Goal: Information Seeking & Learning: Learn about a topic

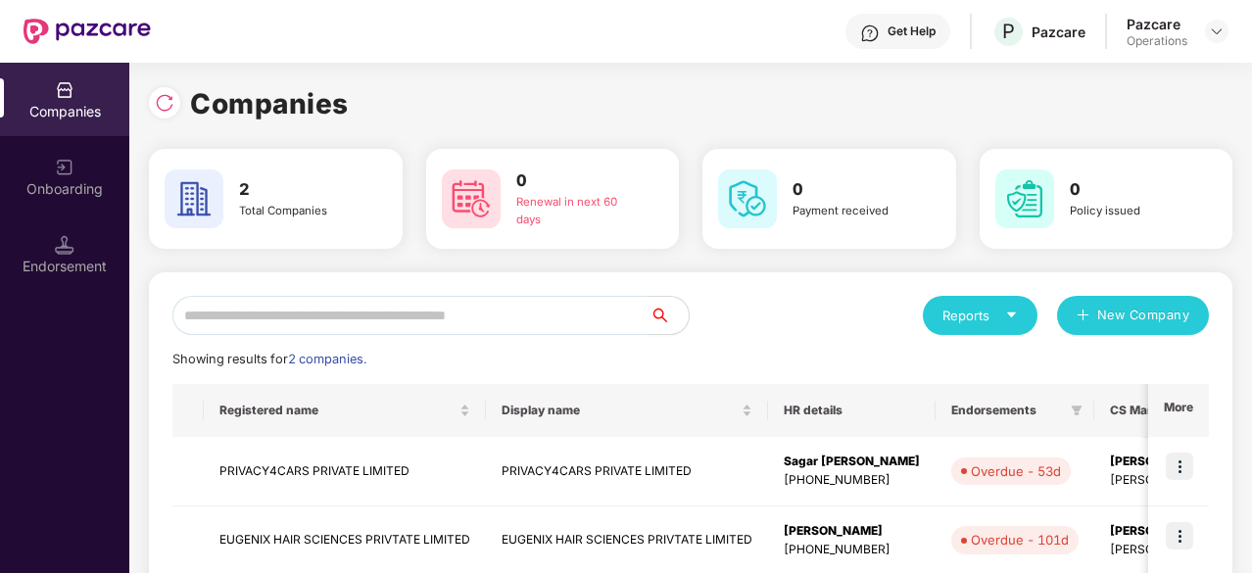
scroll to position [111, 0]
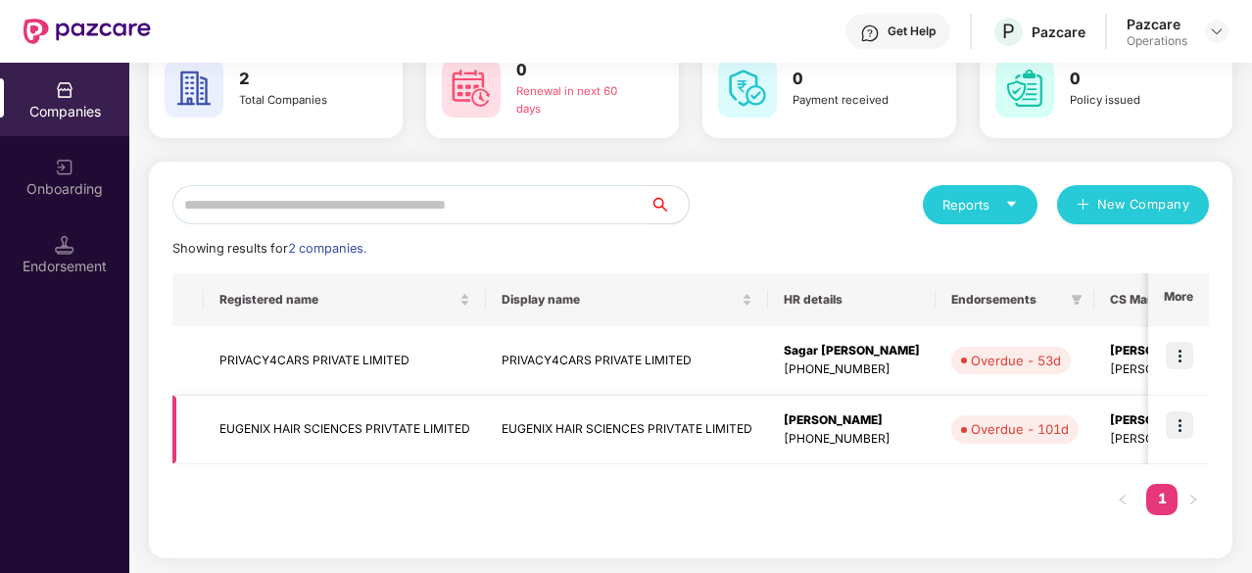
click at [278, 437] on td "EUGENIX HAIR SCIENCES PRIVTATE LIMITED" at bounding box center [345, 431] width 282 height 70
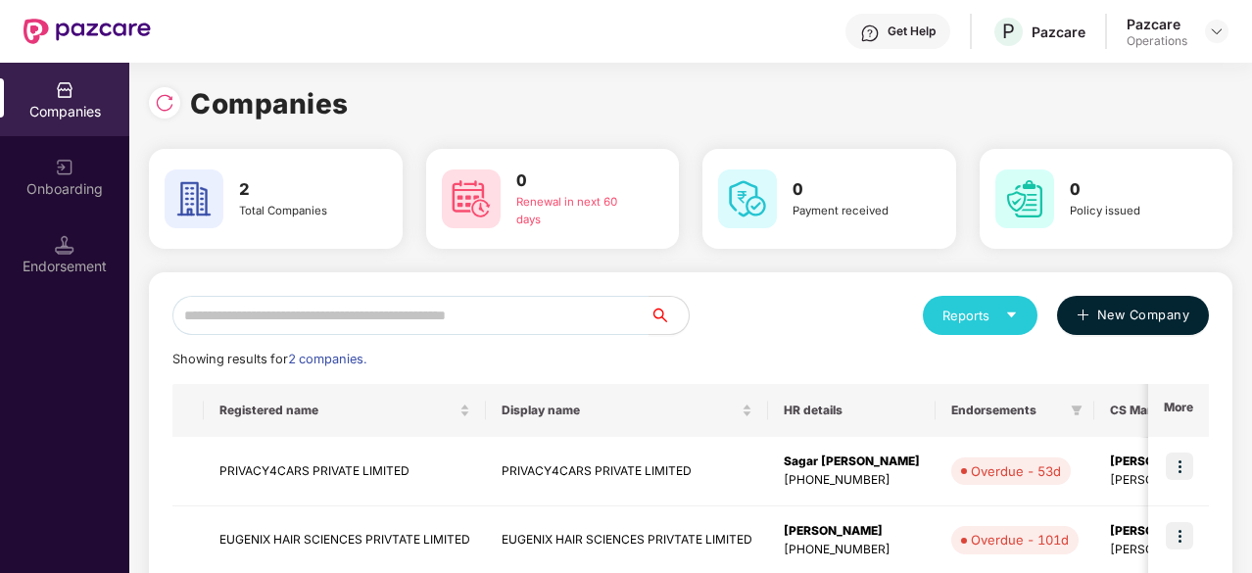
scroll to position [111, 0]
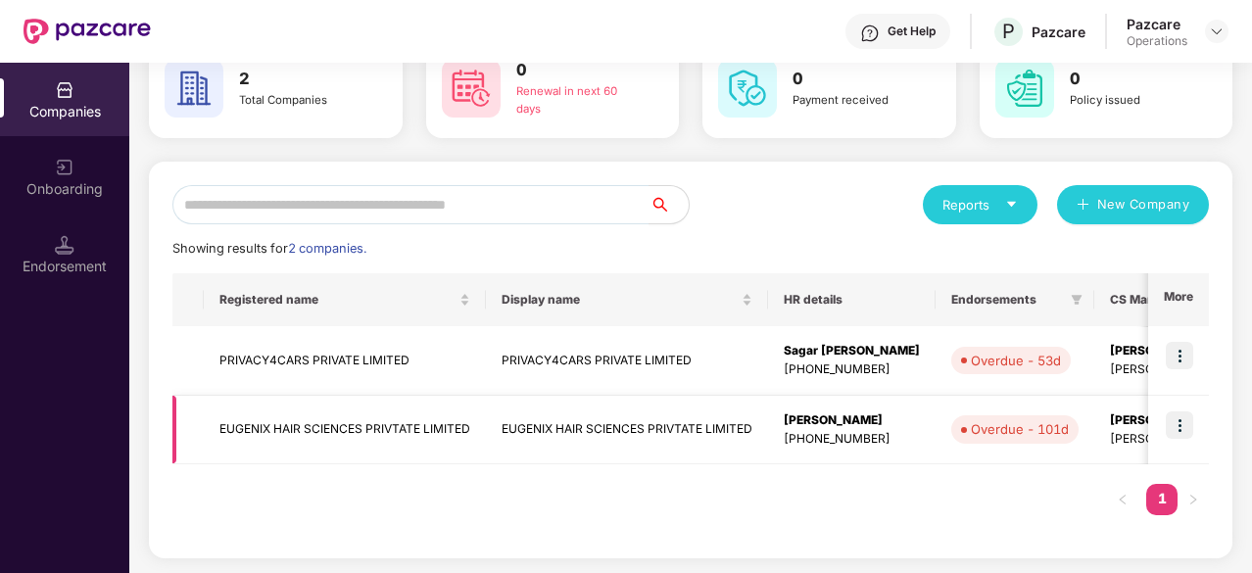
click at [1178, 411] on img at bounding box center [1179, 424] width 27 height 27
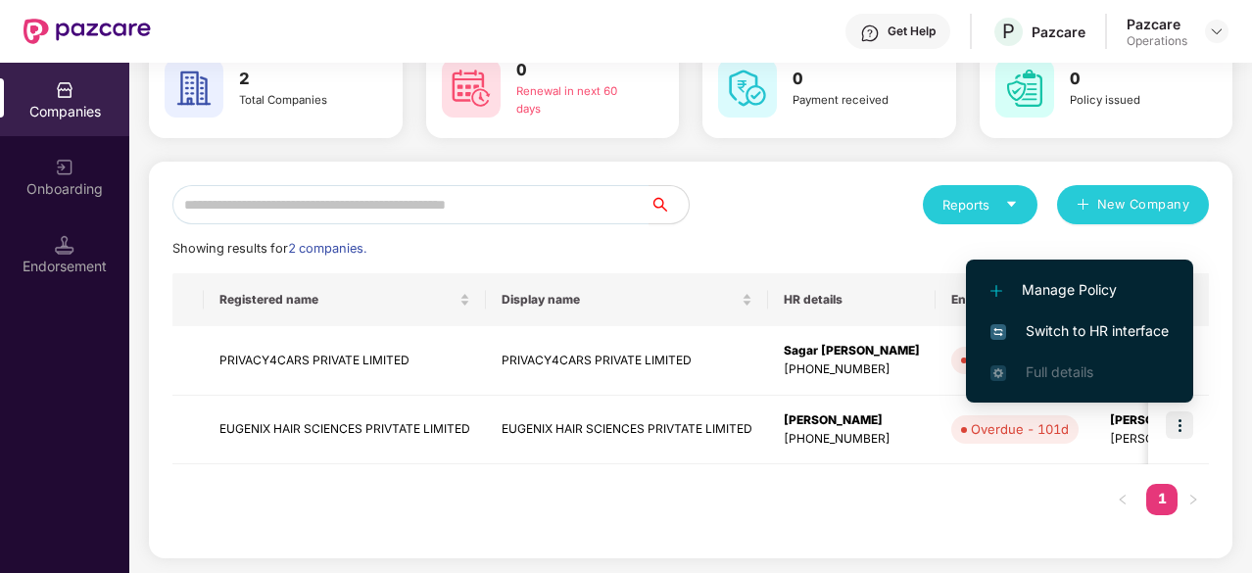
click at [1086, 339] on span "Switch to HR interface" at bounding box center [1080, 331] width 178 height 22
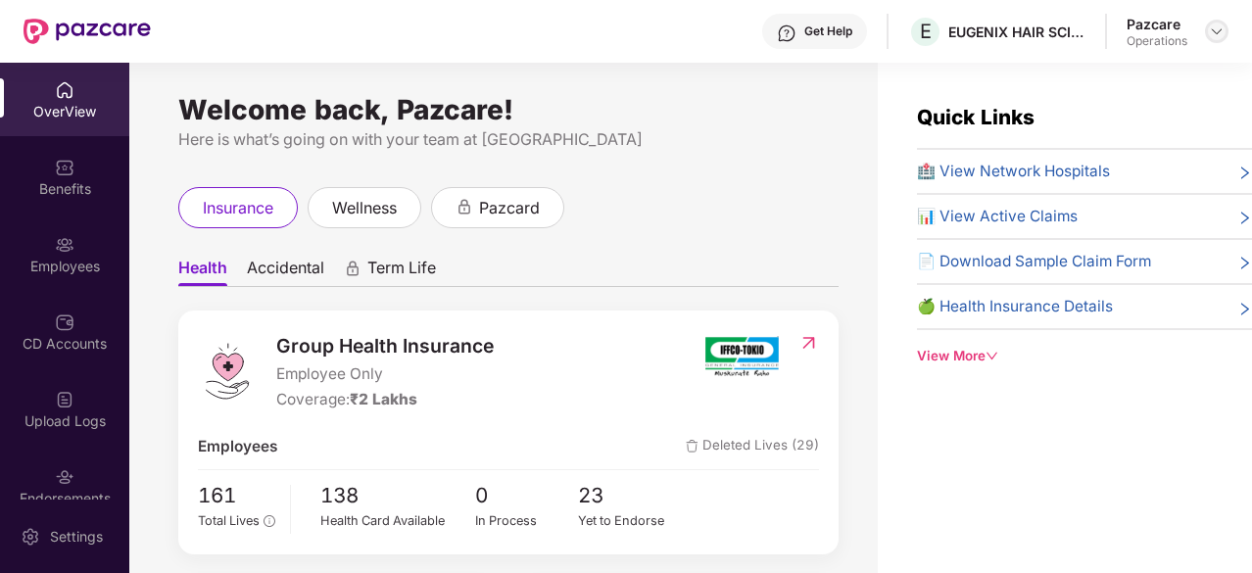
click at [1219, 29] on img at bounding box center [1217, 32] width 16 height 16
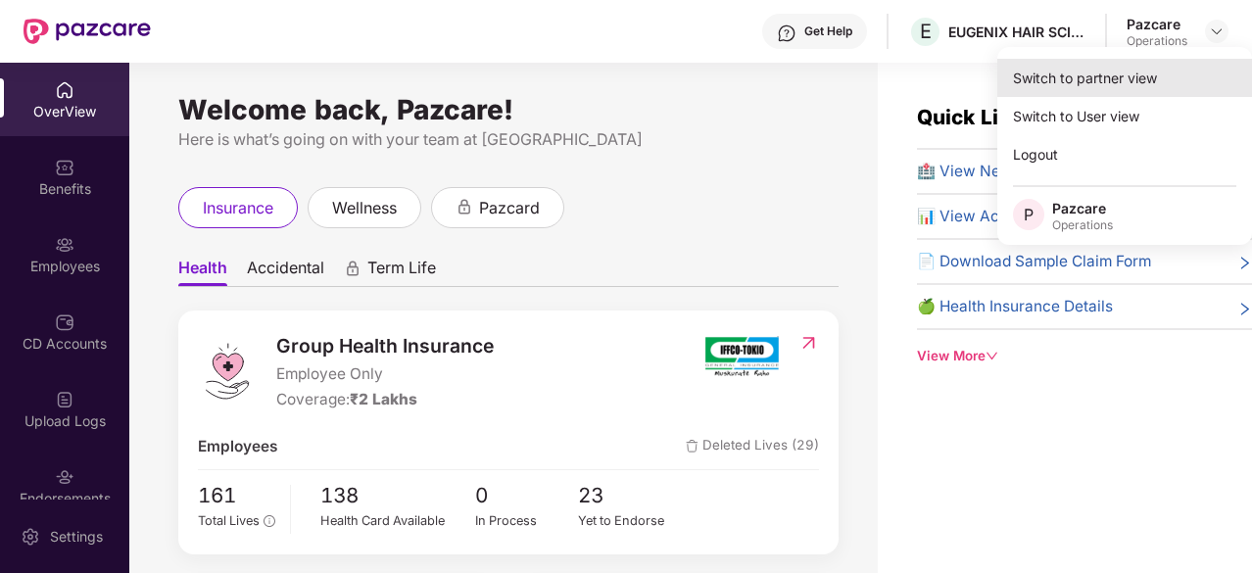
click at [1150, 86] on div "Switch to partner view" at bounding box center [1124, 78] width 255 height 38
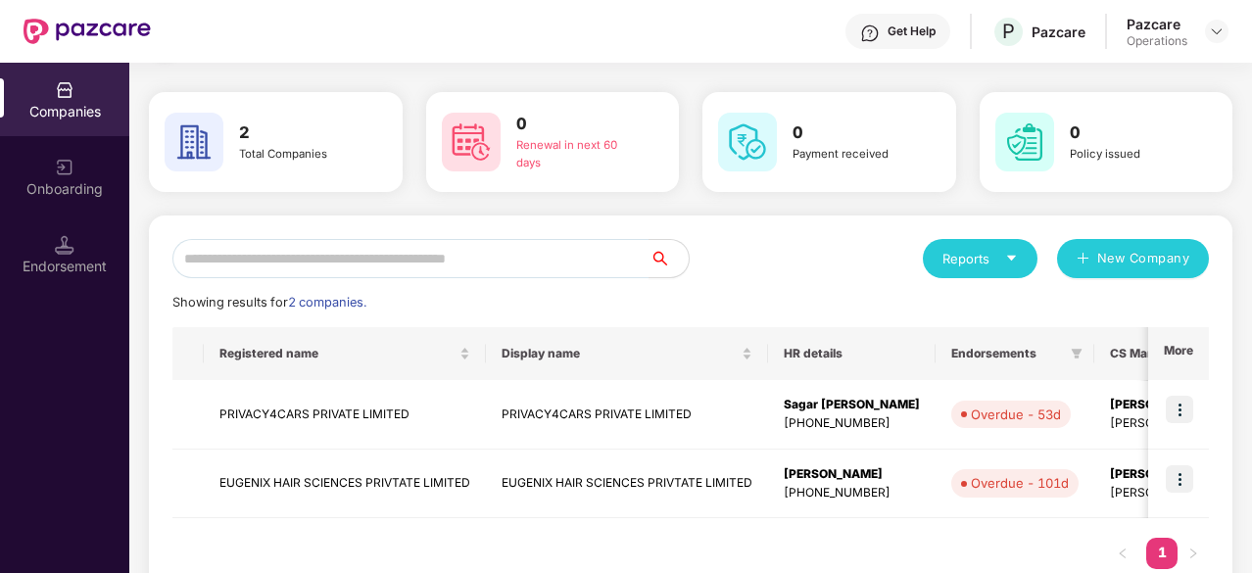
scroll to position [111, 0]
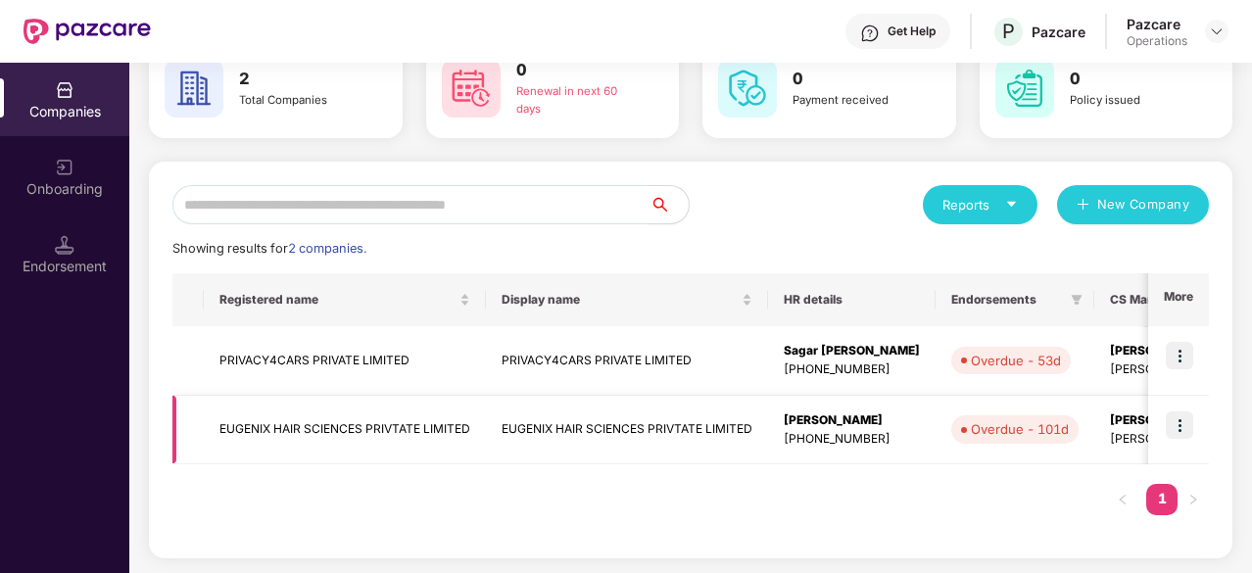
click at [301, 435] on td "EUGENIX HAIR SCIENCES PRIVTATE LIMITED" at bounding box center [345, 431] width 282 height 70
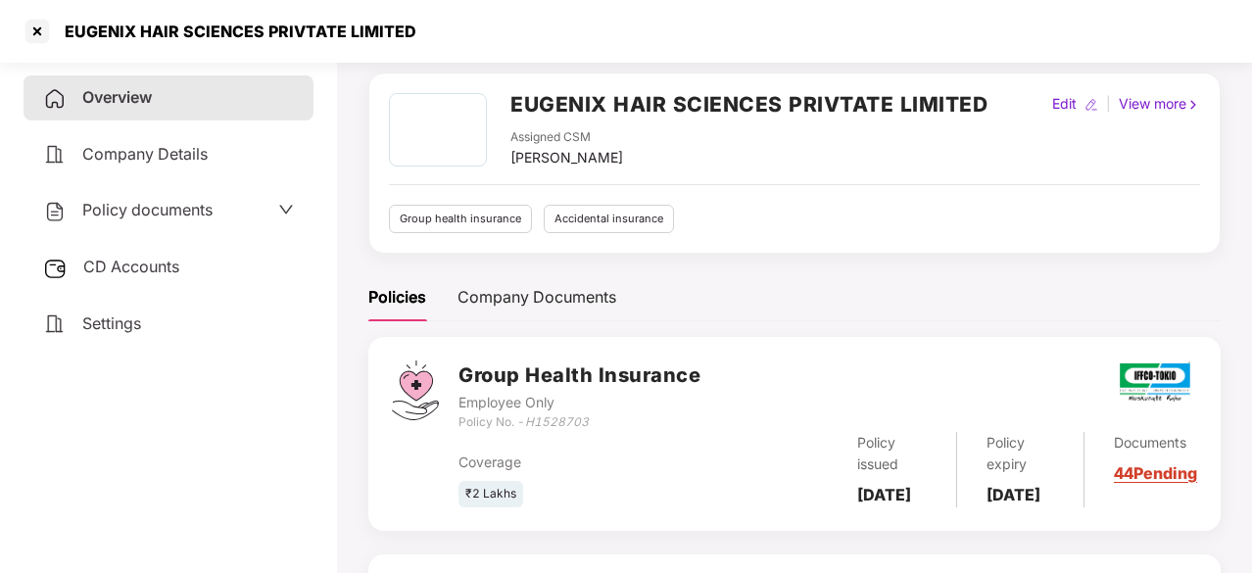
scroll to position [98, 0]
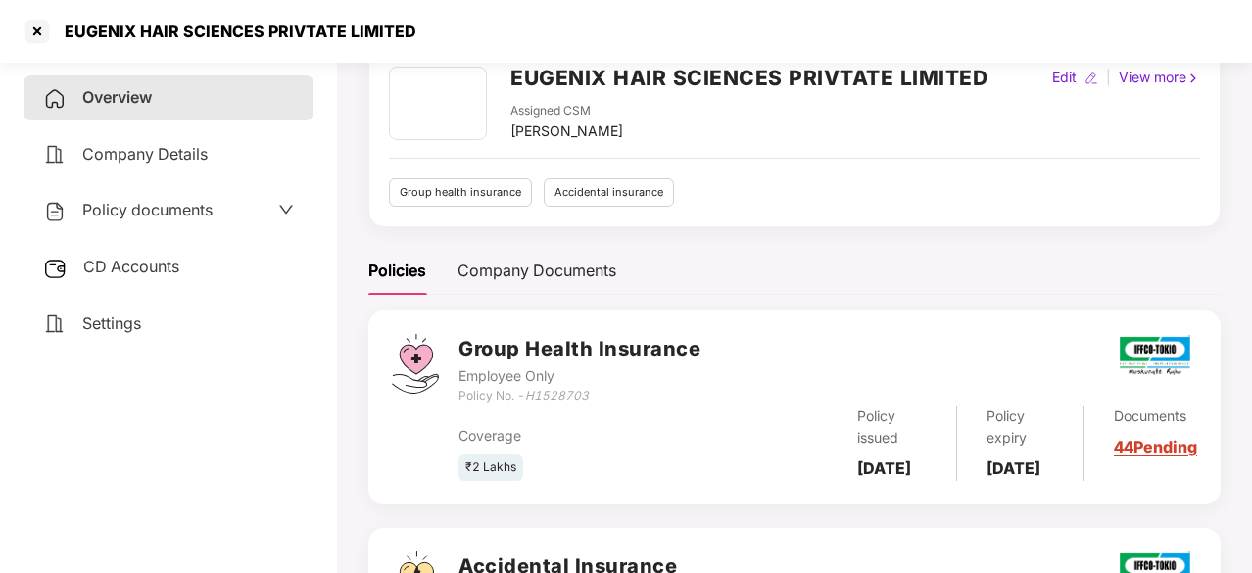
click at [227, 211] on div "Policy documents" at bounding box center [168, 210] width 251 height 25
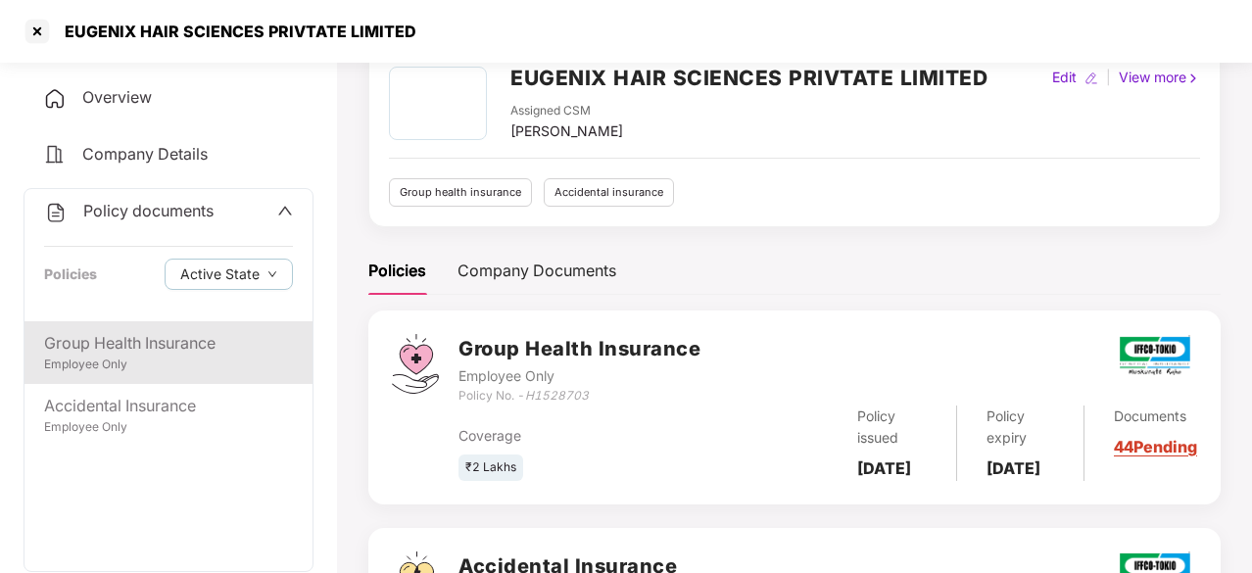
click at [137, 354] on div "Group Health Insurance" at bounding box center [168, 343] width 249 height 24
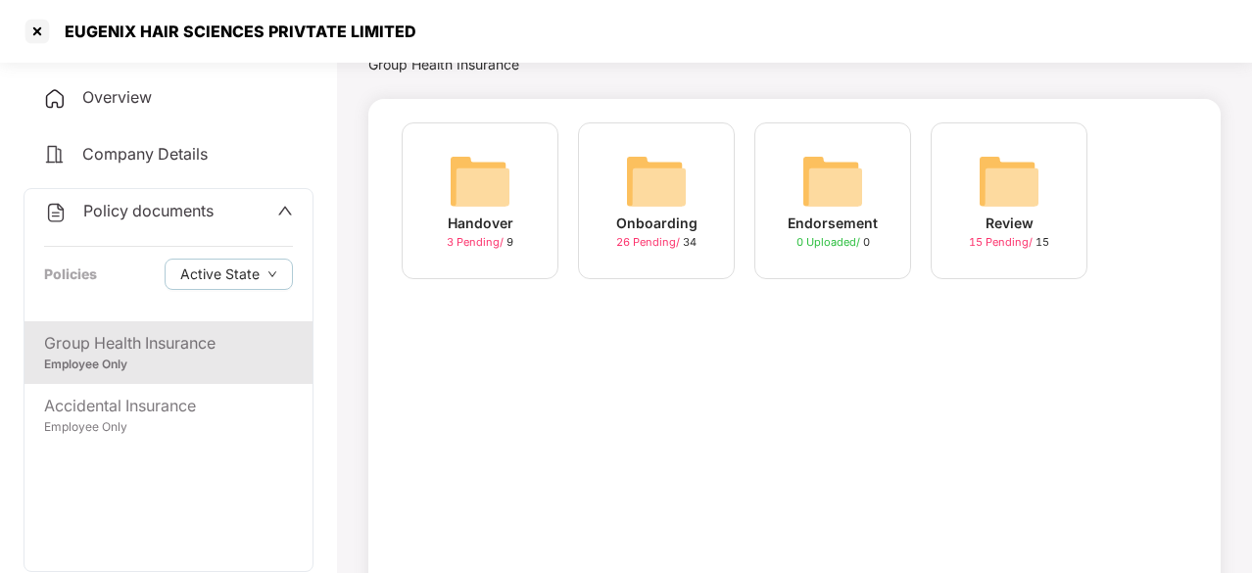
click at [636, 188] on img at bounding box center [656, 181] width 63 height 63
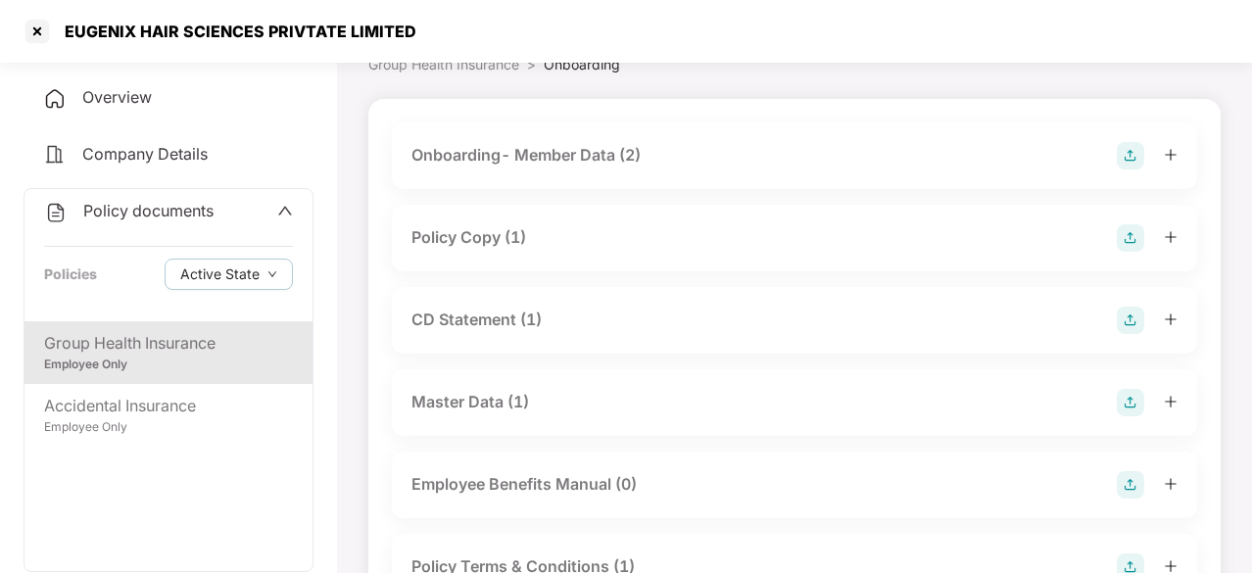
click at [545, 158] on div "Onboarding- Member Data (2)" at bounding box center [525, 155] width 229 height 24
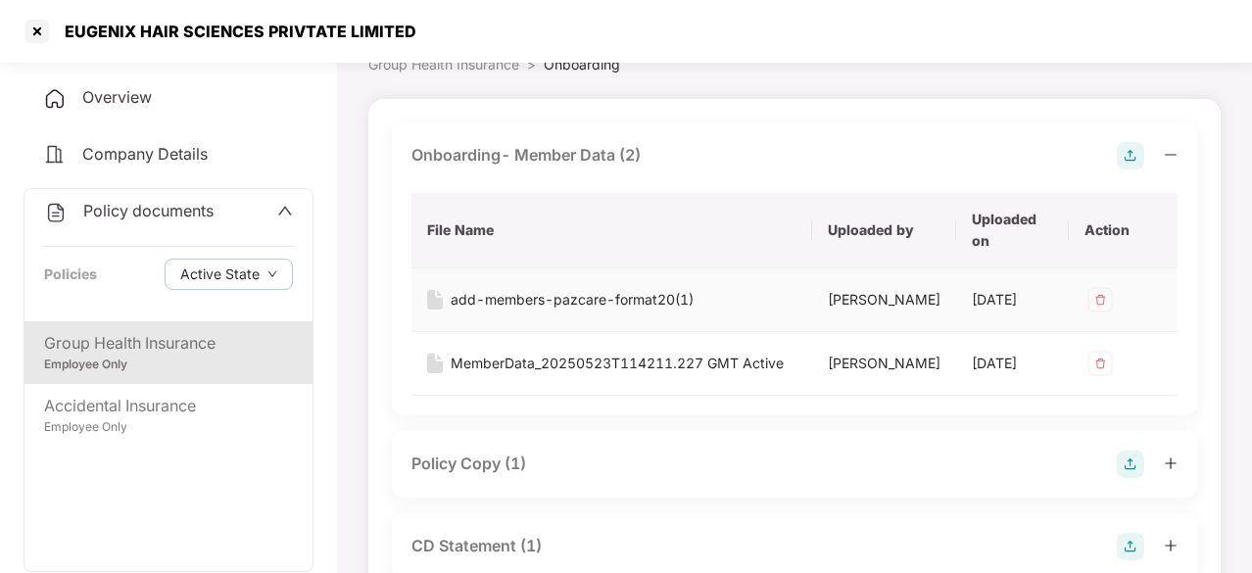
click at [527, 305] on div "add-members-pazcare-format20(1)" at bounding box center [572, 300] width 243 height 22
click at [519, 374] on div "MemberData_20250523T114211.227 GMT Active" at bounding box center [617, 364] width 333 height 22
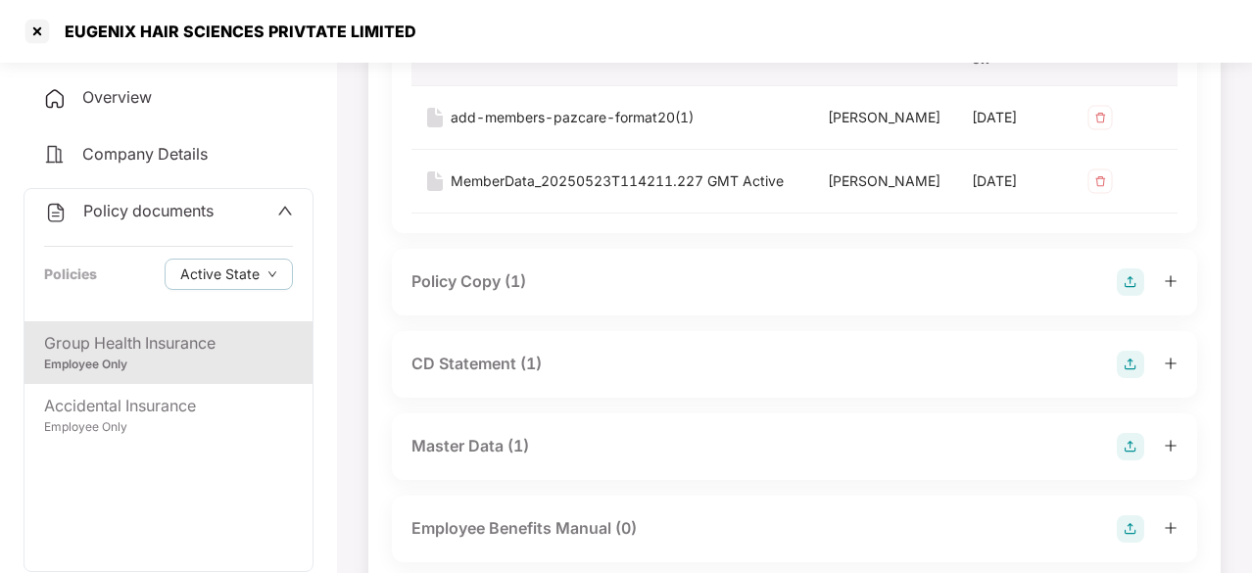
scroll to position [294, 0]
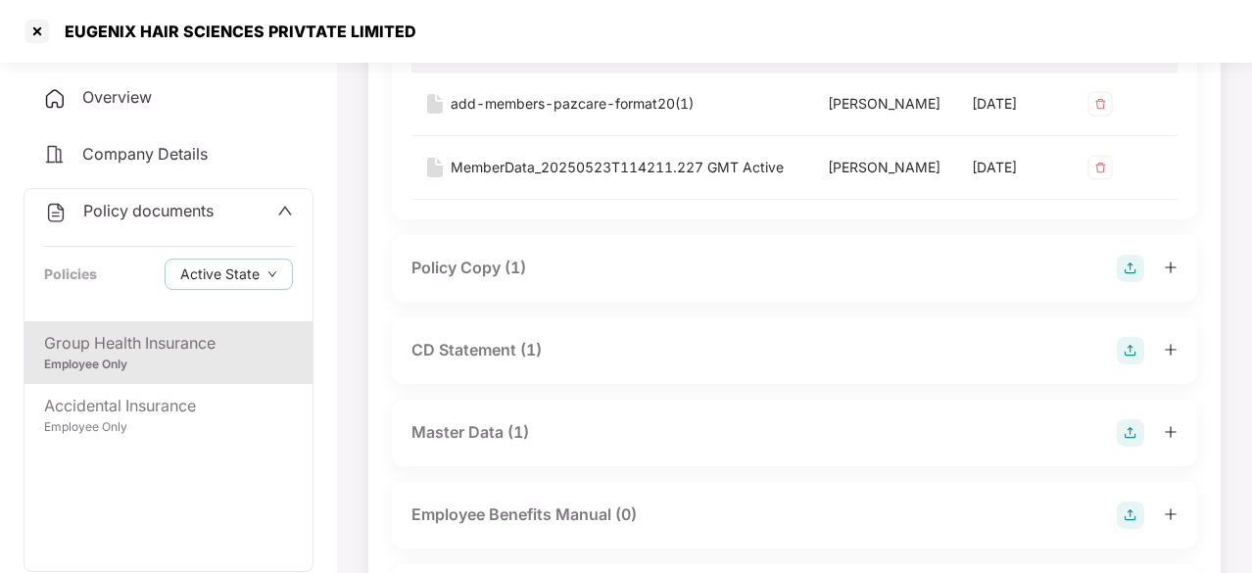
click at [497, 280] on div "Policy Copy (1)" at bounding box center [468, 268] width 115 height 24
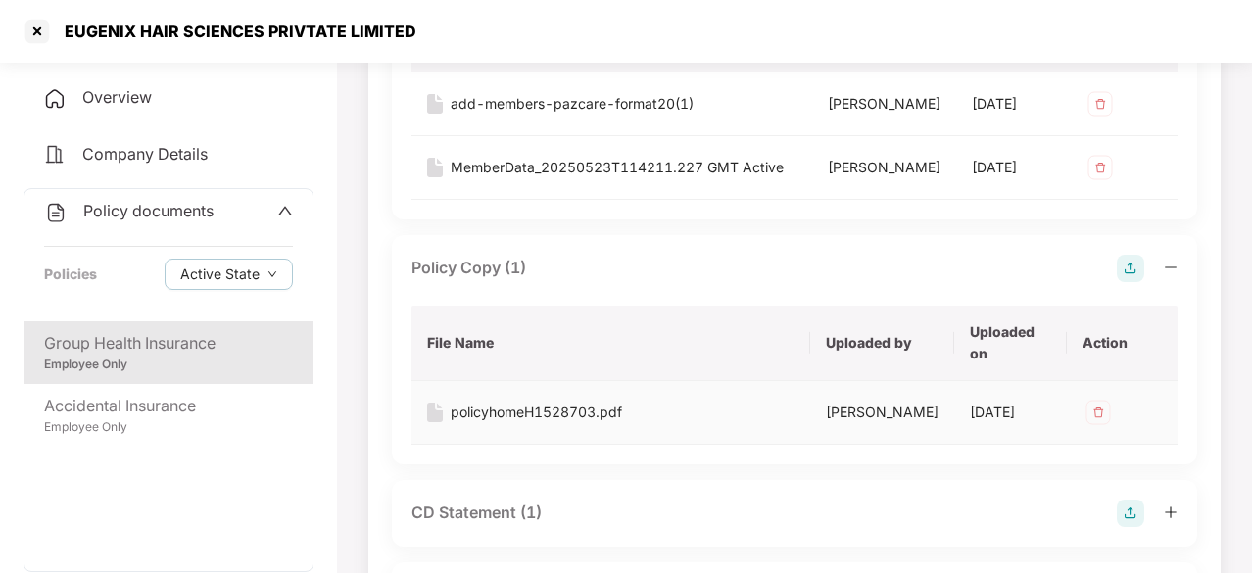
click at [545, 423] on div "policyhomeH1528703.pdf" at bounding box center [536, 413] width 171 height 22
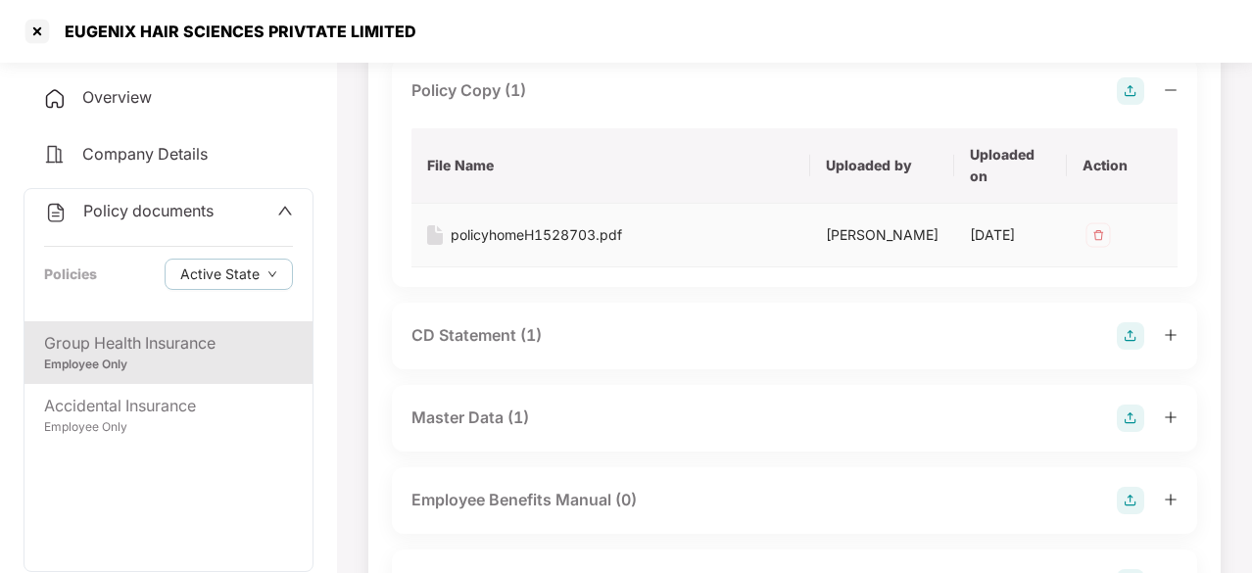
scroll to position [490, 0]
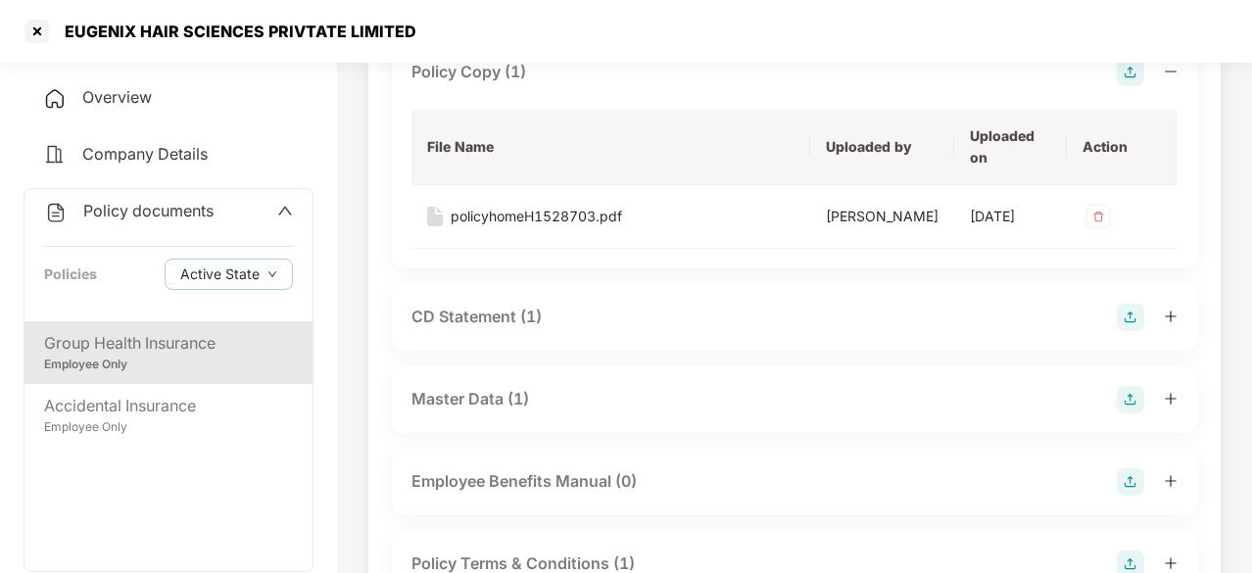
click at [493, 329] on div "CD Statement (1)" at bounding box center [476, 317] width 130 height 24
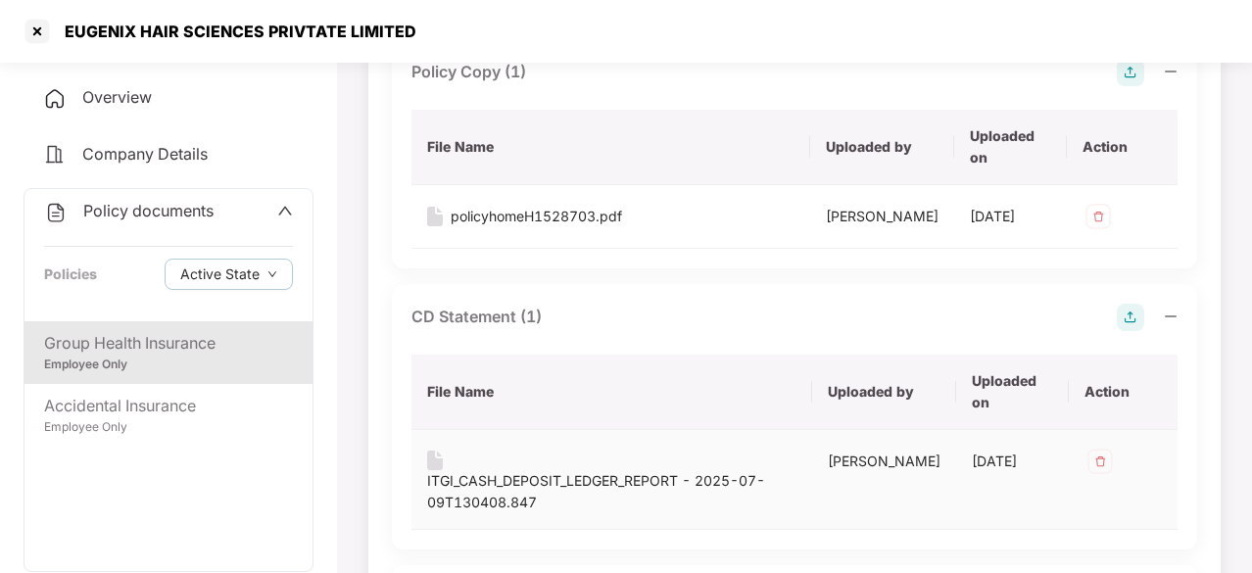
click at [500, 513] on div "ITGI_CASH_DEPOSIT_LEDGER_REPORT - 2025-07-09T130408.847" at bounding box center [611, 491] width 369 height 43
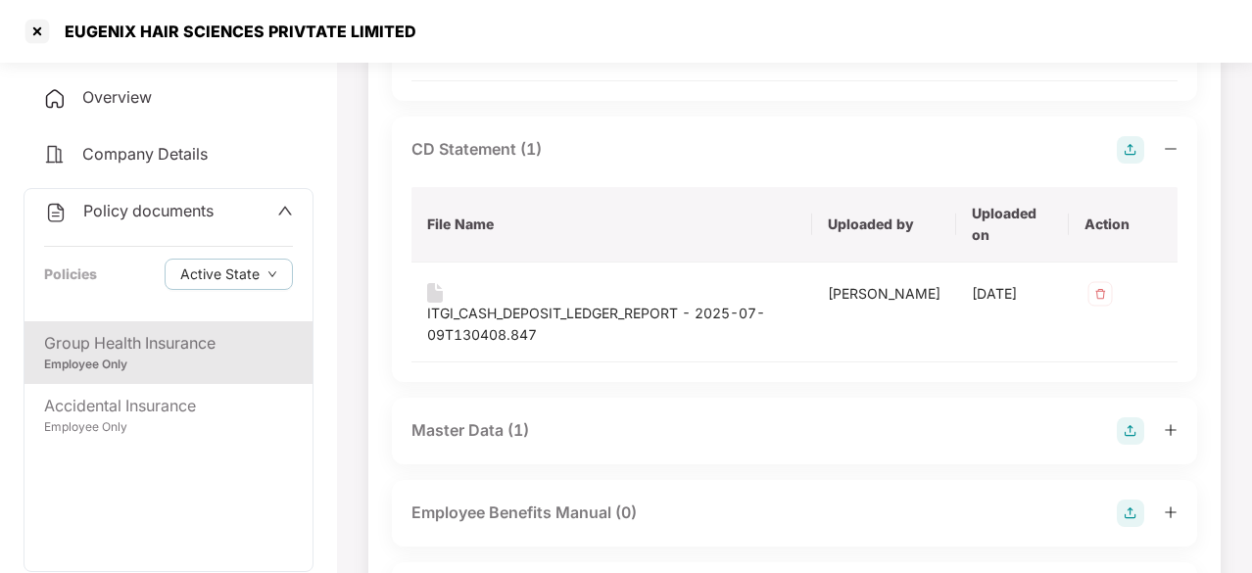
scroll to position [784, 0]
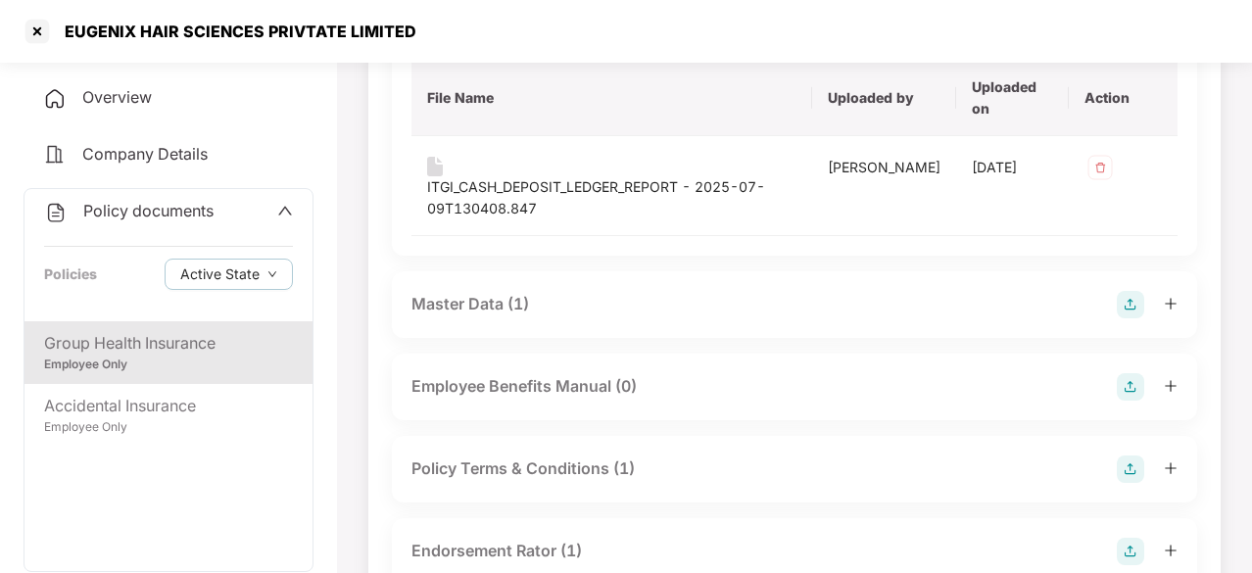
click at [481, 316] on div "Master Data (1)" at bounding box center [470, 304] width 118 height 24
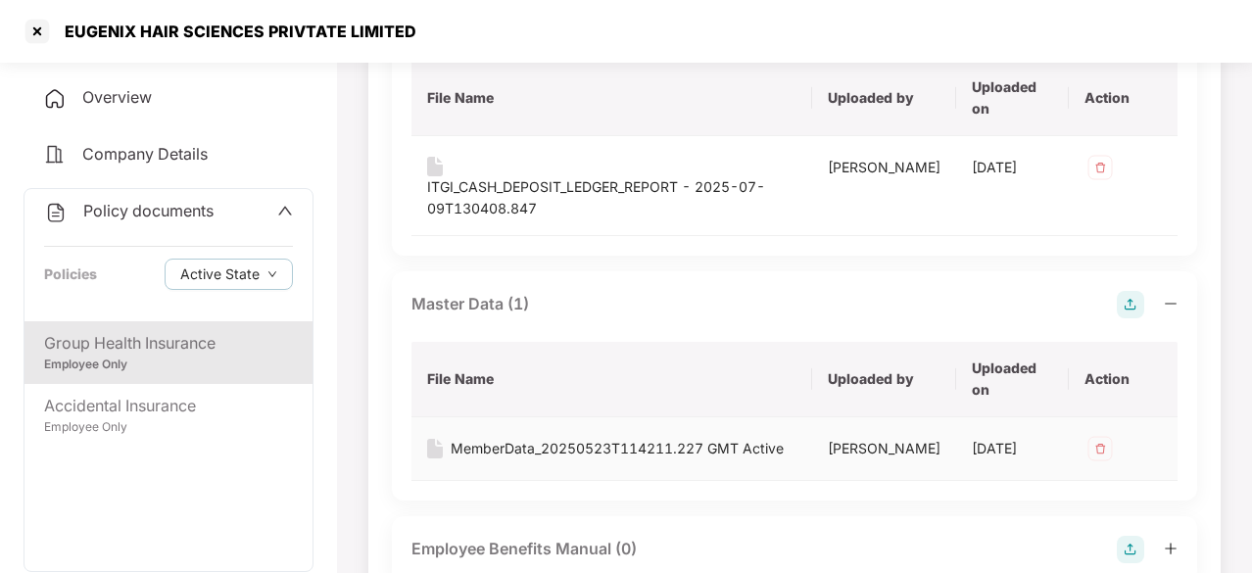
click at [615, 459] on div "MemberData_20250523T114211.227 GMT Active" at bounding box center [617, 449] width 333 height 22
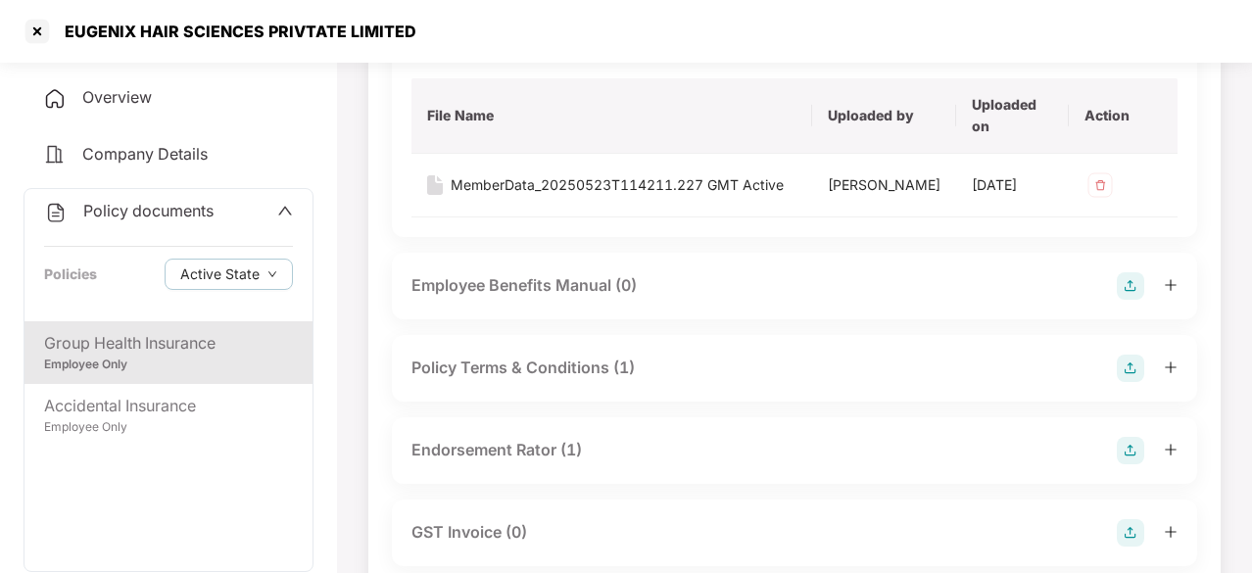
scroll to position [1078, 0]
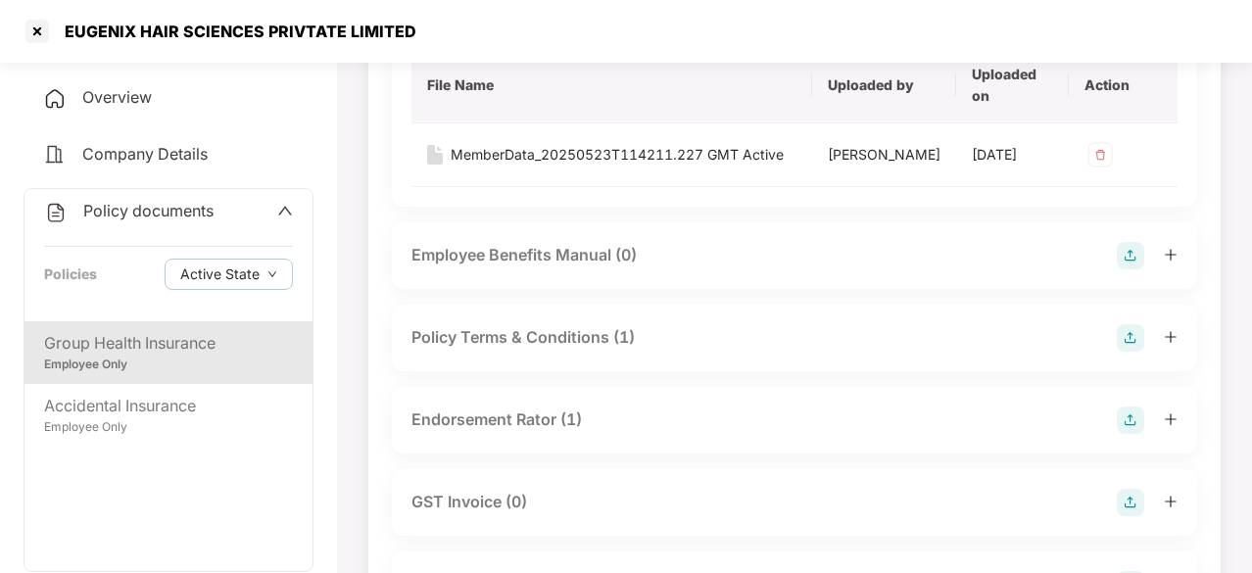
click at [528, 350] on div "Policy Terms & Conditions (1)" at bounding box center [522, 337] width 223 height 24
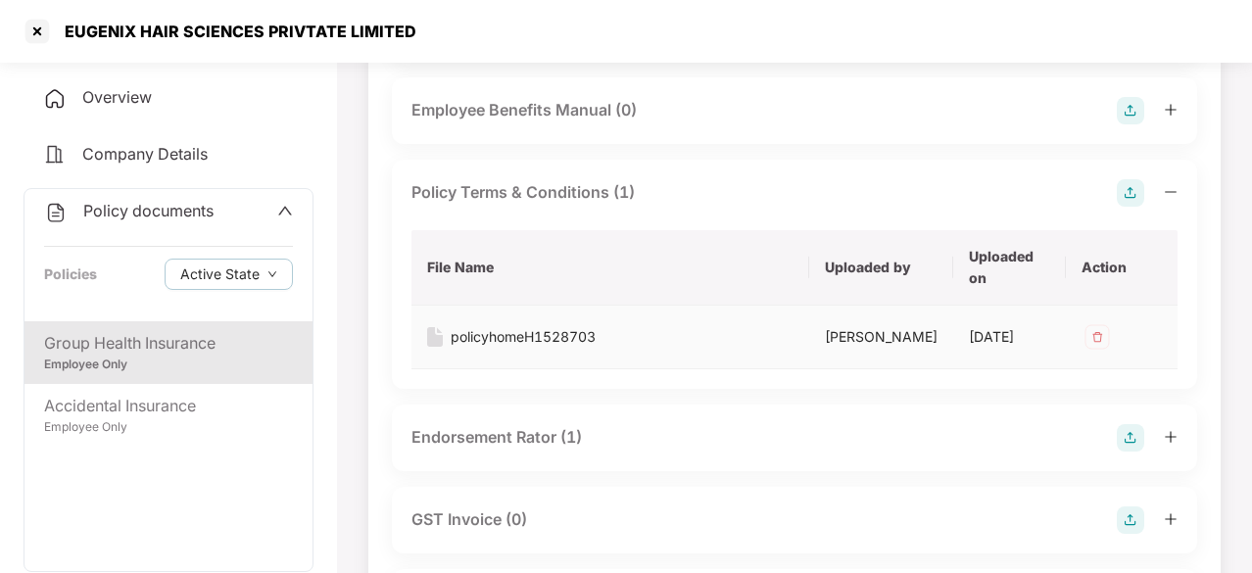
scroll to position [1274, 0]
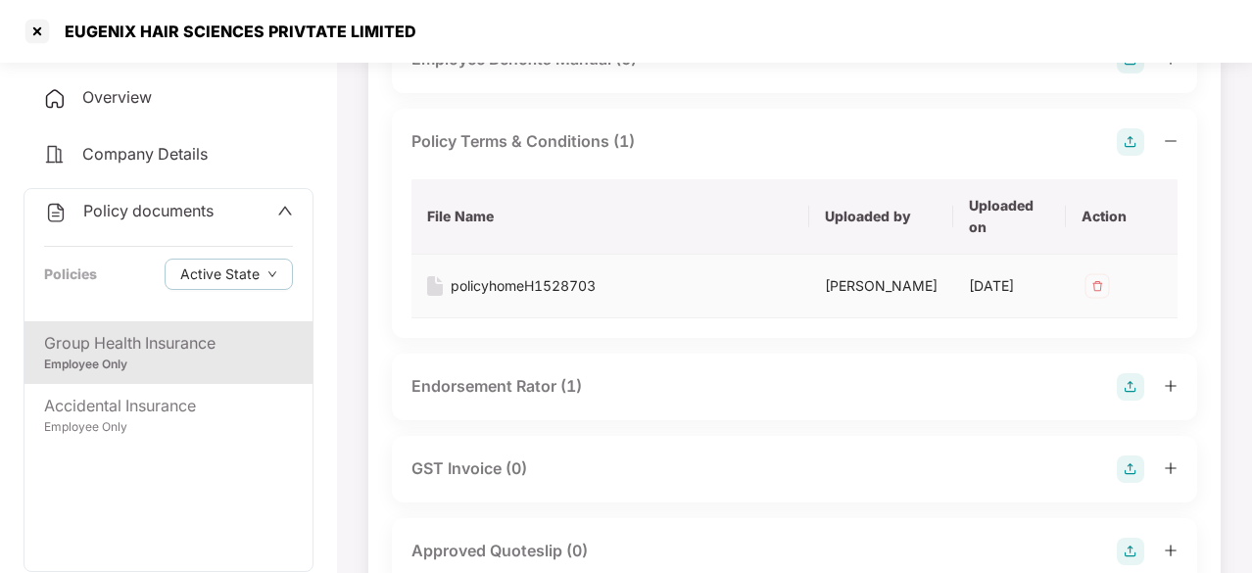
click at [531, 297] on div "policyhomeH1528703" at bounding box center [523, 286] width 145 height 22
click at [503, 399] on div "Endorsement Rator (1)" at bounding box center [496, 386] width 170 height 24
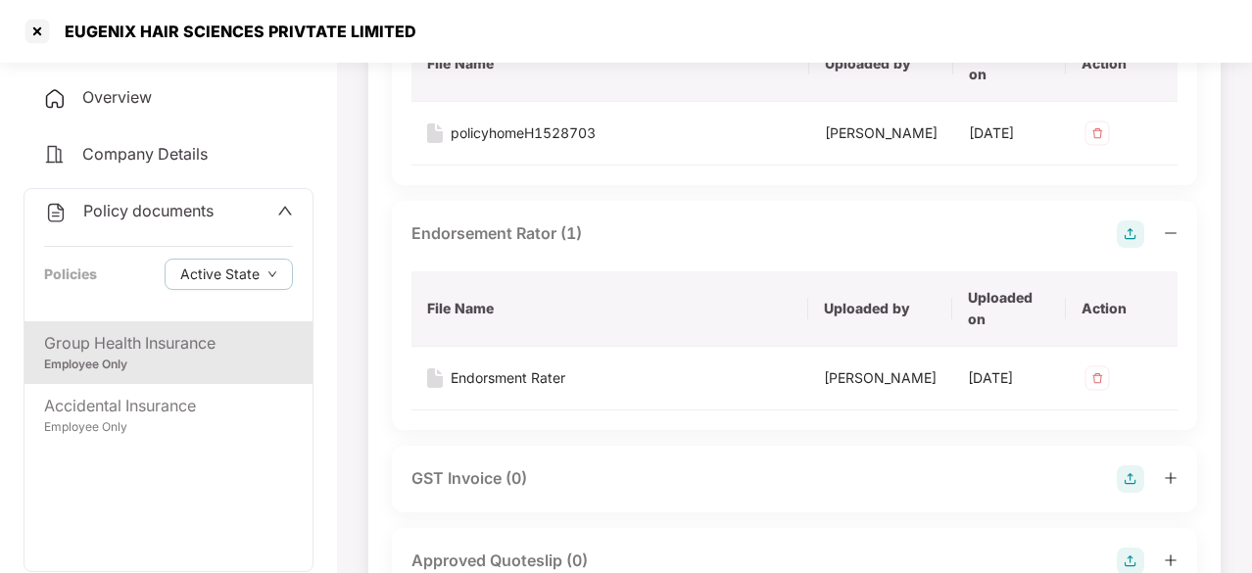
scroll to position [1470, 0]
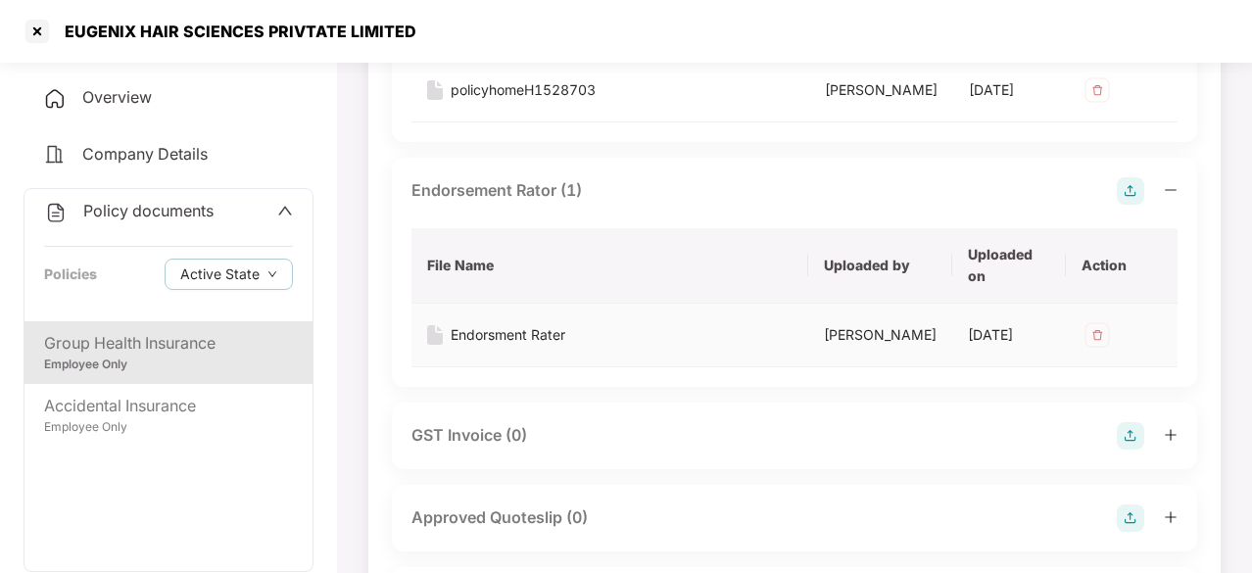
click at [523, 346] on div "Endorsment Rater" at bounding box center [508, 335] width 115 height 22
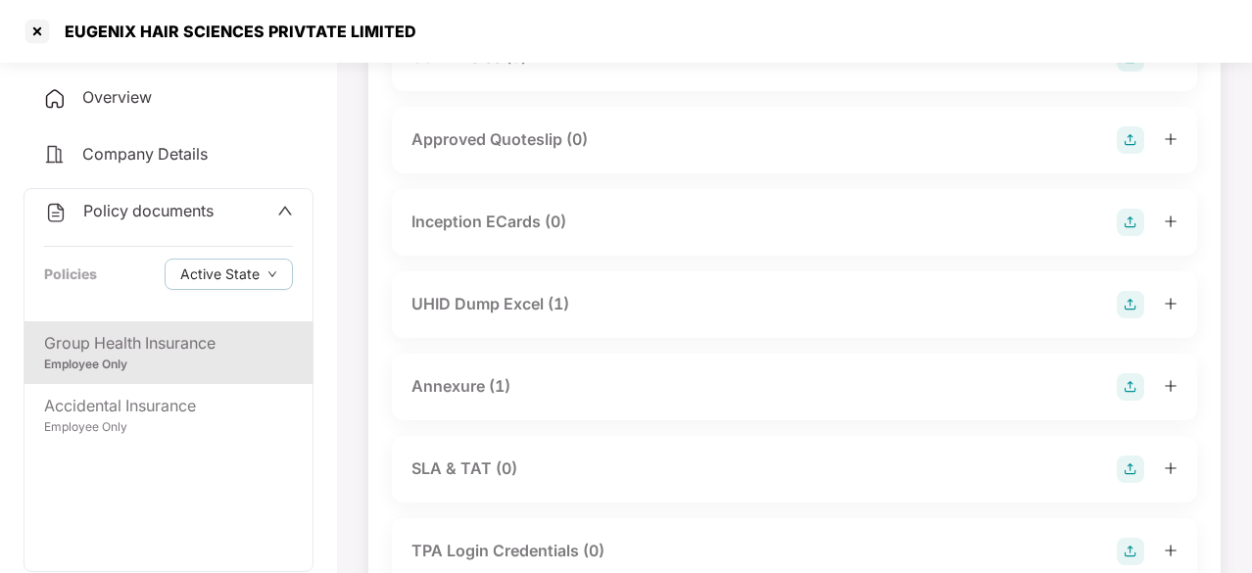
scroll to position [1861, 0]
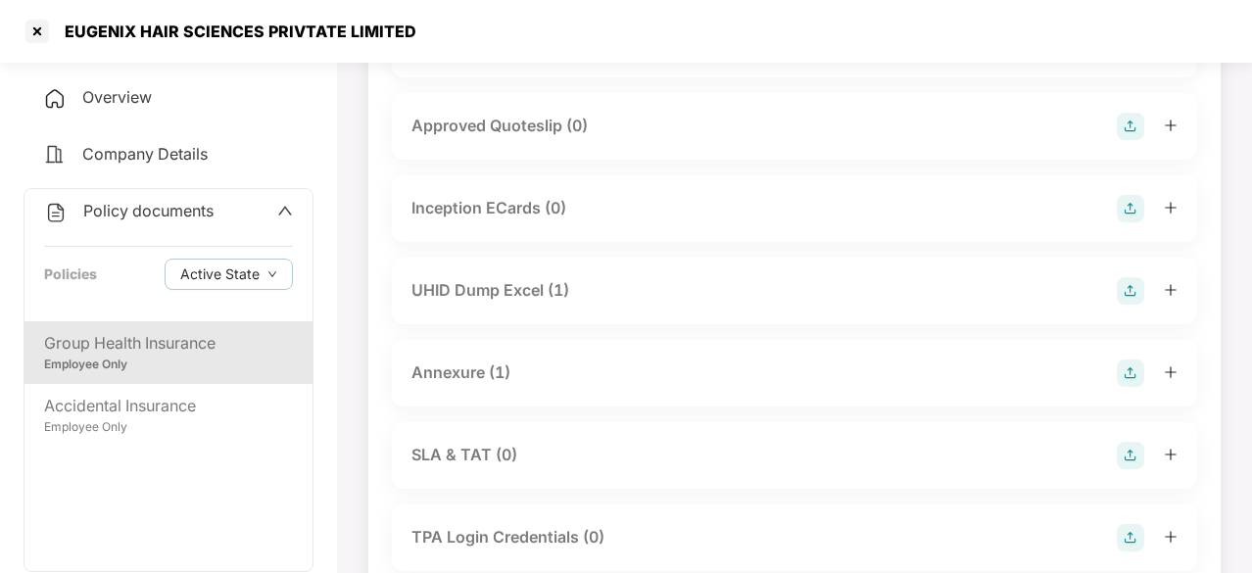
click at [506, 303] on div "UHID Dump Excel (1)" at bounding box center [490, 290] width 158 height 24
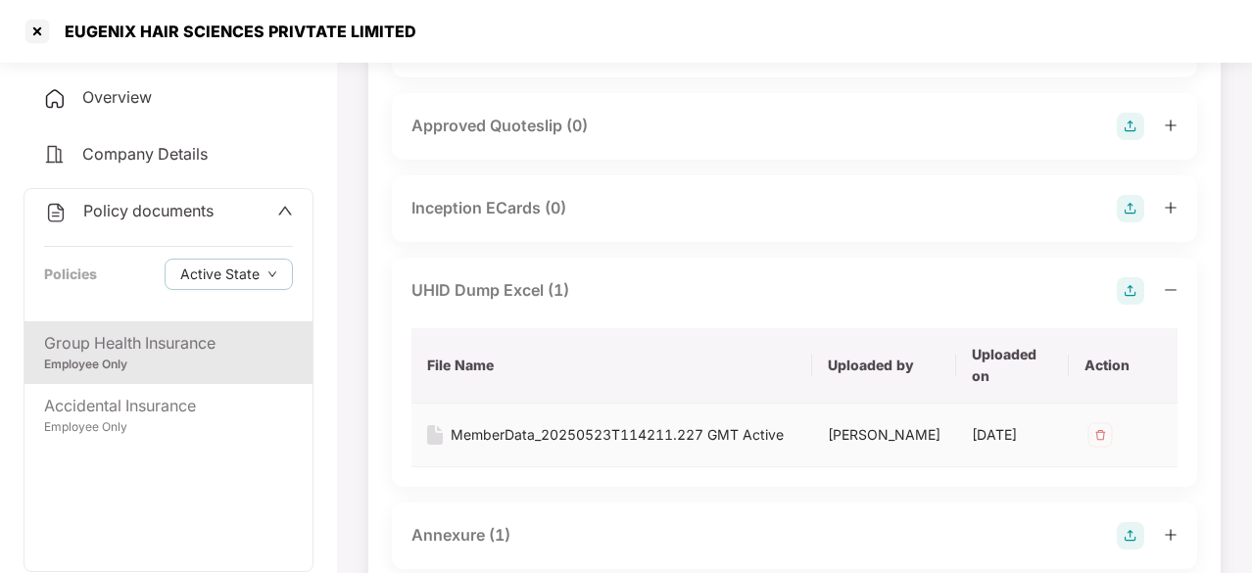
click at [511, 446] on div "MemberData_20250523T114211.227 GMT Active" at bounding box center [617, 435] width 333 height 22
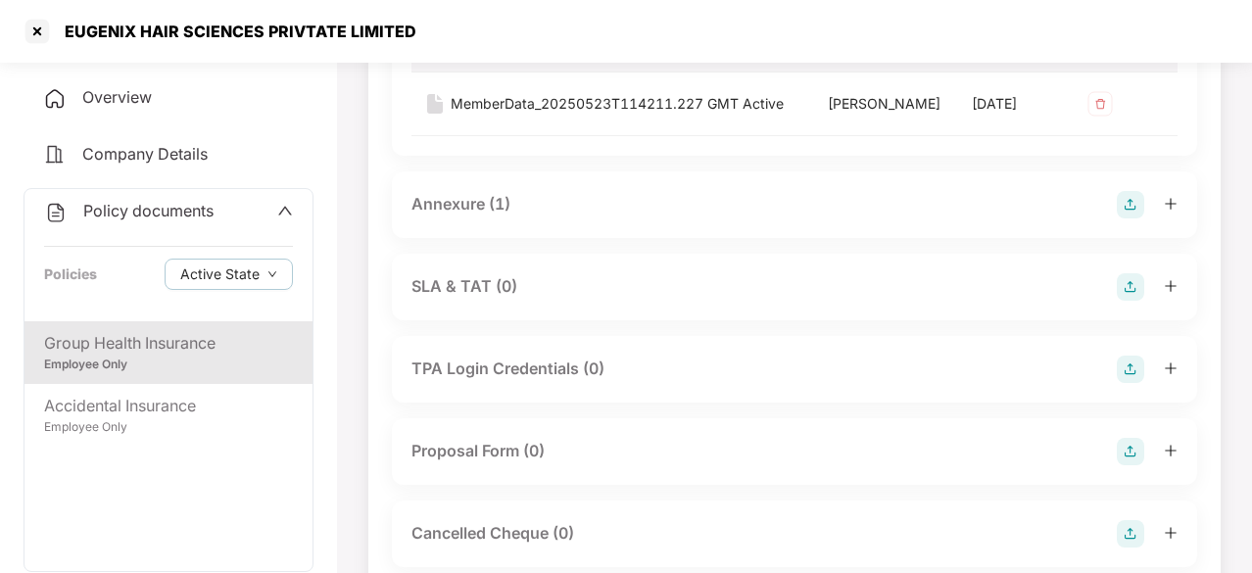
scroll to position [2253, 0]
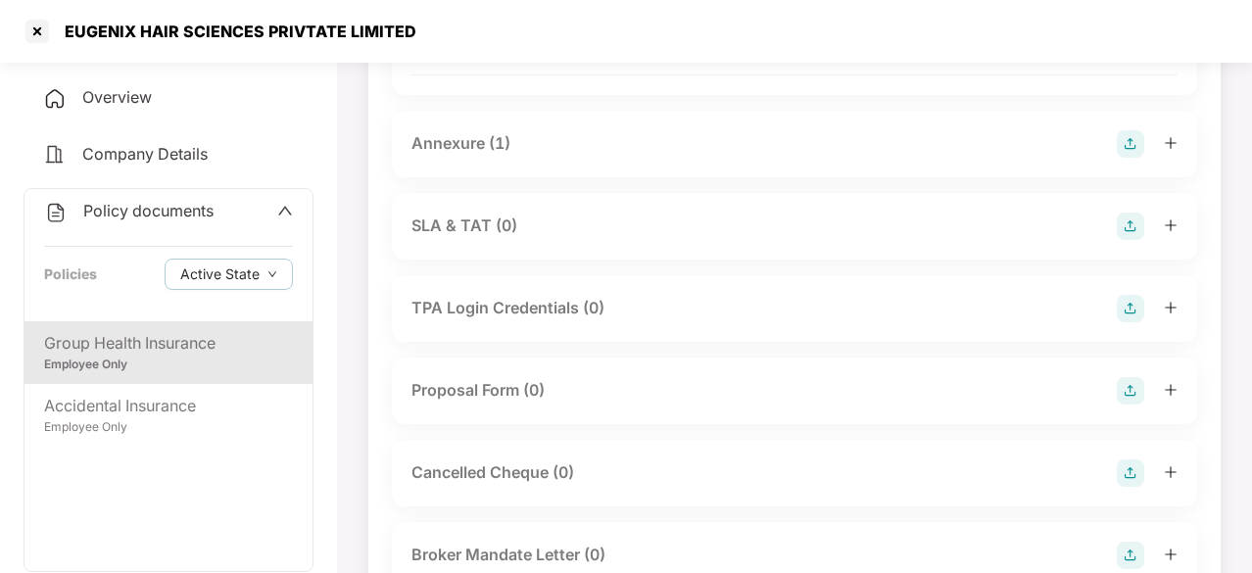
click at [460, 156] on div "Annexure (1)" at bounding box center [460, 143] width 99 height 24
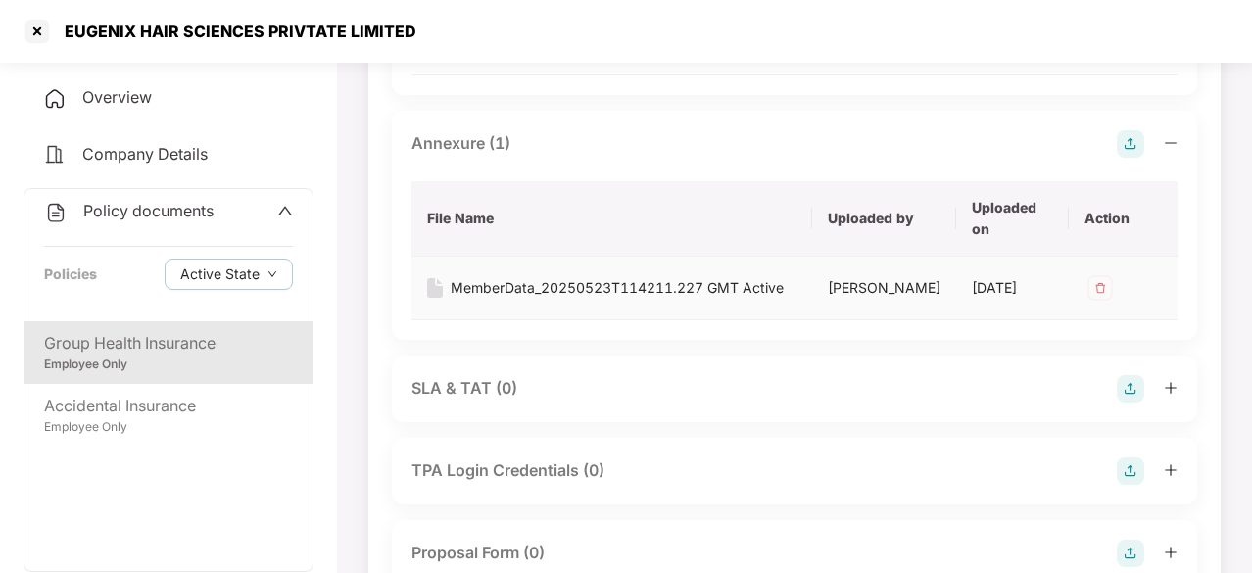
click at [513, 299] on div "MemberData_20250523T114211.227 GMT Active" at bounding box center [617, 288] width 333 height 22
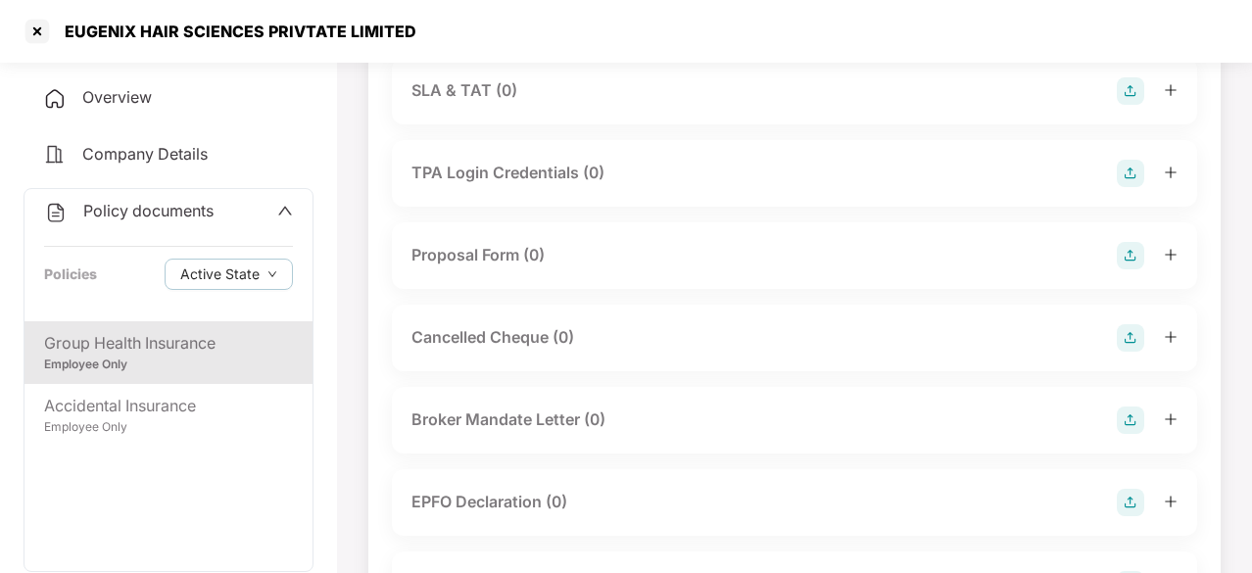
scroll to position [2355, 0]
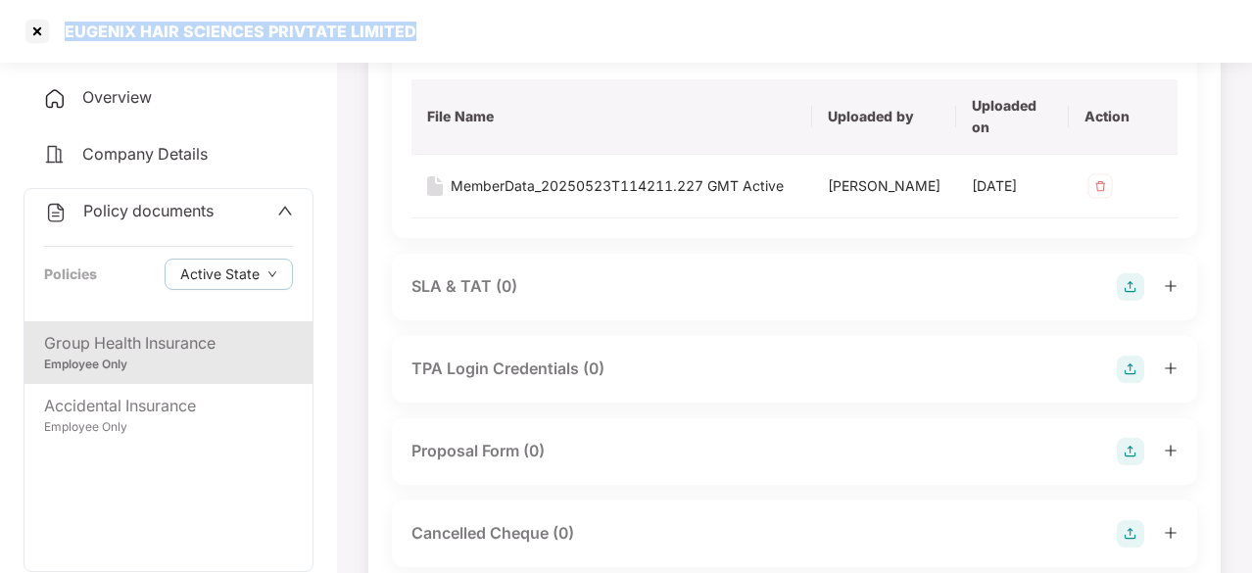
drag, startPoint x: 60, startPoint y: 33, endPoint x: 405, endPoint y: 58, distance: 345.7
click at [405, 58] on div "EUGENIX HAIR SCIENCES PRIVTATE LIMITED" at bounding box center [626, 31] width 1252 height 63
copy div "EUGENIX HAIR SCIENCES PRIVTATE LIMITED"
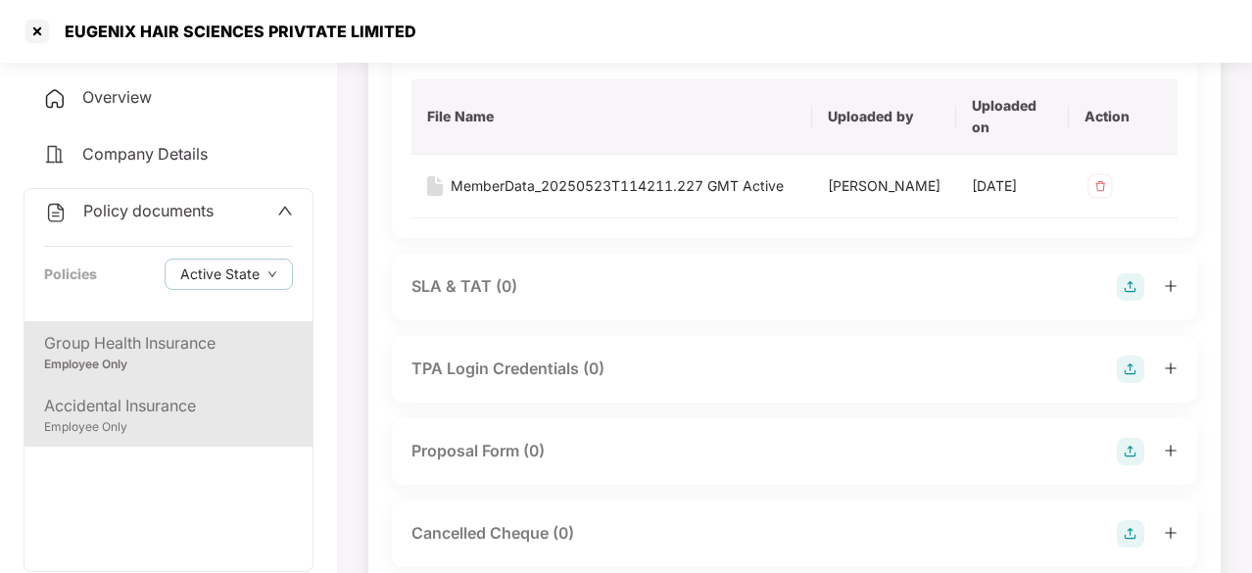
click at [188, 414] on div "Accidental Insurance" at bounding box center [168, 406] width 249 height 24
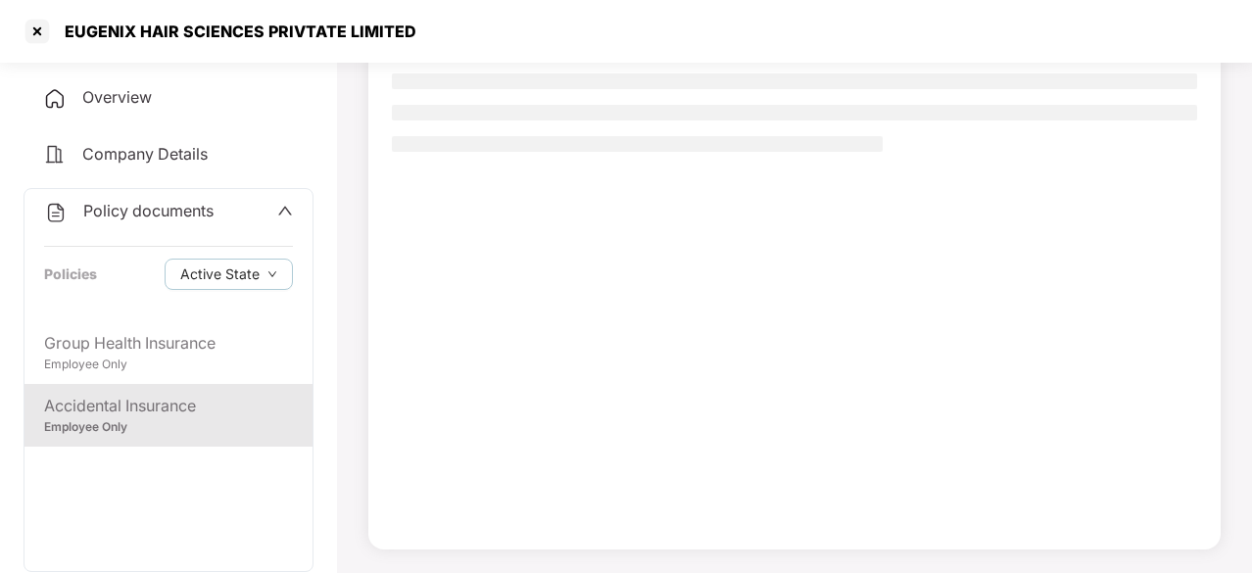
scroll to position [186, 0]
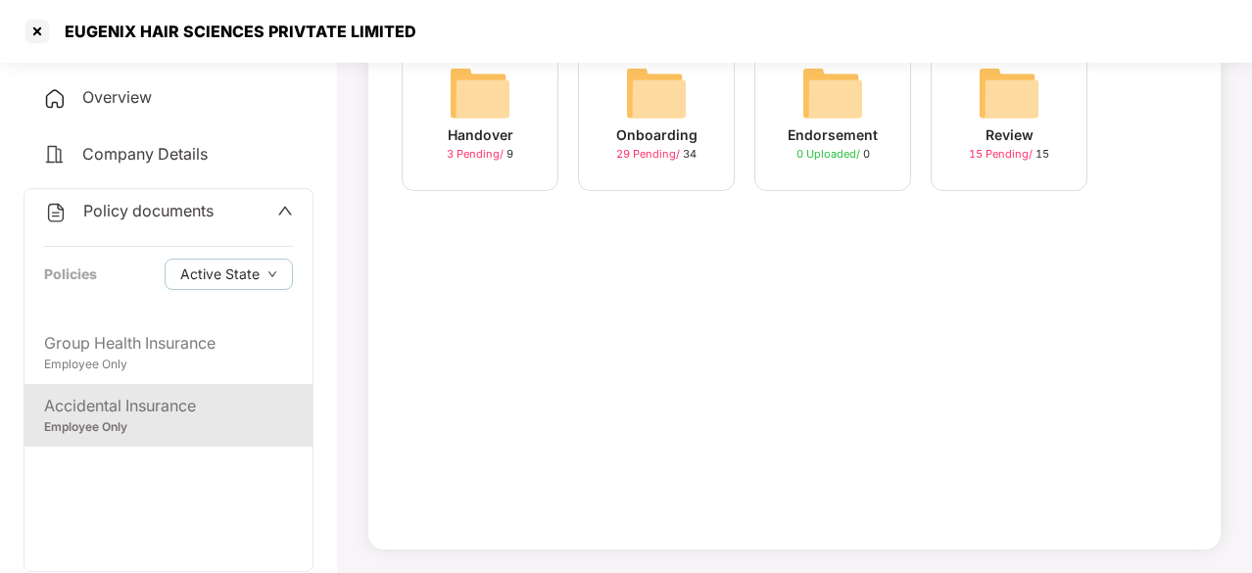
click at [666, 106] on img at bounding box center [656, 93] width 63 height 63
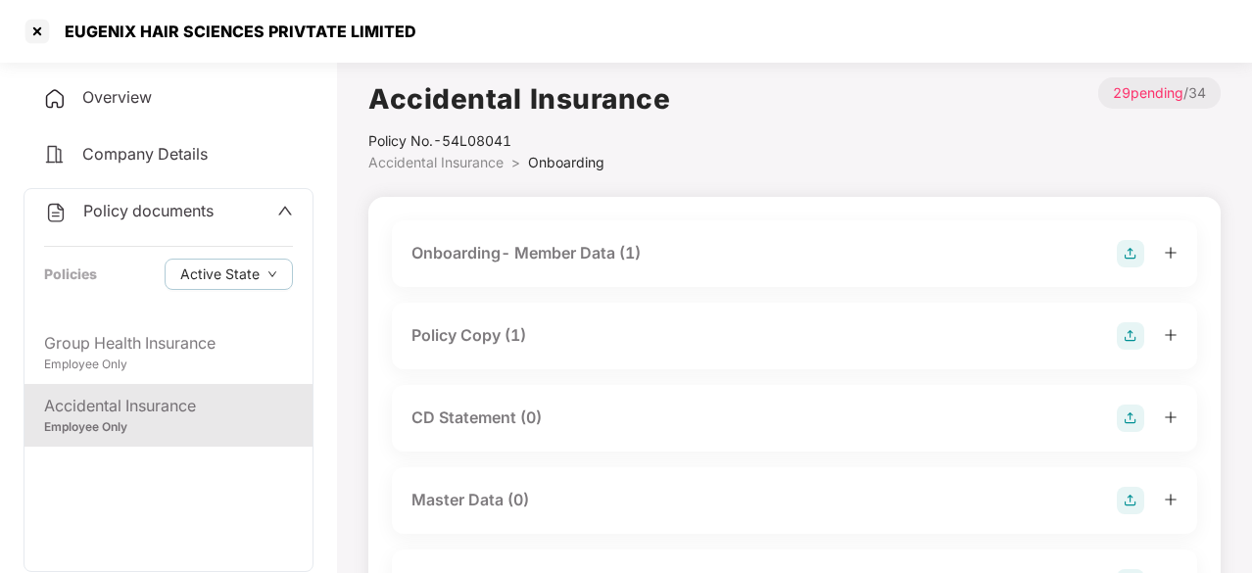
click at [537, 249] on div "Onboarding- Member Data (1)" at bounding box center [525, 253] width 229 height 24
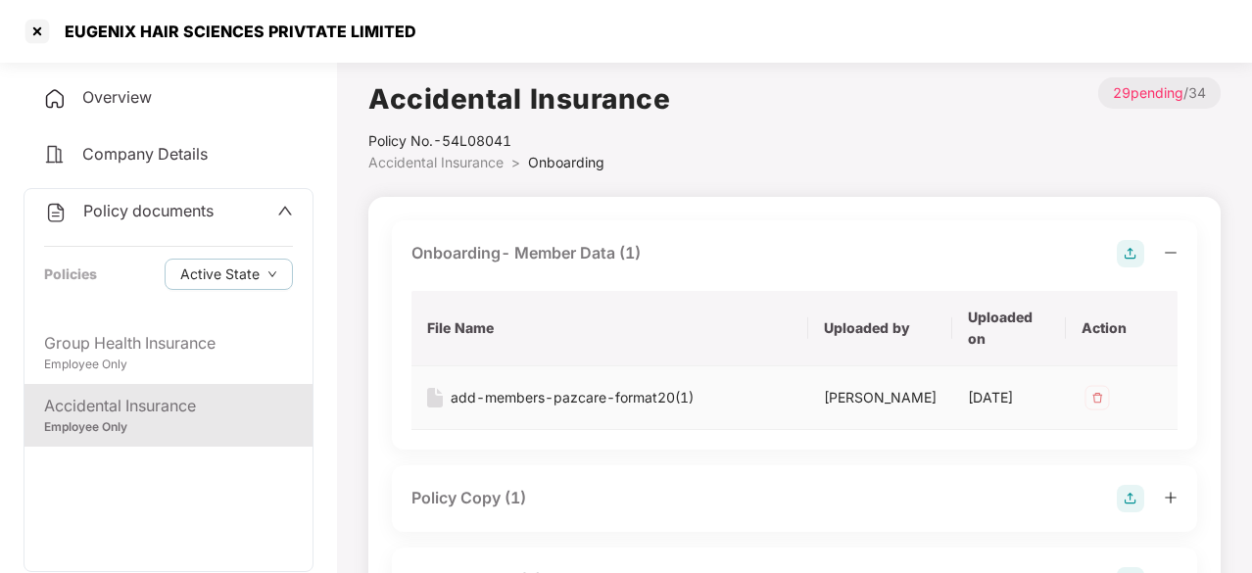
click at [522, 404] on div "add-members-pazcare-format20(1)" at bounding box center [572, 398] width 243 height 22
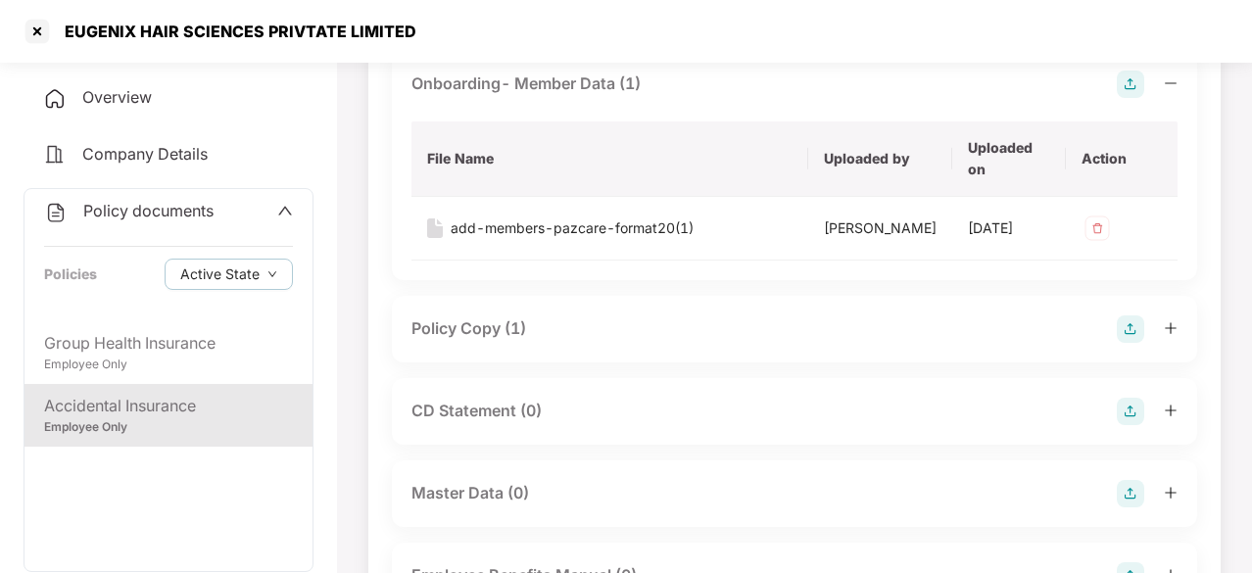
scroll to position [196, 0]
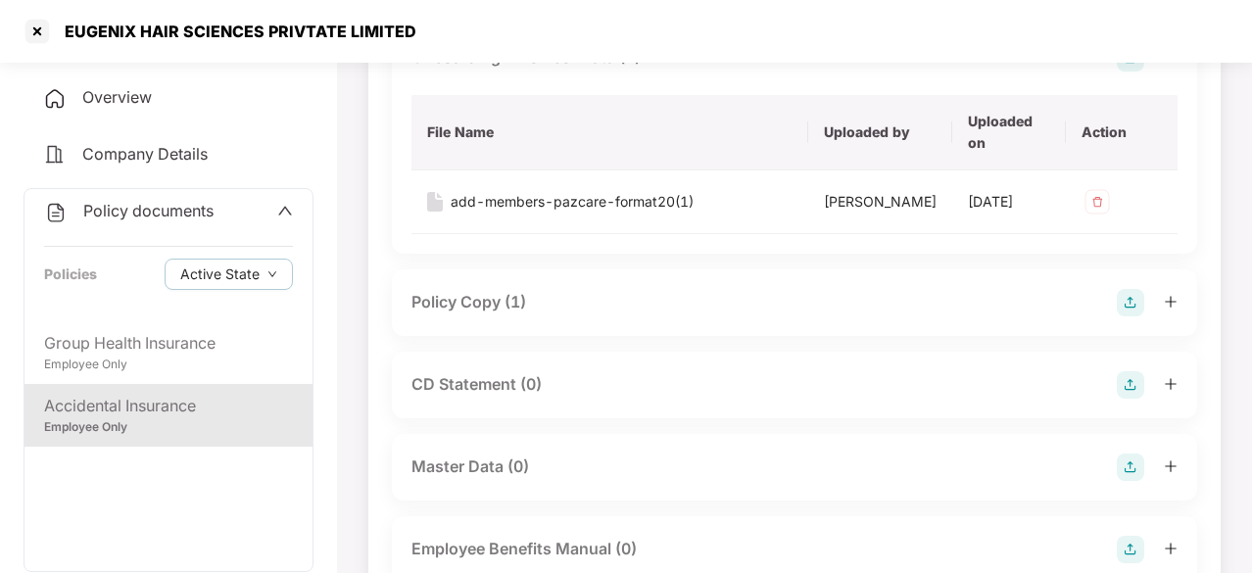
click at [488, 314] on div "Policy Copy (1)" at bounding box center [468, 302] width 115 height 24
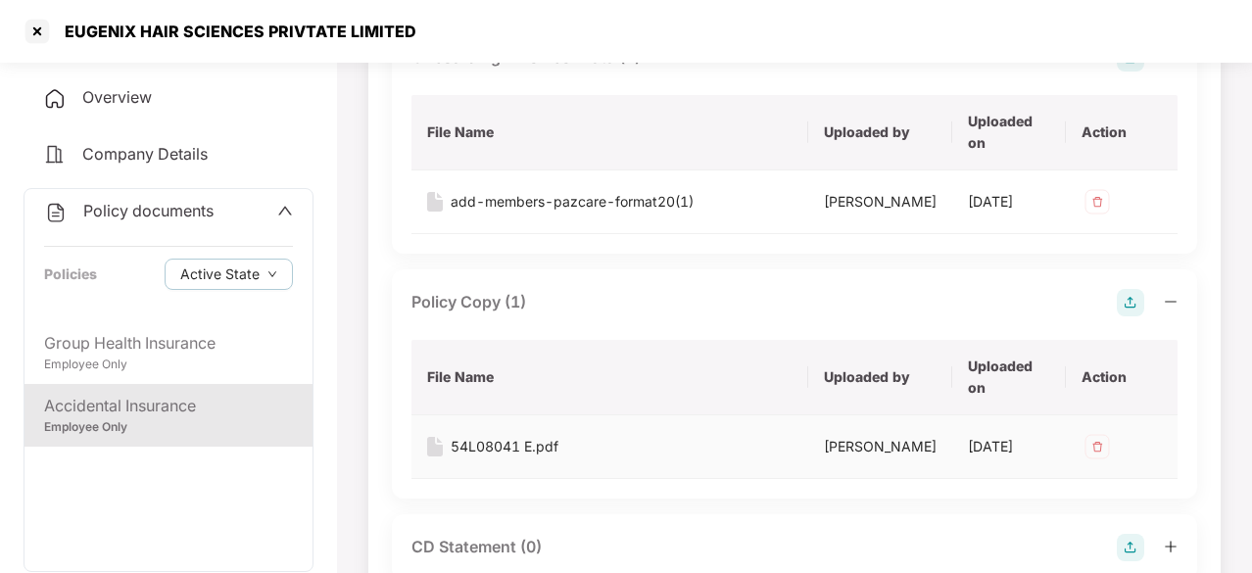
click at [488, 457] on div "54L08041 E.pdf" at bounding box center [505, 447] width 108 height 22
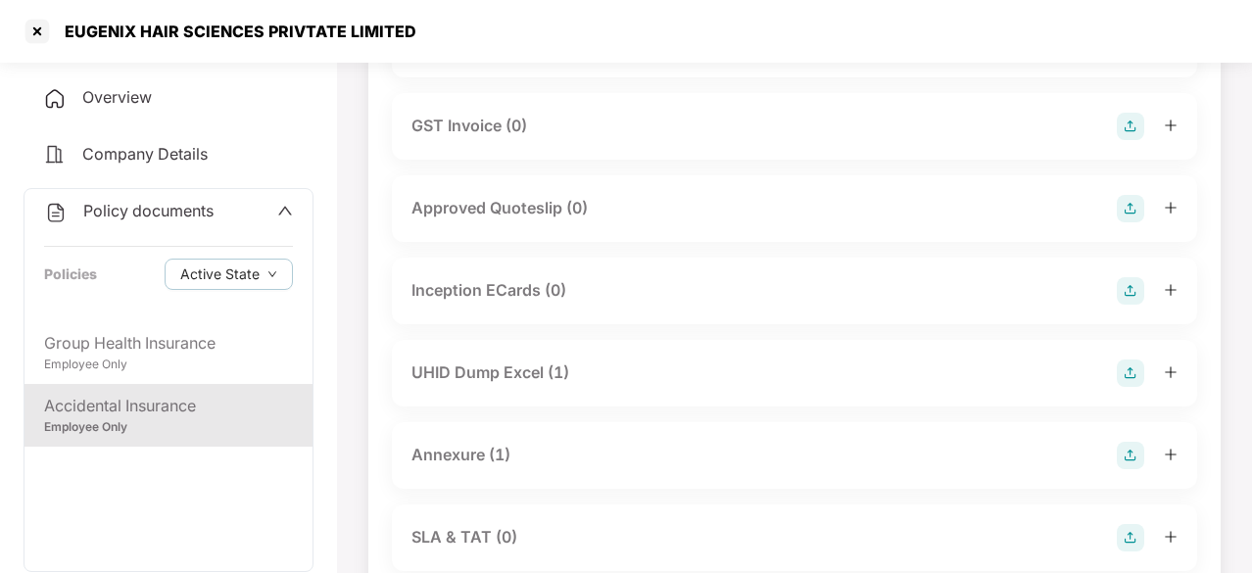
scroll to position [1078, 0]
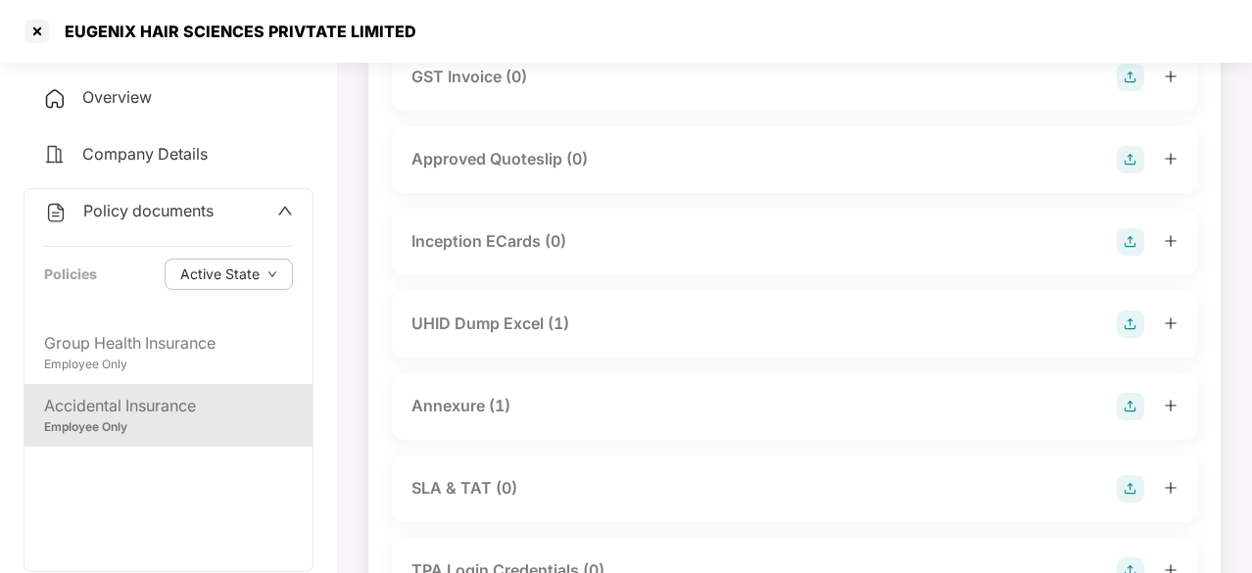
click at [522, 336] on div "UHID Dump Excel (1)" at bounding box center [490, 324] width 158 height 24
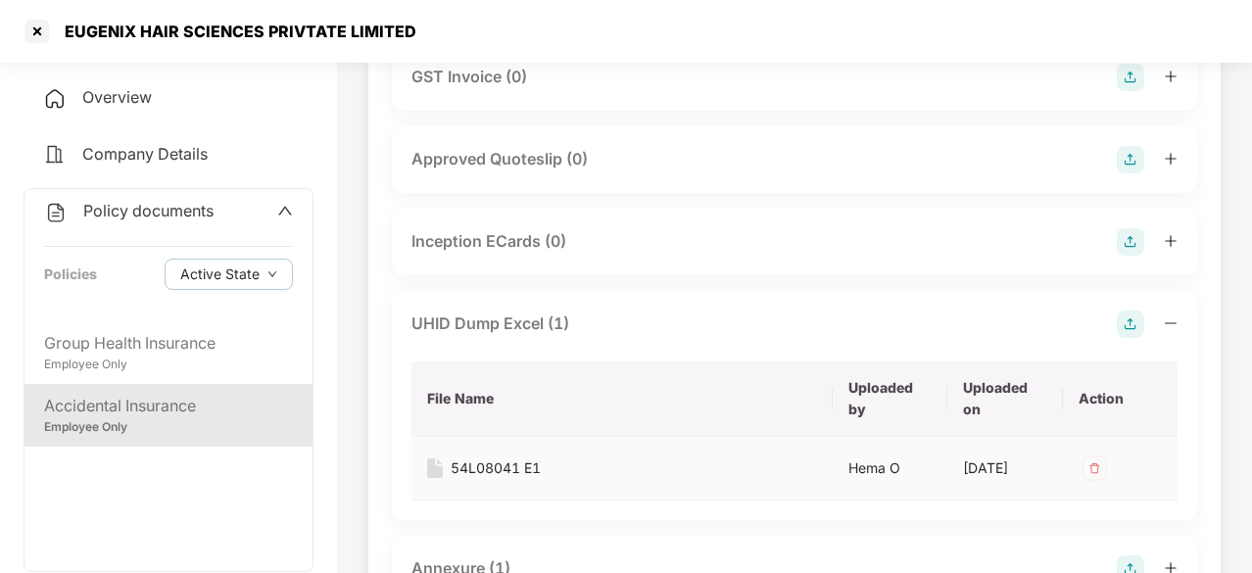
click at [538, 479] on div "54L08041 E1" at bounding box center [496, 469] width 90 height 22
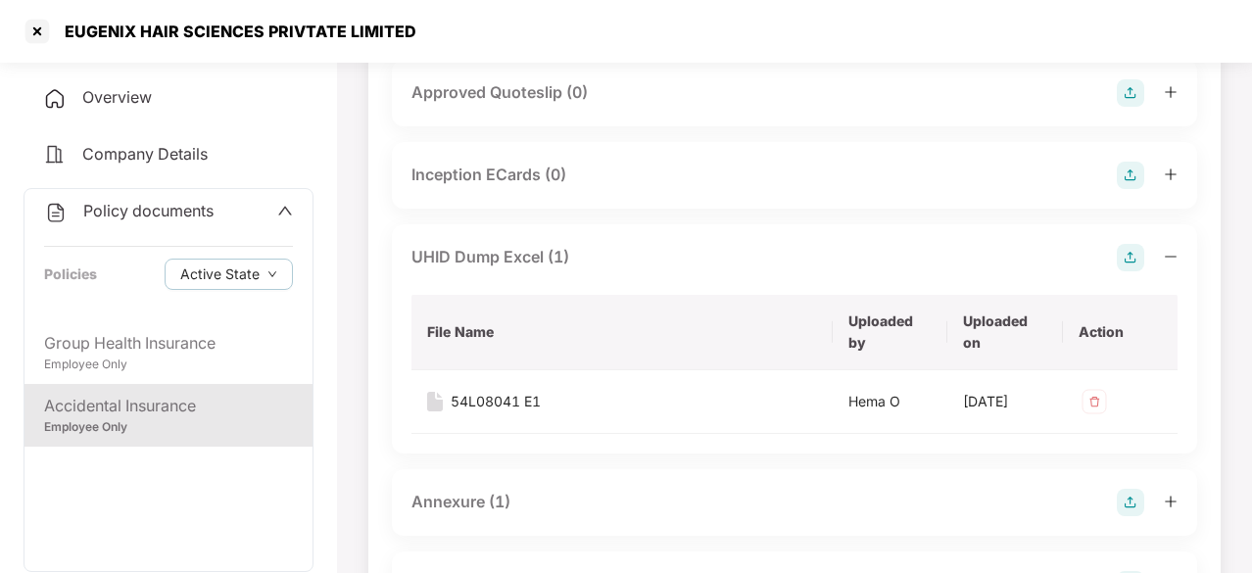
scroll to position [1274, 0]
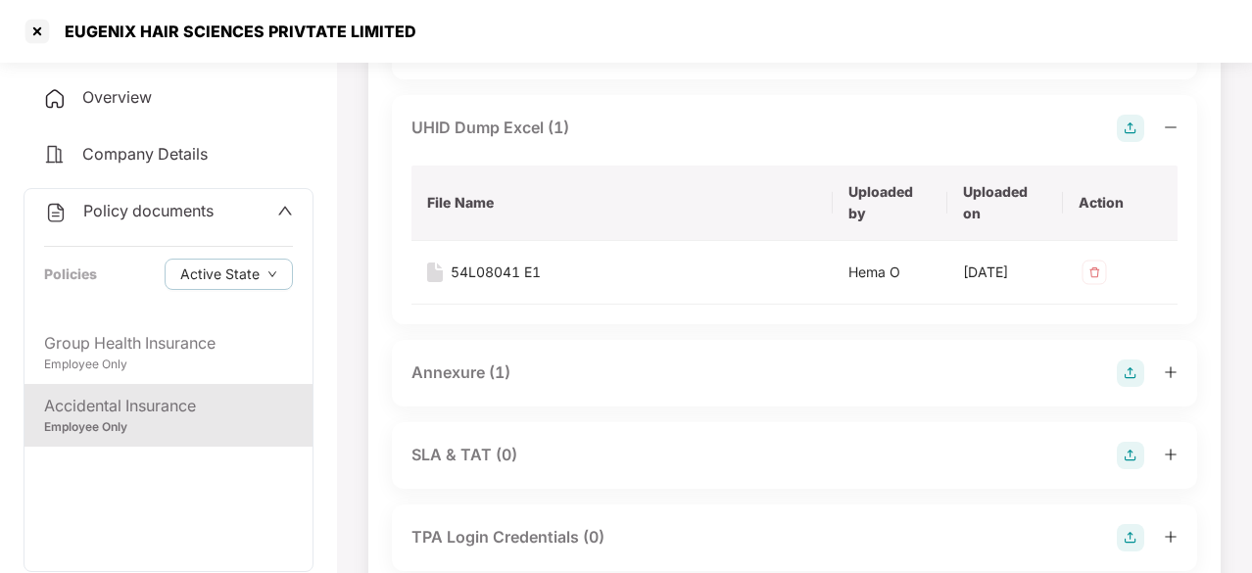
click at [486, 385] on div "Annexure (1)" at bounding box center [460, 373] width 99 height 24
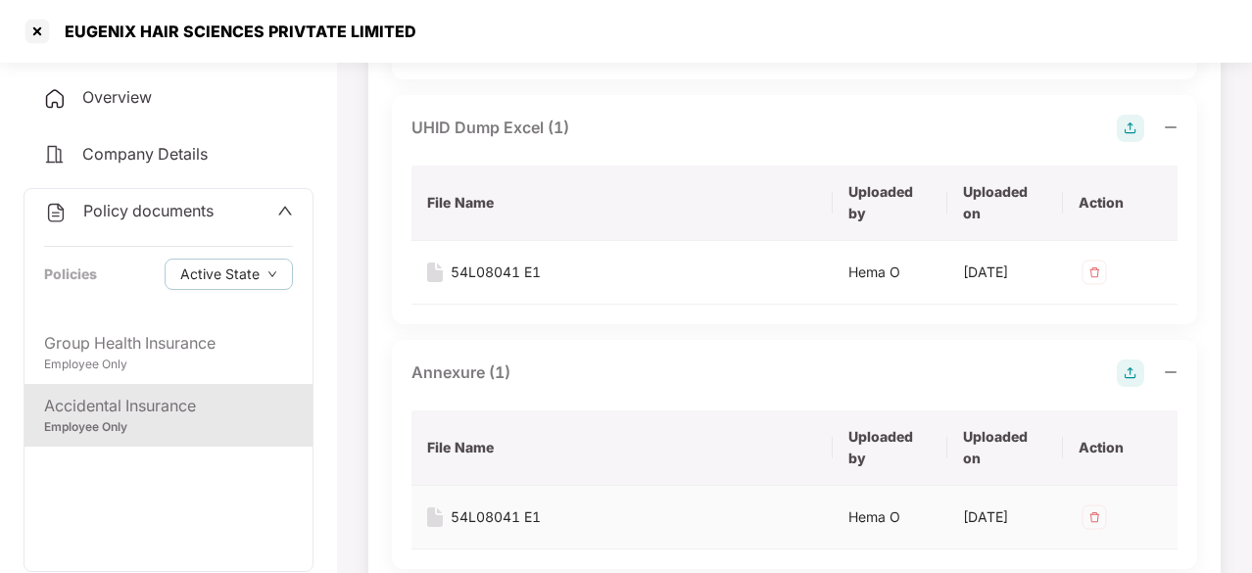
click at [512, 528] on div "54L08041 E1" at bounding box center [496, 518] width 90 height 22
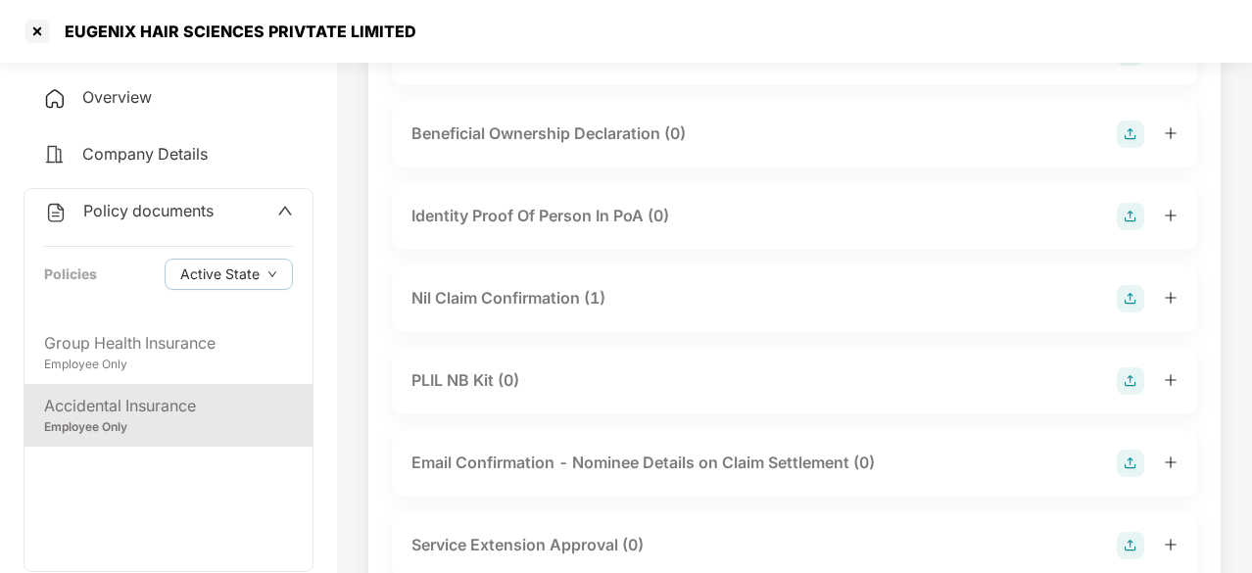
scroll to position [3135, 0]
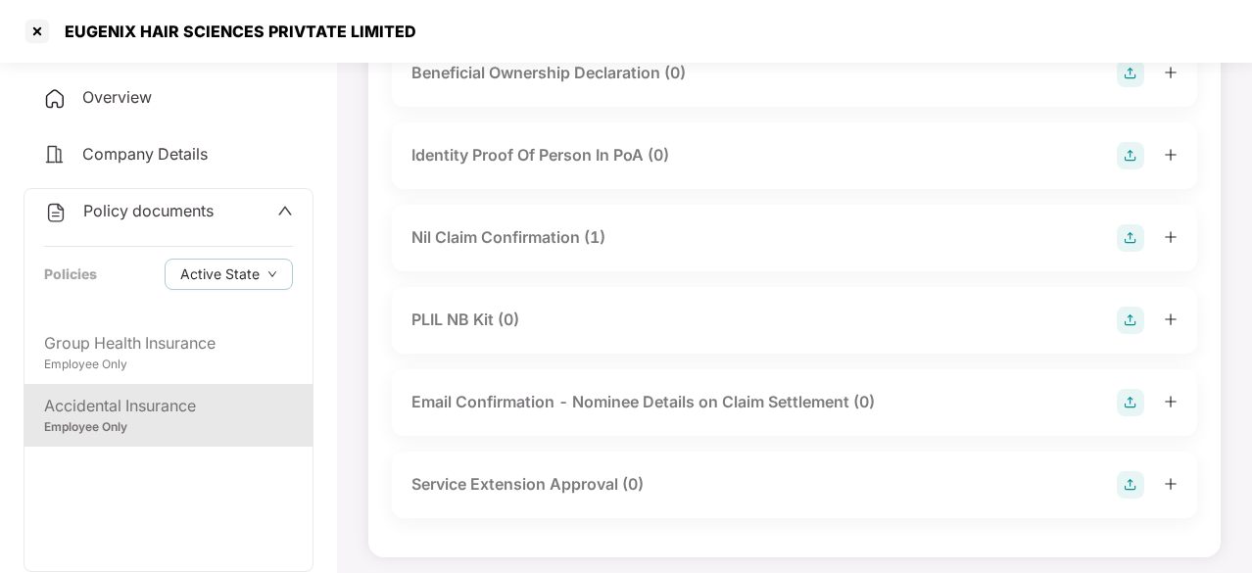
click at [537, 250] on div "Nil Claim Confirmation (1)" at bounding box center [508, 237] width 194 height 24
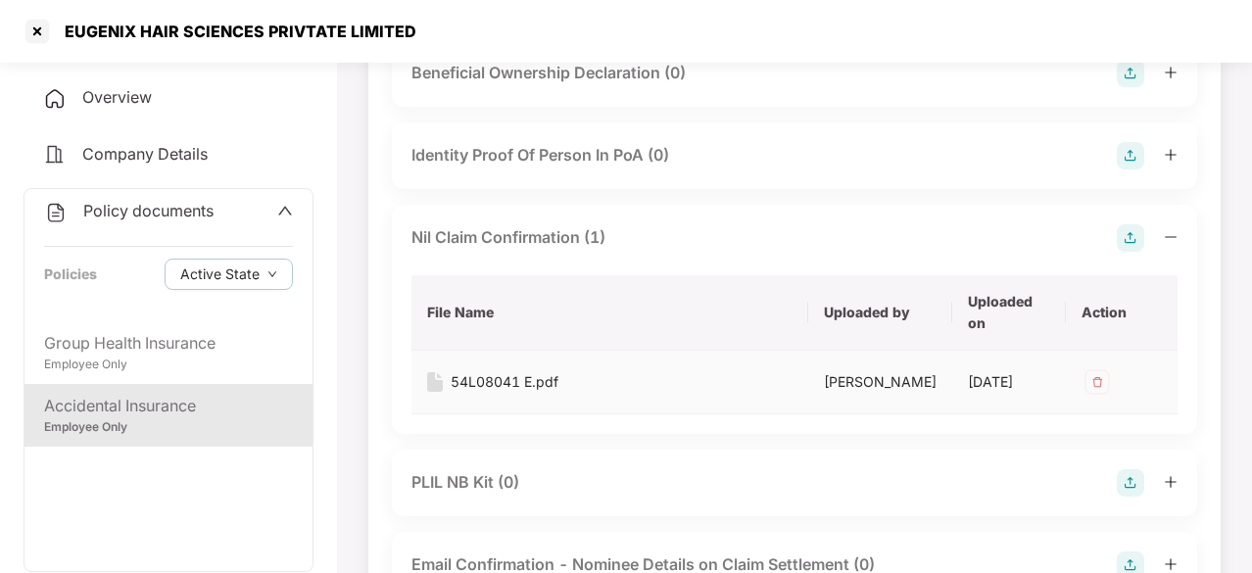
click at [541, 393] on div "54L08041 E.pdf" at bounding box center [505, 382] width 108 height 22
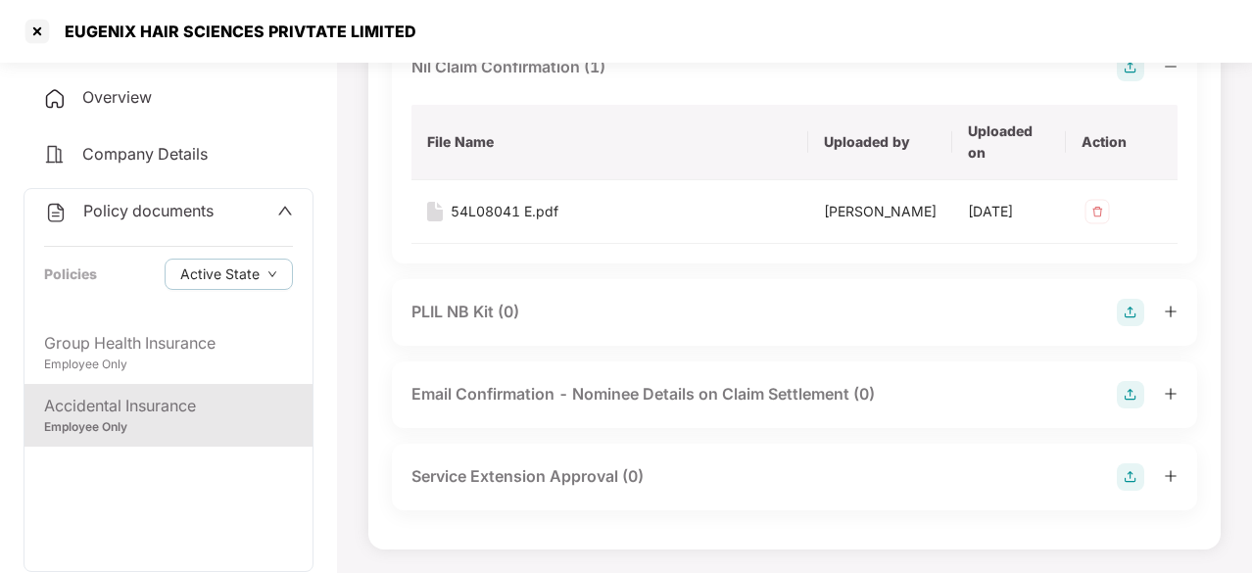
scroll to position [3352, 0]
click at [717, 505] on div "Service Extension Approval (0)" at bounding box center [794, 477] width 805 height 67
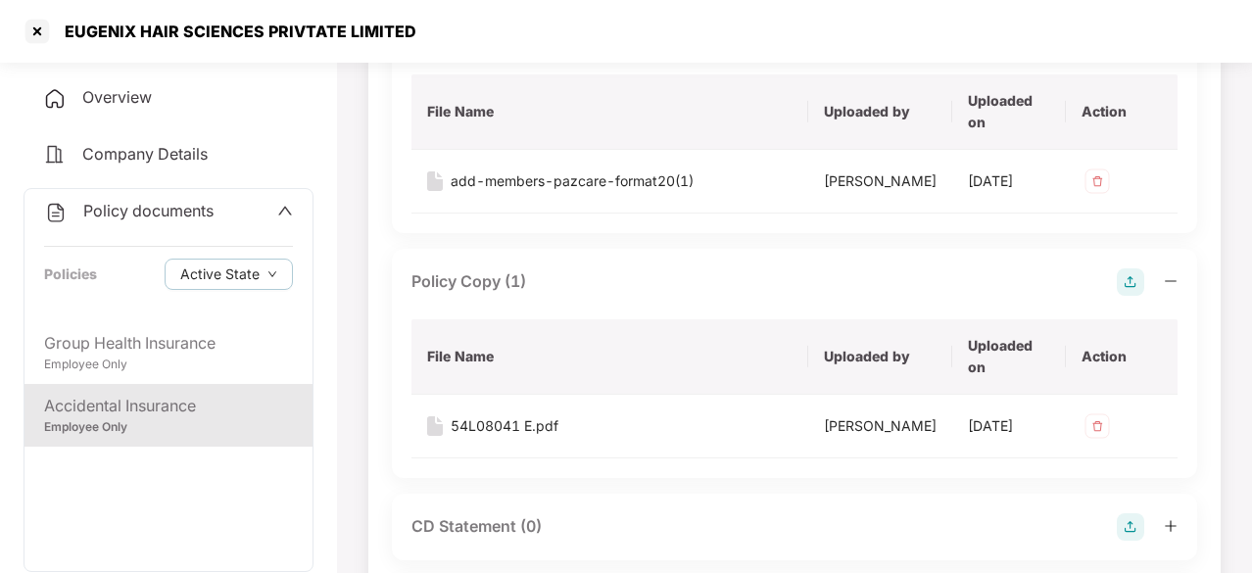
scroll to position [0, 0]
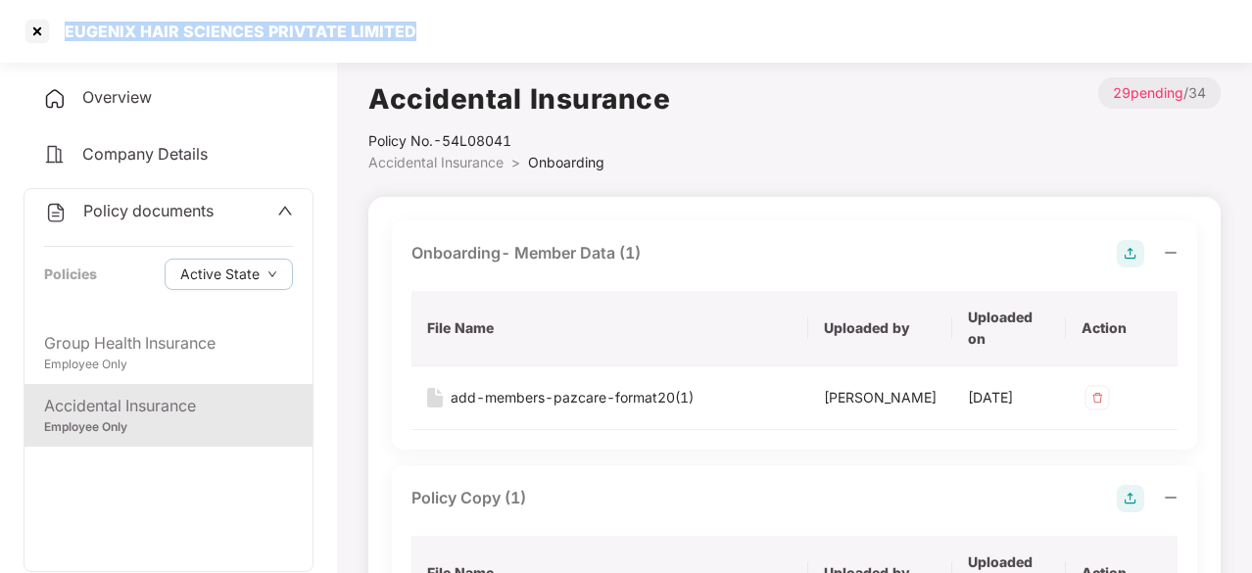
drag, startPoint x: 413, startPoint y: 34, endPoint x: 66, endPoint y: 55, distance: 348.4
click at [66, 55] on div "EUGENIX HAIR SCIENCES PRIVTATE LIMITED" at bounding box center [626, 31] width 1252 height 63
copy div "EUGENIX HAIR SCIENCES PRIVTATE LIMITED"
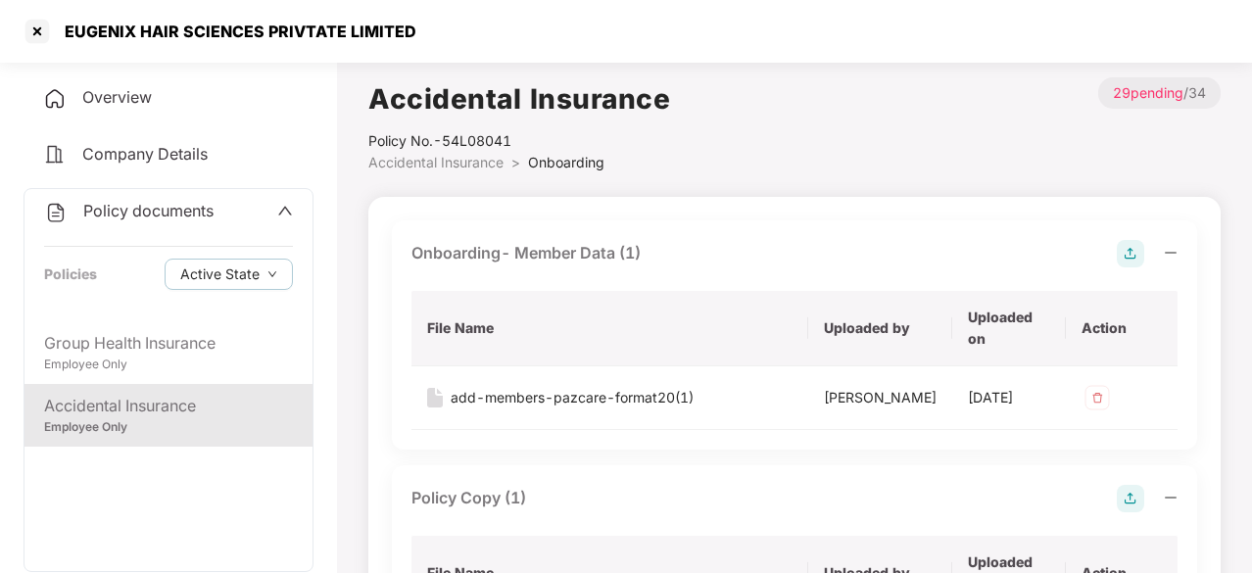
click at [133, 384] on div "Accidental Insurance Employee Only" at bounding box center [168, 415] width 288 height 63
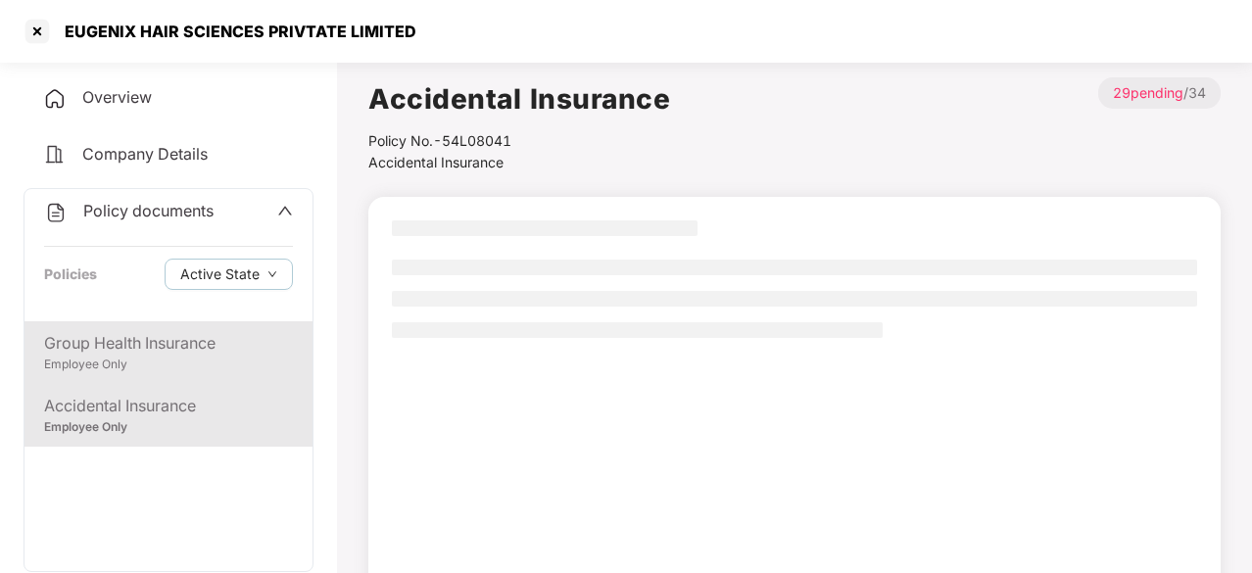
click at [144, 357] on div "Employee Only" at bounding box center [168, 365] width 249 height 19
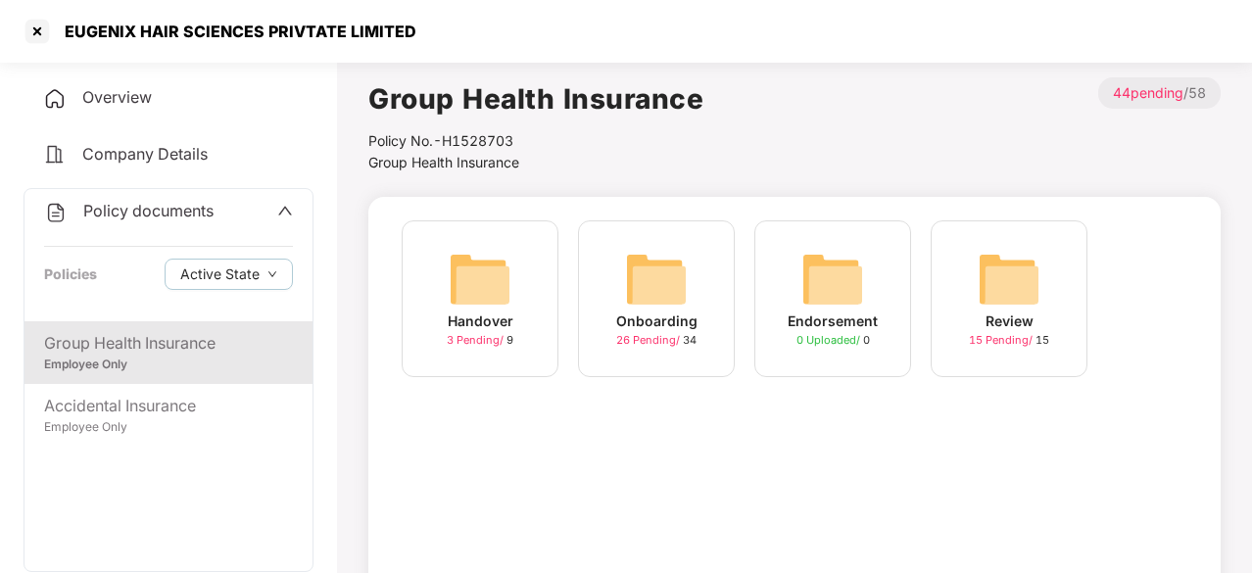
click at [623, 284] on div "Onboarding 26 Pending / 34" at bounding box center [656, 298] width 157 height 157
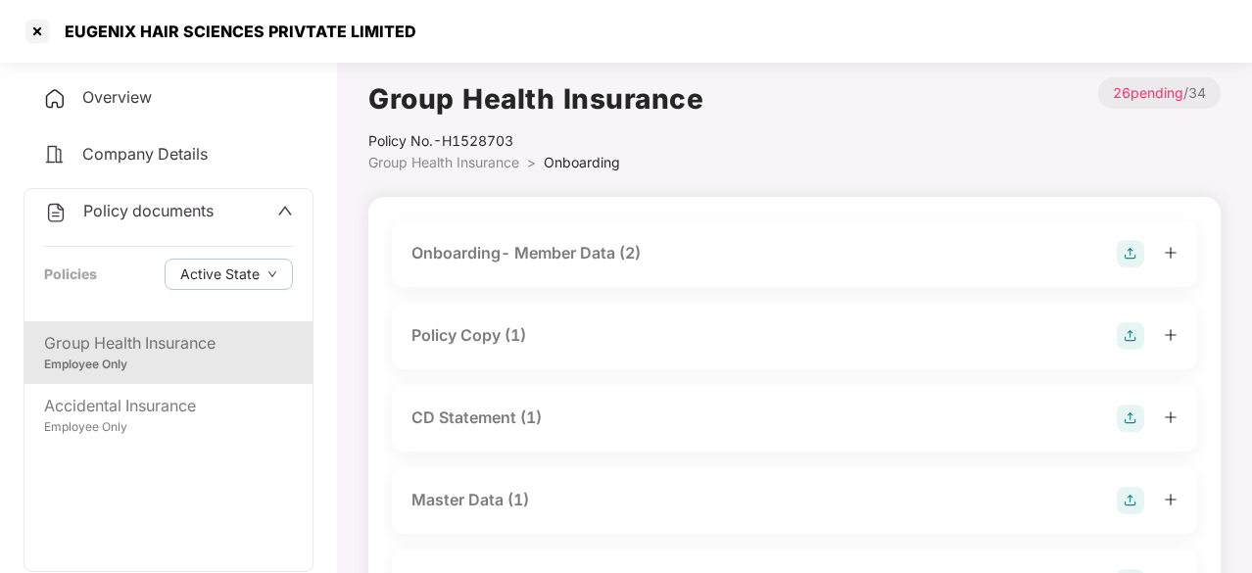
click at [544, 251] on div "Onboarding- Member Data (2)" at bounding box center [525, 253] width 229 height 24
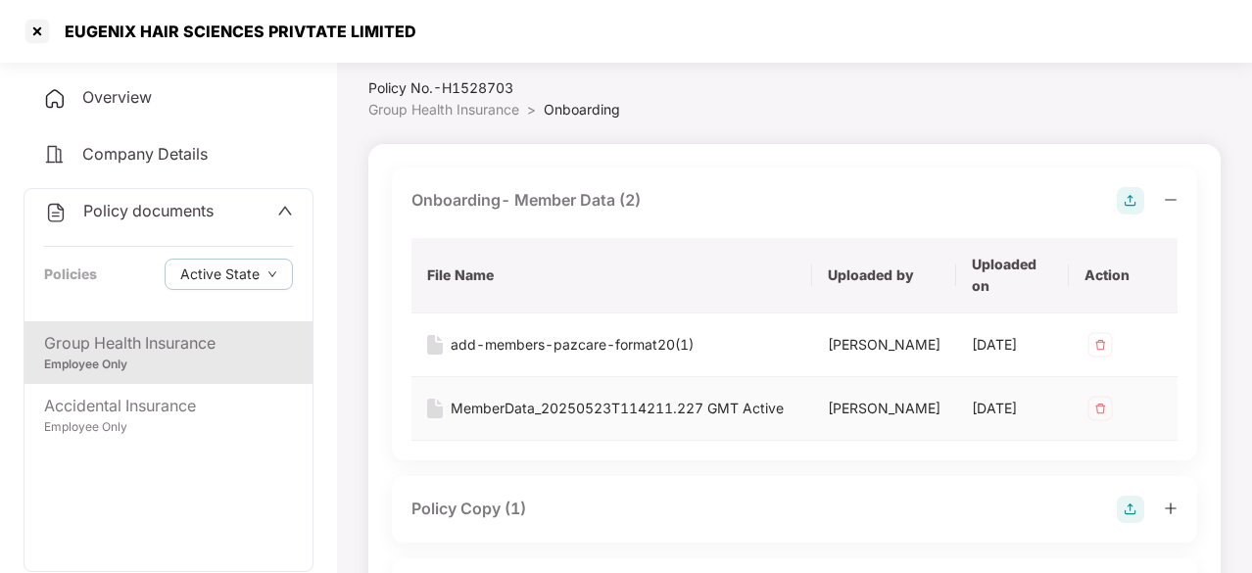
scroll to position [98, 0]
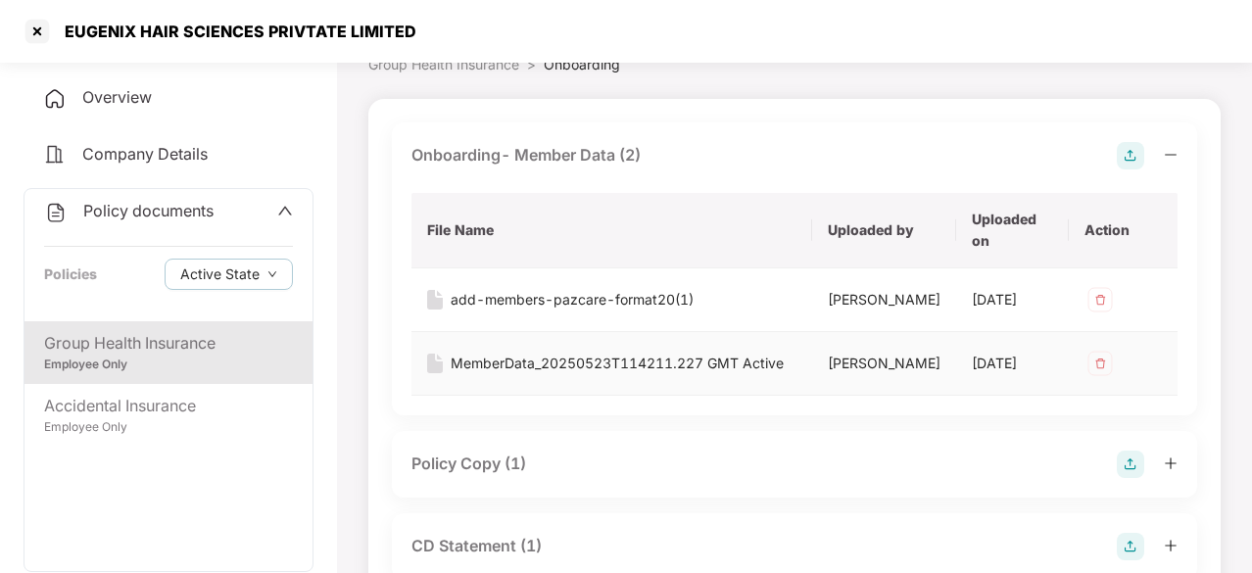
click at [561, 368] on div "MemberData_20250523T114211.227 GMT Active" at bounding box center [617, 364] width 333 height 22
click at [594, 300] on div "add-members-pazcare-format20(1)" at bounding box center [572, 300] width 243 height 22
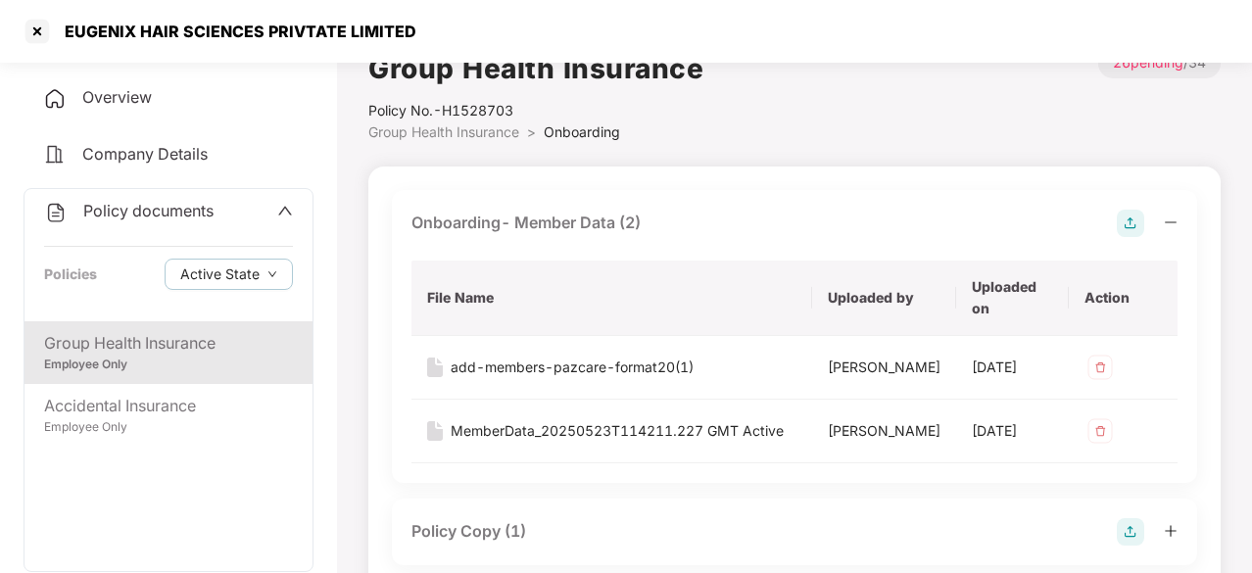
scroll to position [0, 0]
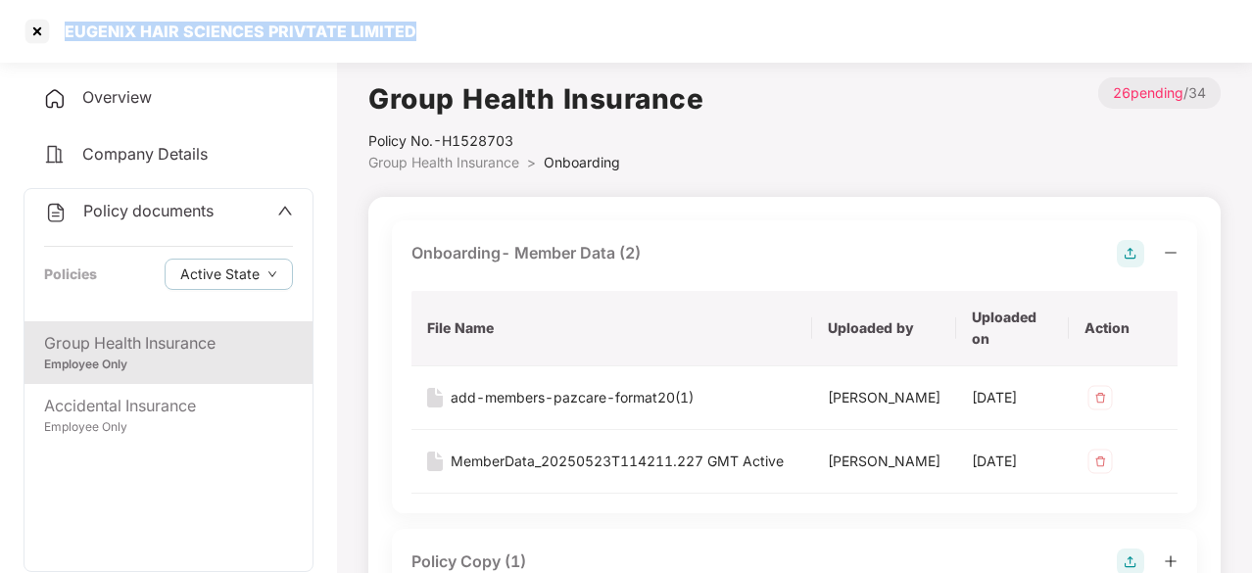
drag, startPoint x: 63, startPoint y: 25, endPoint x: 419, endPoint y: 23, distance: 356.6
click at [419, 23] on div "EUGENIX HAIR SCIENCES PRIVTATE LIMITED" at bounding box center [626, 31] width 1252 height 63
copy div "EUGENIX HAIR SCIENCES PRIVTATE LIMITED"
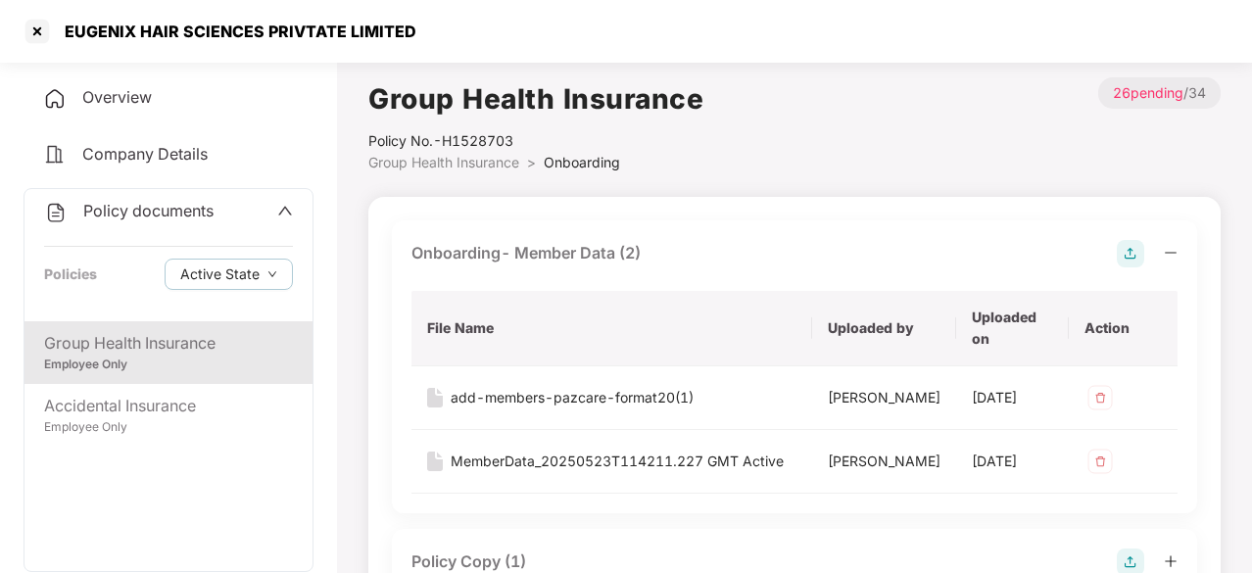
click at [282, 220] on span at bounding box center [285, 211] width 16 height 25
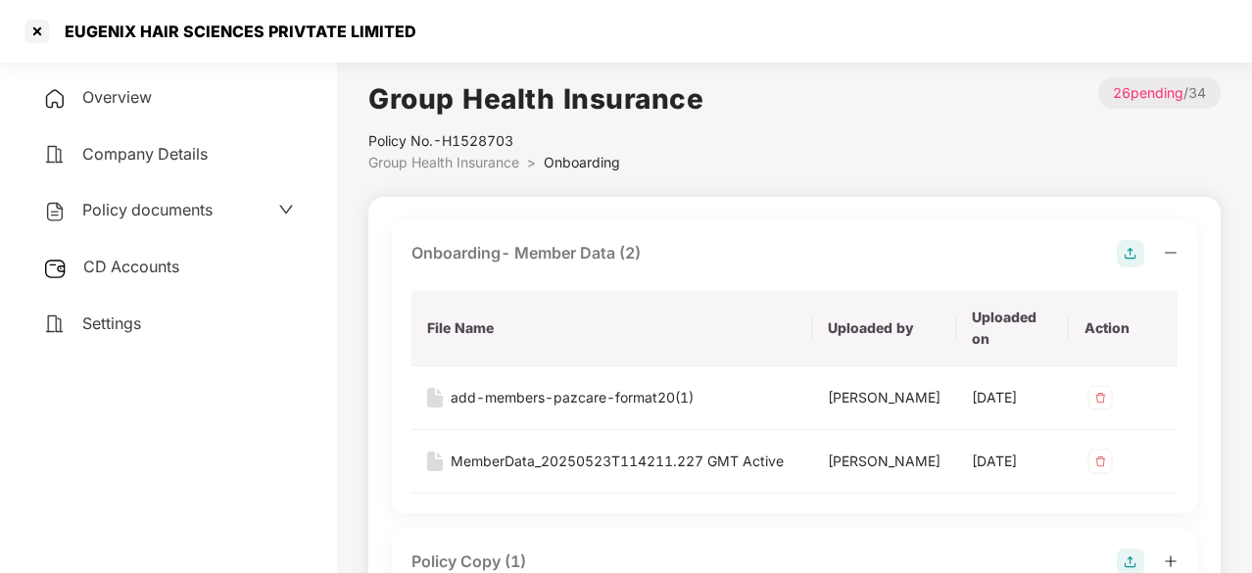
click at [168, 258] on span "CD Accounts" at bounding box center [131, 267] width 96 height 20
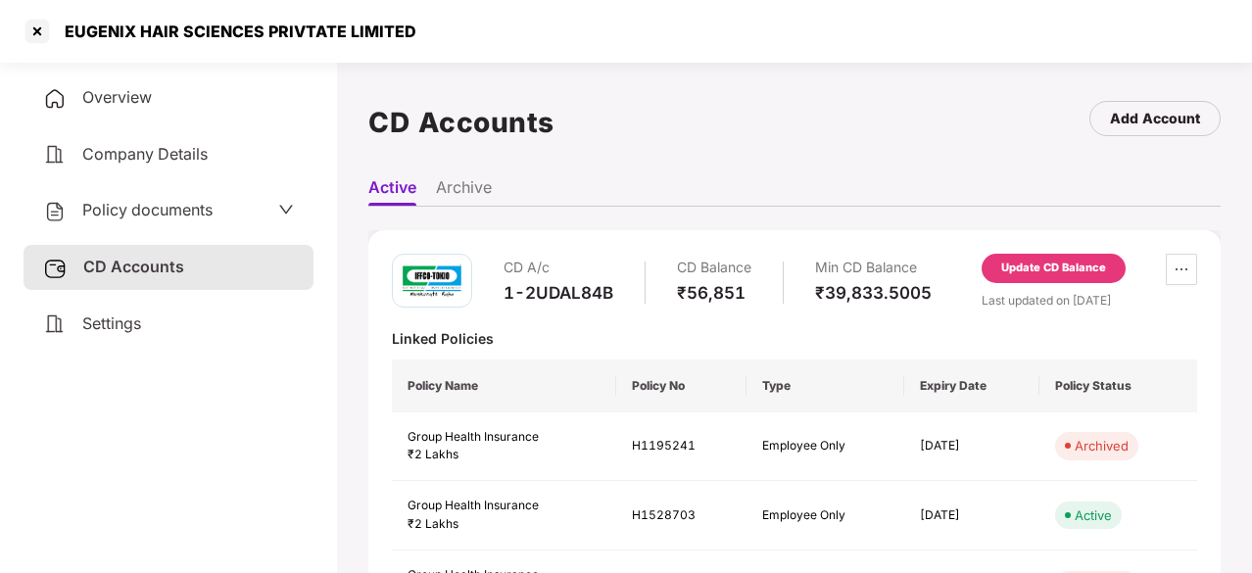
click at [439, 271] on img at bounding box center [432, 281] width 59 height 33
click at [161, 214] on span "Policy documents" at bounding box center [147, 210] width 130 height 20
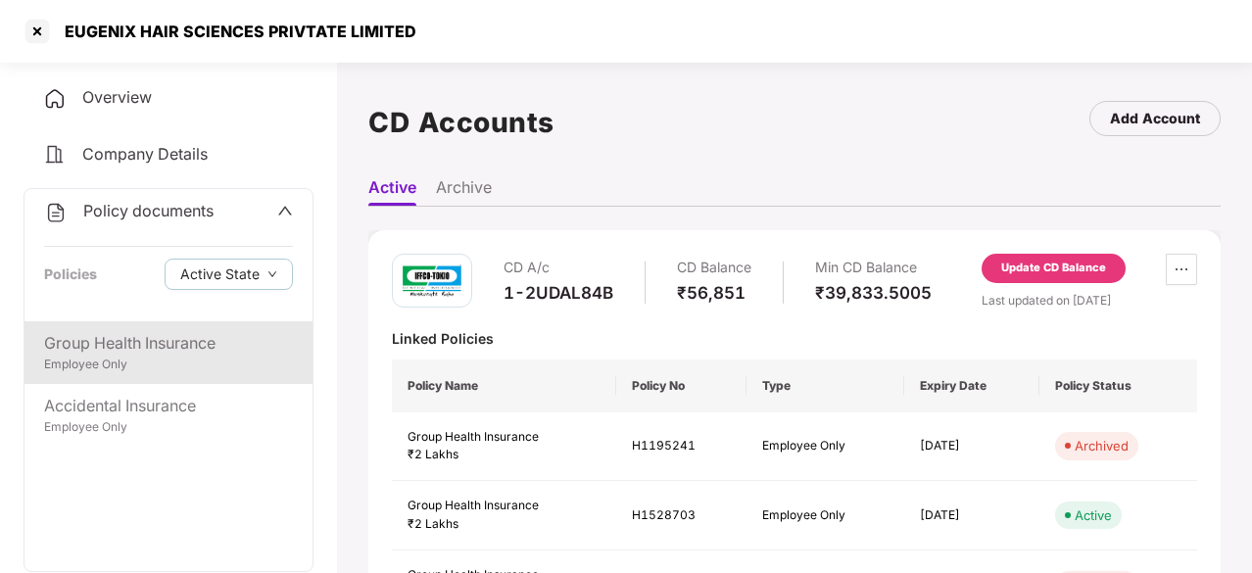
click at [151, 353] on div "Group Health Insurance" at bounding box center [168, 343] width 249 height 24
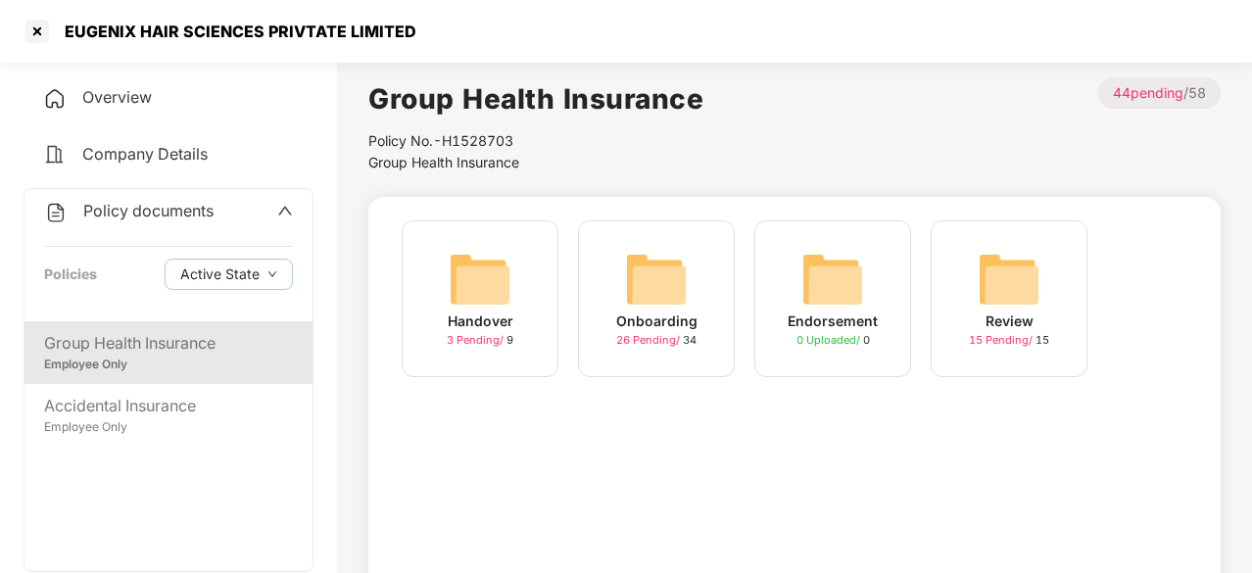
click at [129, 212] on span "Policy documents" at bounding box center [148, 211] width 130 height 20
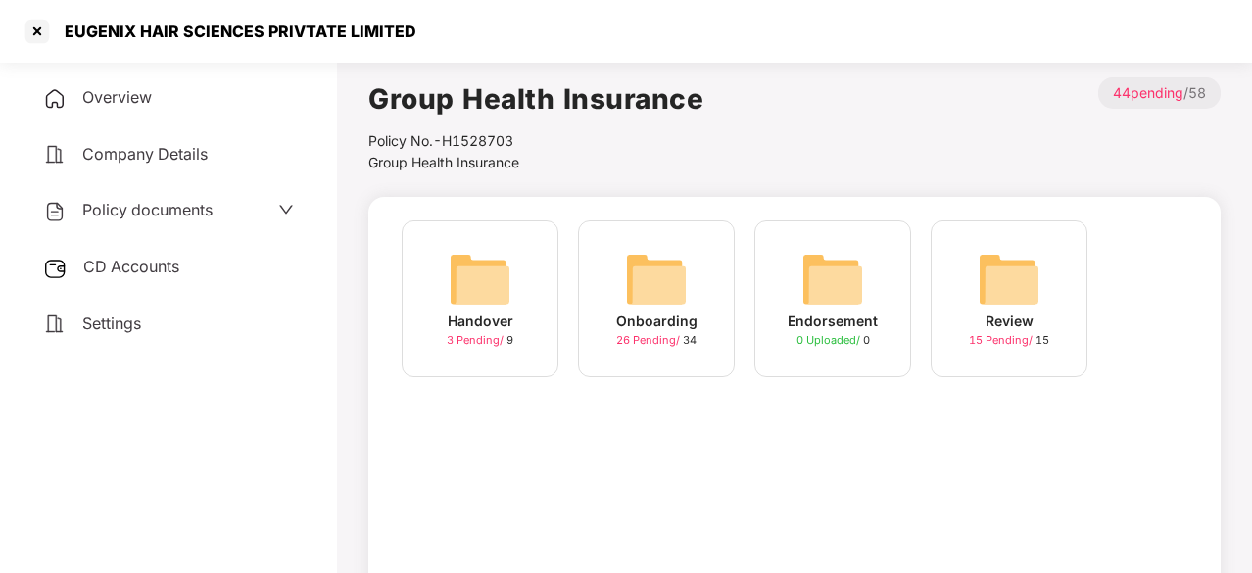
click at [127, 266] on span "CD Accounts" at bounding box center [131, 267] width 96 height 20
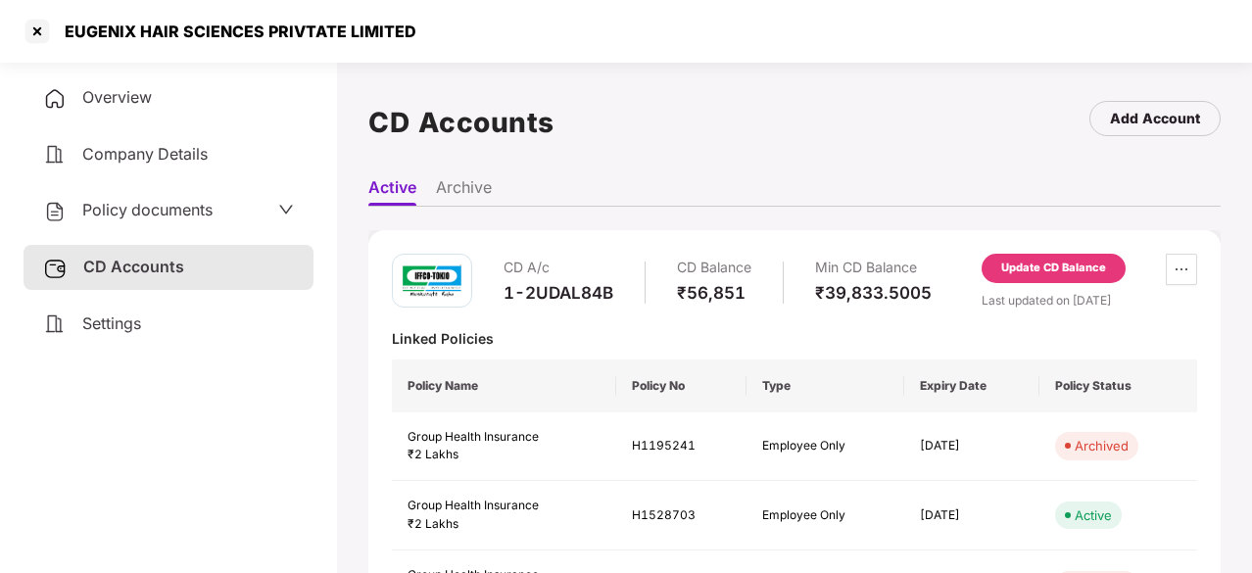
click at [106, 154] on span "Company Details" at bounding box center [144, 154] width 125 height 20
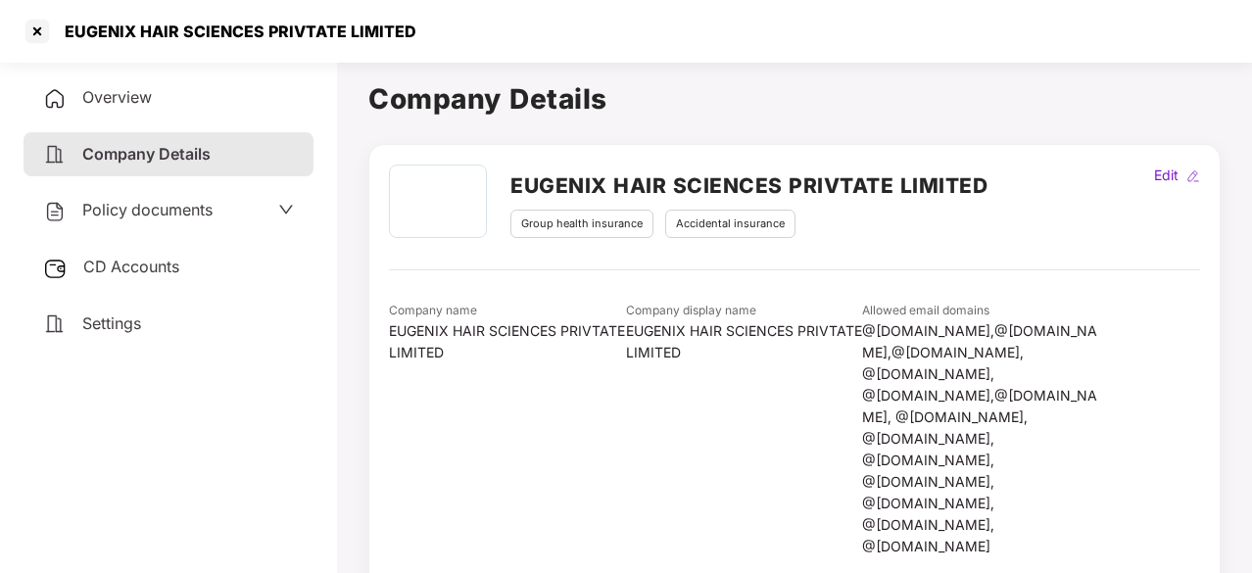
click at [127, 197] on div "Policy documents" at bounding box center [169, 210] width 290 height 45
click at [144, 215] on span "Policy documents" at bounding box center [147, 210] width 130 height 20
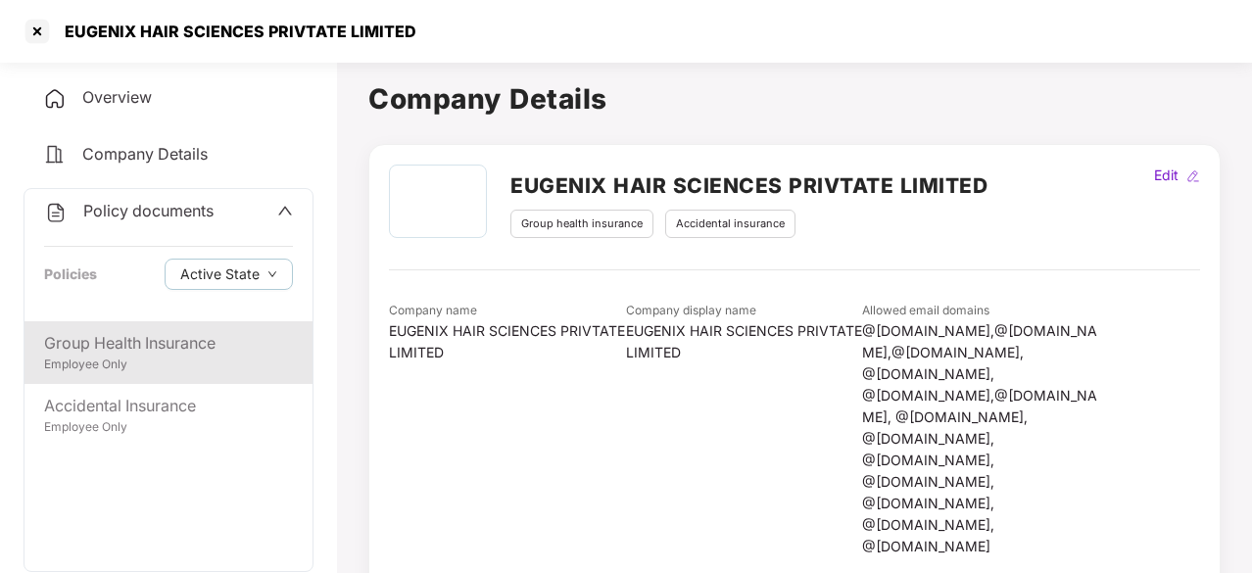
click at [159, 358] on div "Employee Only" at bounding box center [168, 365] width 249 height 19
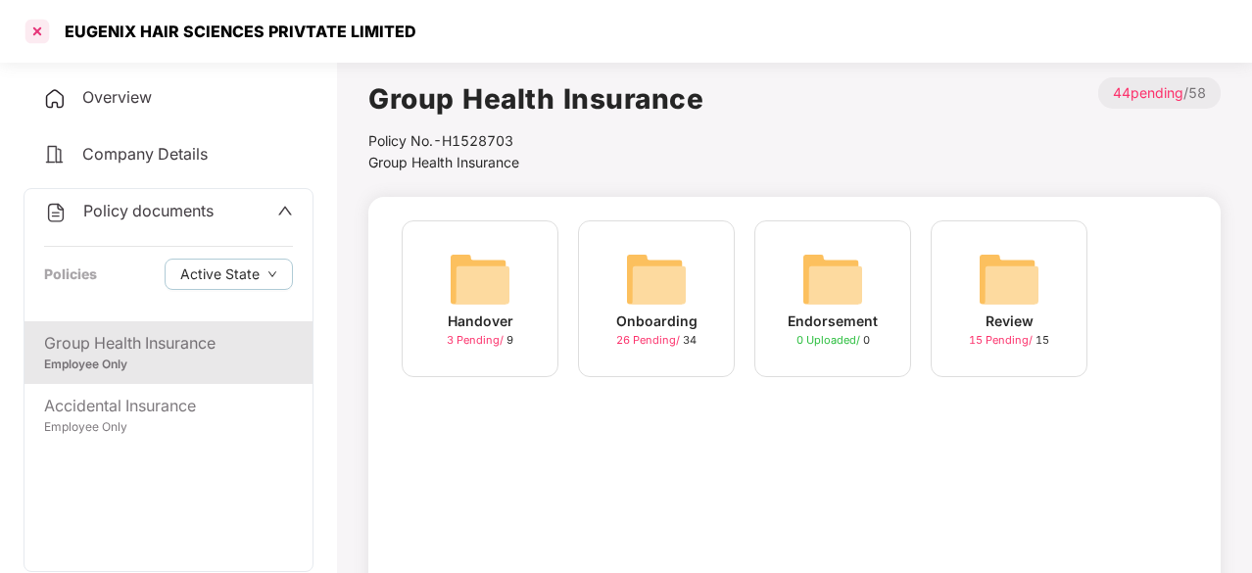
click at [27, 38] on div at bounding box center [37, 31] width 31 height 31
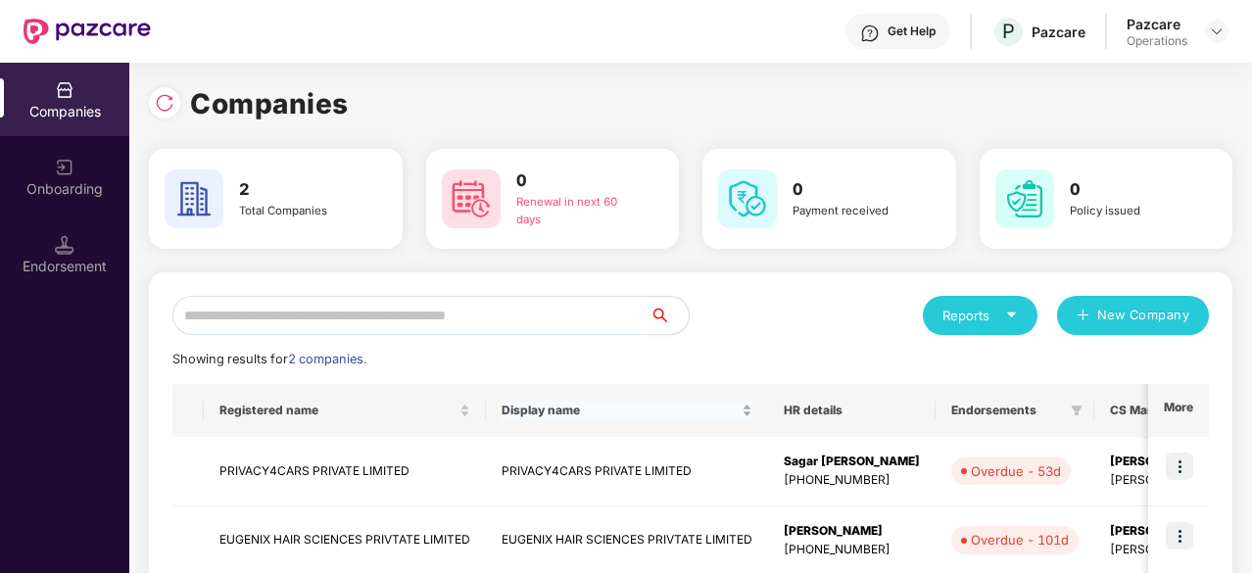
scroll to position [111, 0]
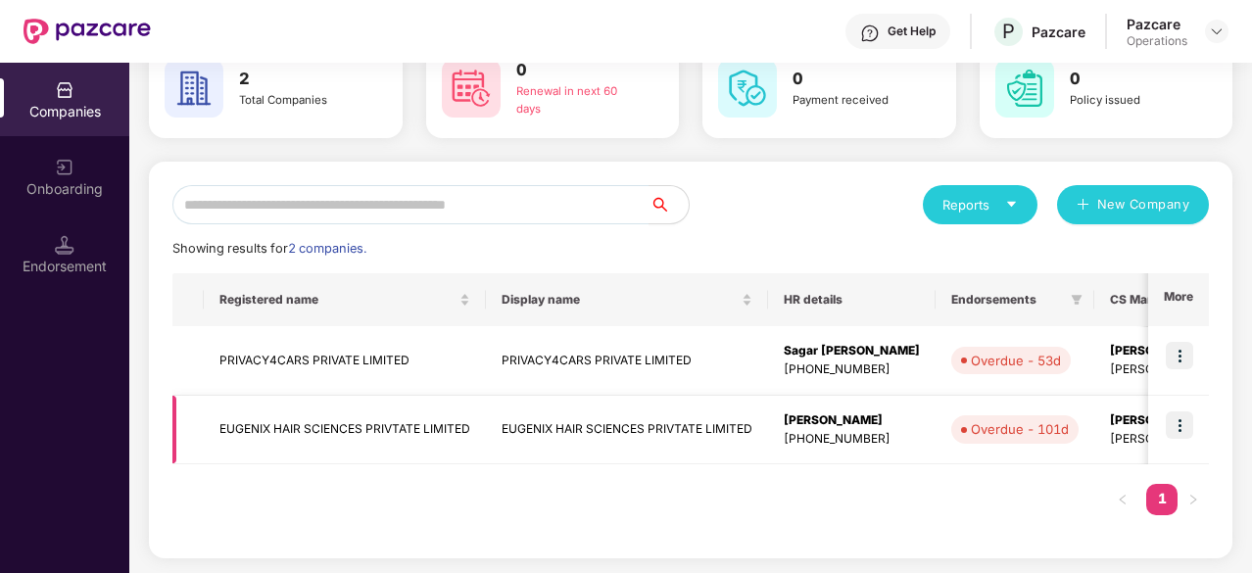
click at [1187, 427] on img at bounding box center [1179, 424] width 27 height 27
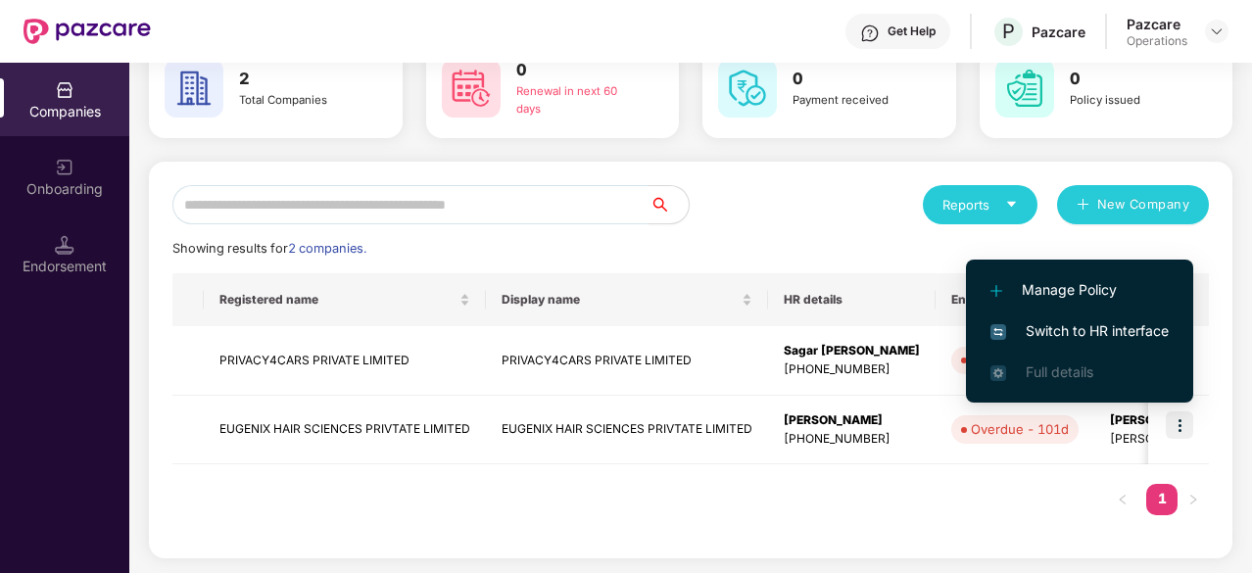
click at [1060, 335] on span "Switch to HR interface" at bounding box center [1080, 331] width 178 height 22
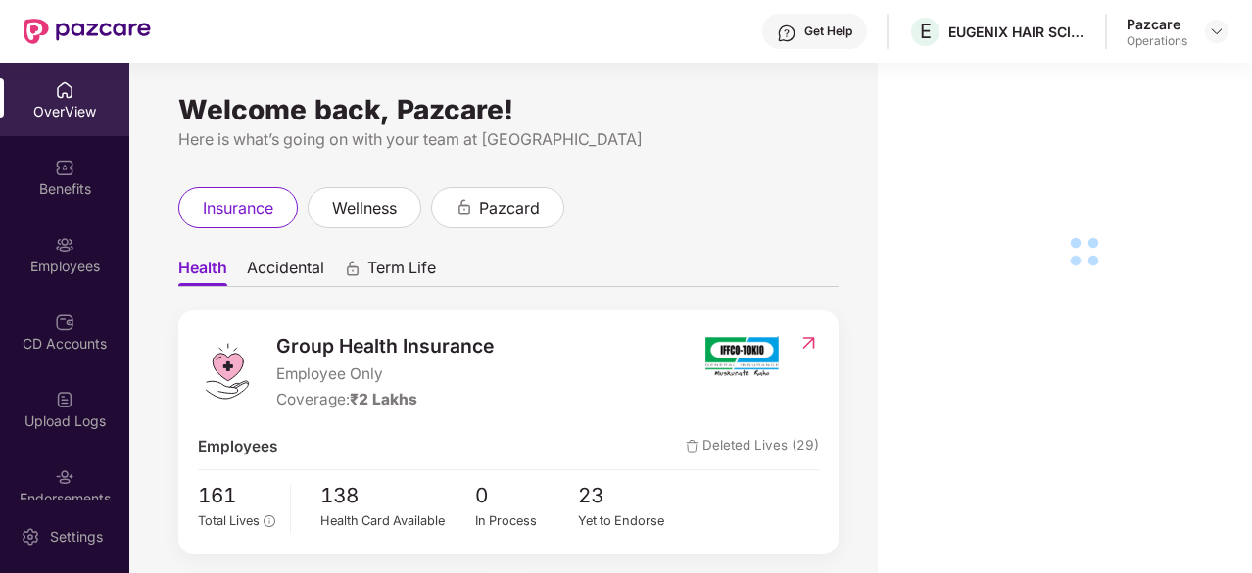
click at [41, 176] on div "Benefits" at bounding box center [64, 176] width 129 height 73
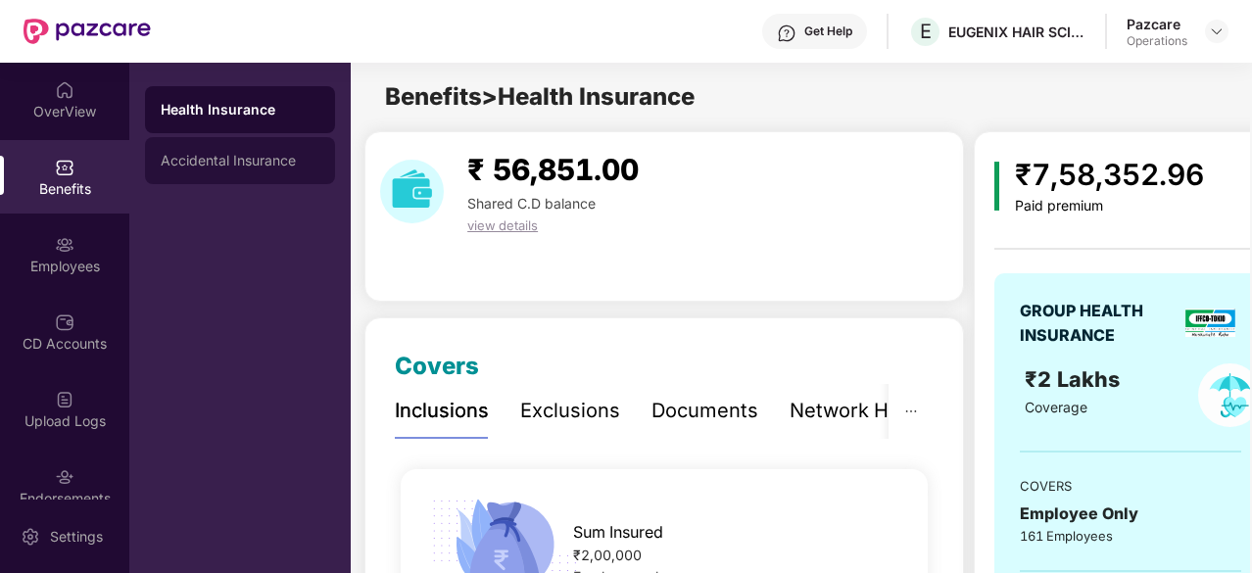
click at [204, 162] on div "Accidental Insurance" at bounding box center [240, 161] width 159 height 16
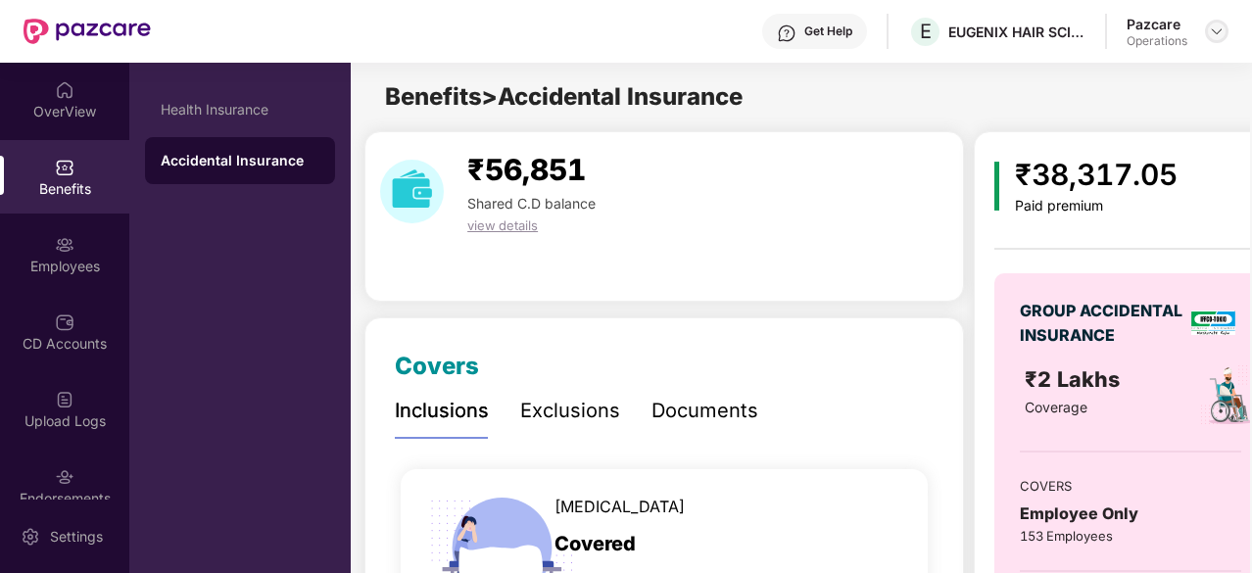
click at [1215, 39] on div at bounding box center [1217, 32] width 24 height 24
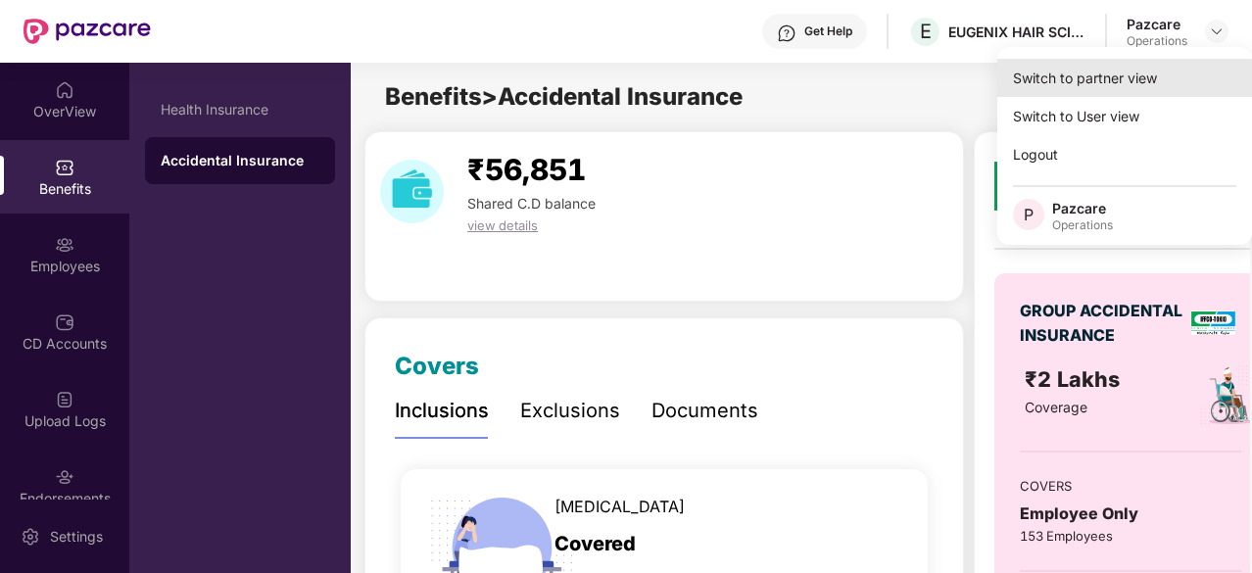
click at [1094, 85] on div "Switch to partner view" at bounding box center [1124, 78] width 255 height 38
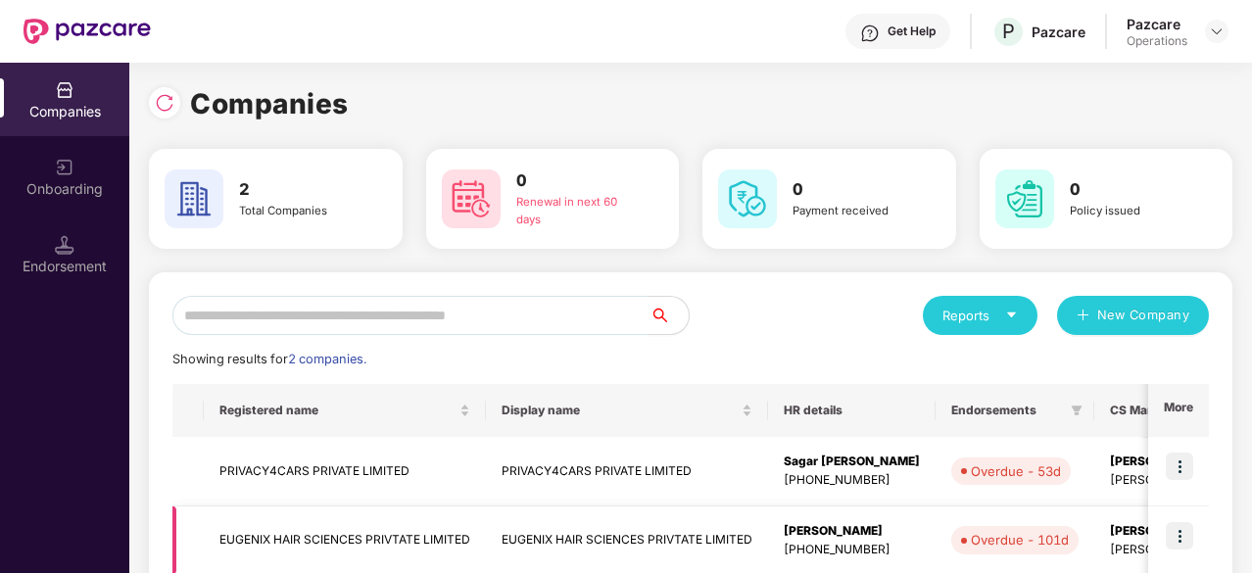
click at [282, 538] on td "EUGENIX HAIR SCIENCES PRIVTATE LIMITED" at bounding box center [345, 542] width 282 height 70
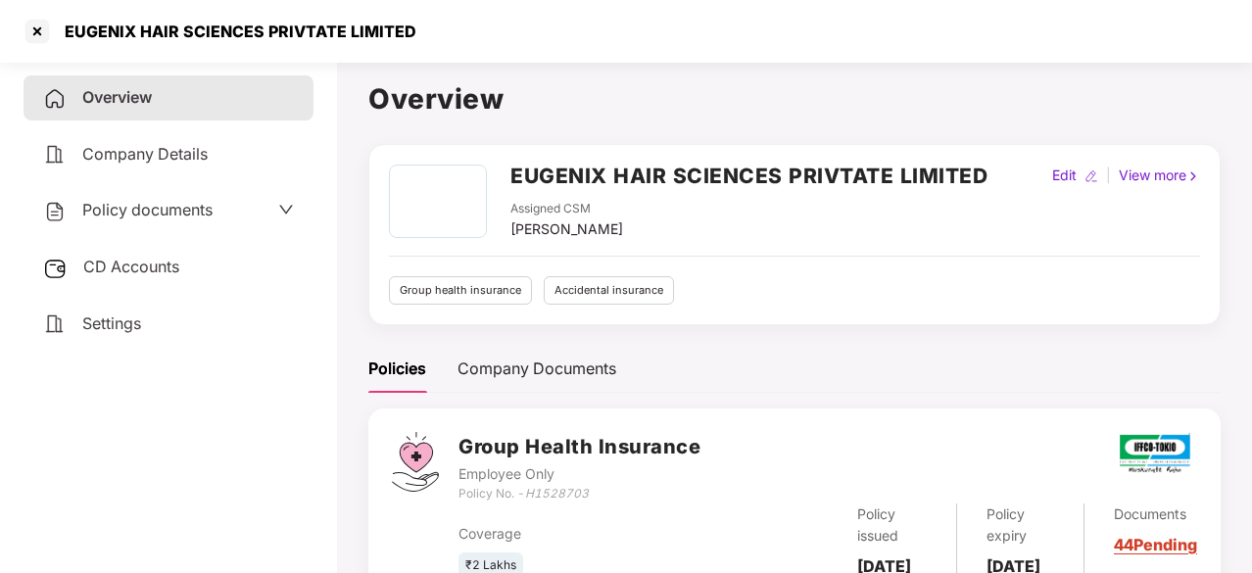
click at [111, 211] on span "Policy documents" at bounding box center [147, 210] width 130 height 20
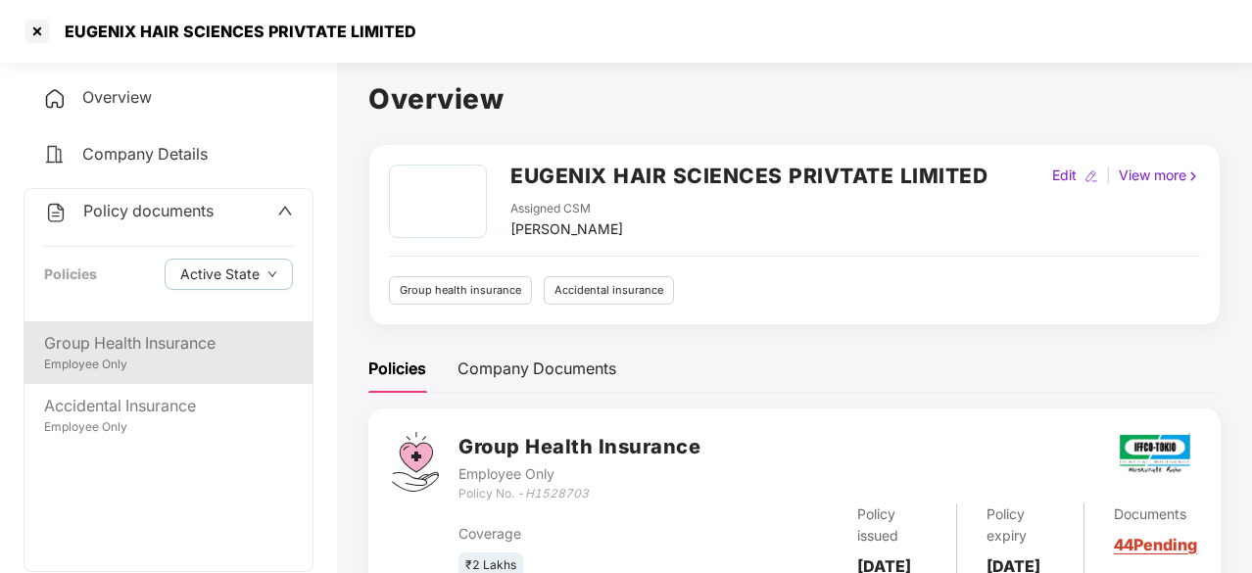
click at [132, 349] on div "Group Health Insurance" at bounding box center [168, 343] width 249 height 24
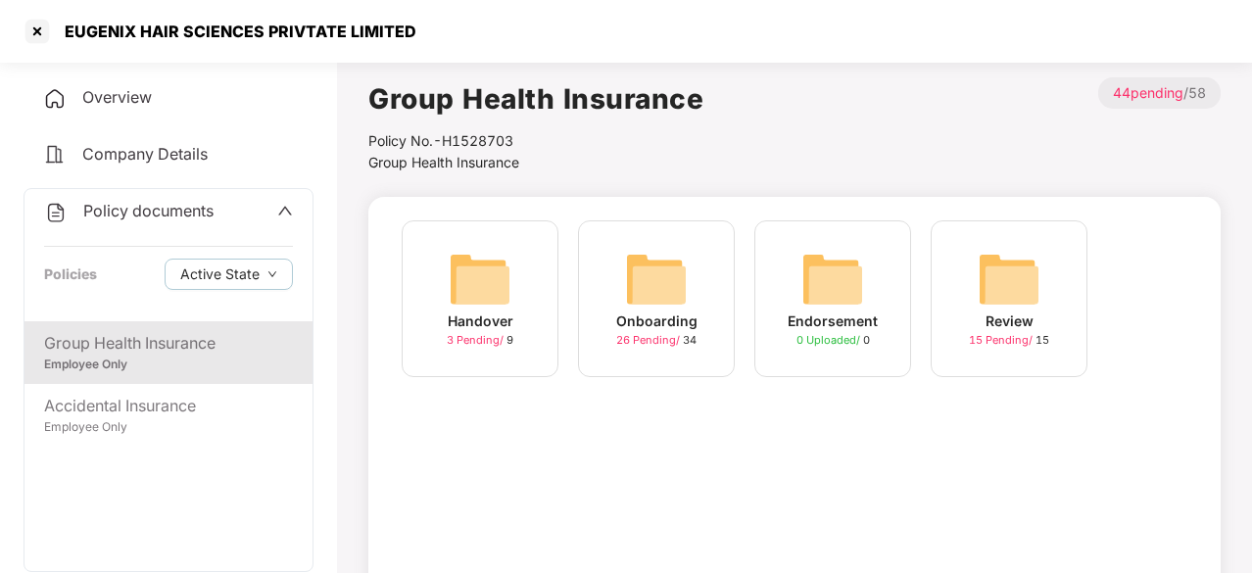
click at [652, 279] on img at bounding box center [656, 279] width 63 height 63
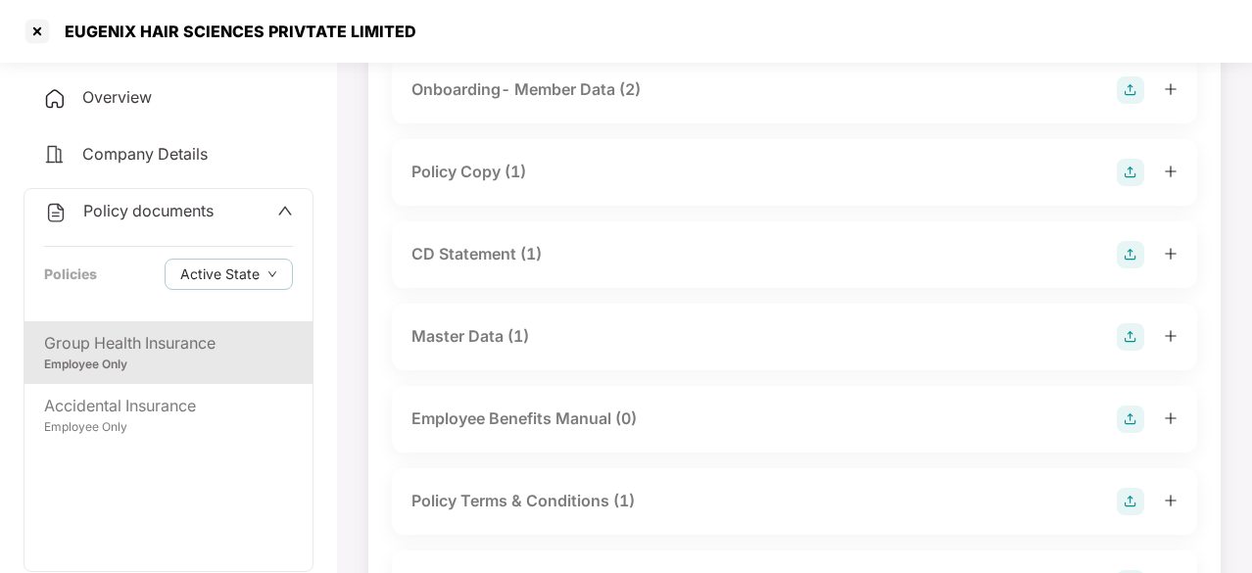
scroll to position [163, 0]
click at [482, 257] on div "CD Statement (1)" at bounding box center [476, 255] width 130 height 24
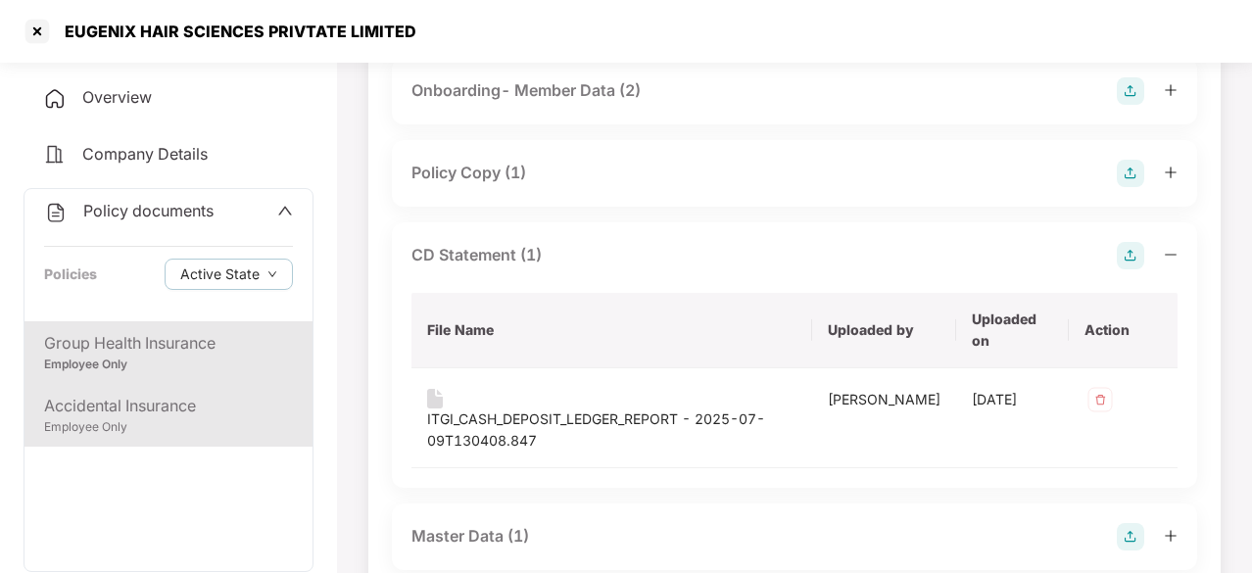
click at [131, 416] on div "Accidental Insurance" at bounding box center [168, 406] width 249 height 24
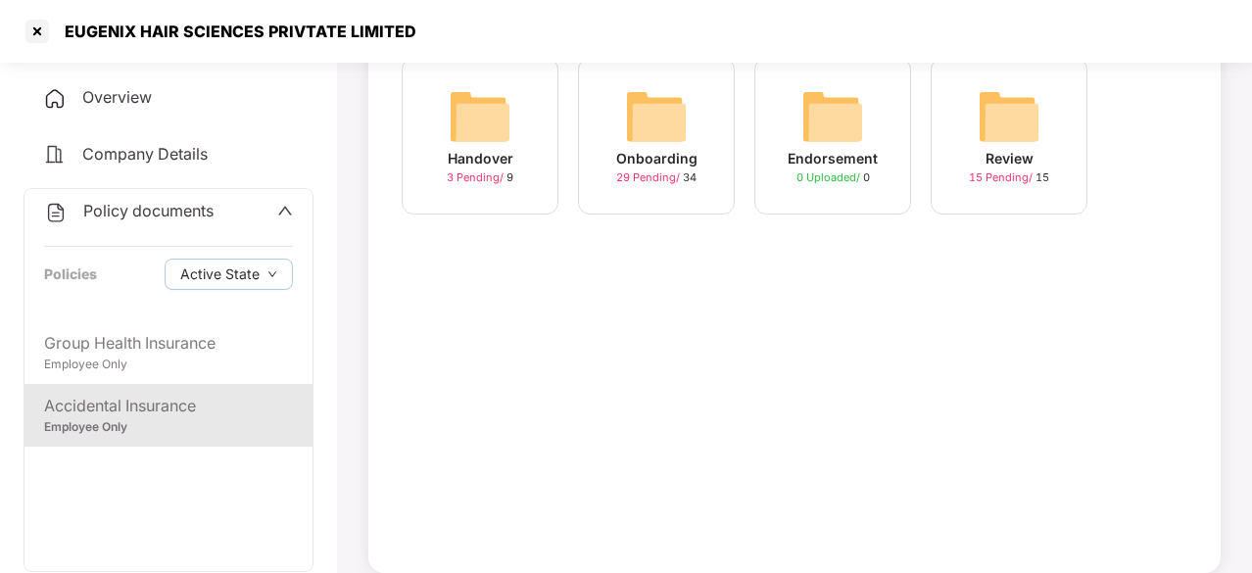
click at [641, 164] on div "Onboarding" at bounding box center [656, 159] width 81 height 22
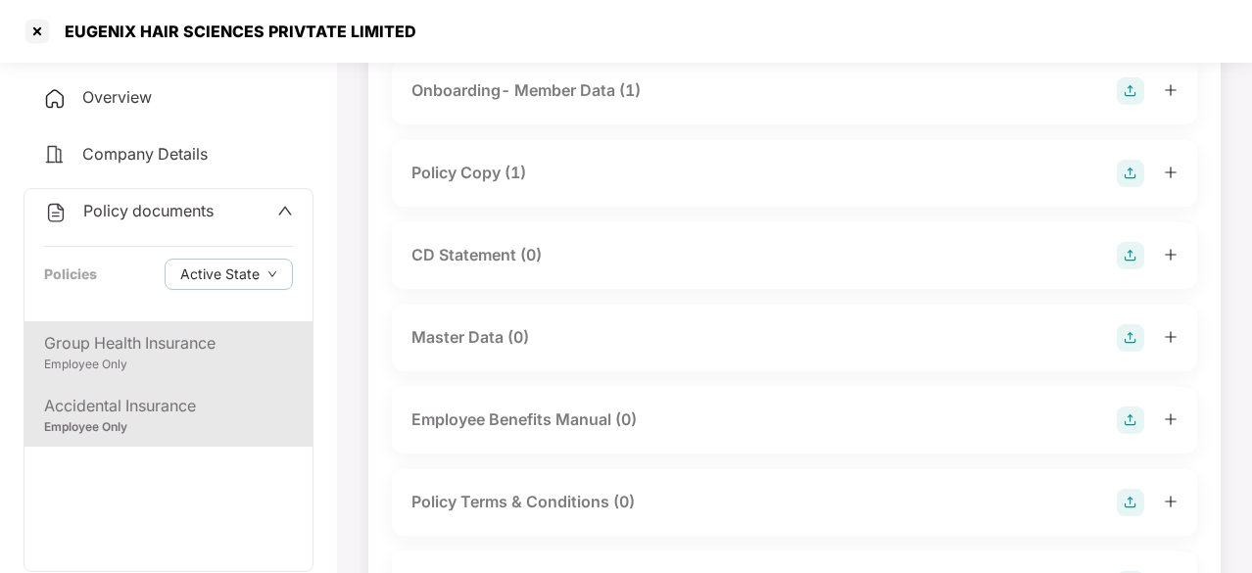
click at [165, 351] on div "Group Health Insurance" at bounding box center [168, 343] width 249 height 24
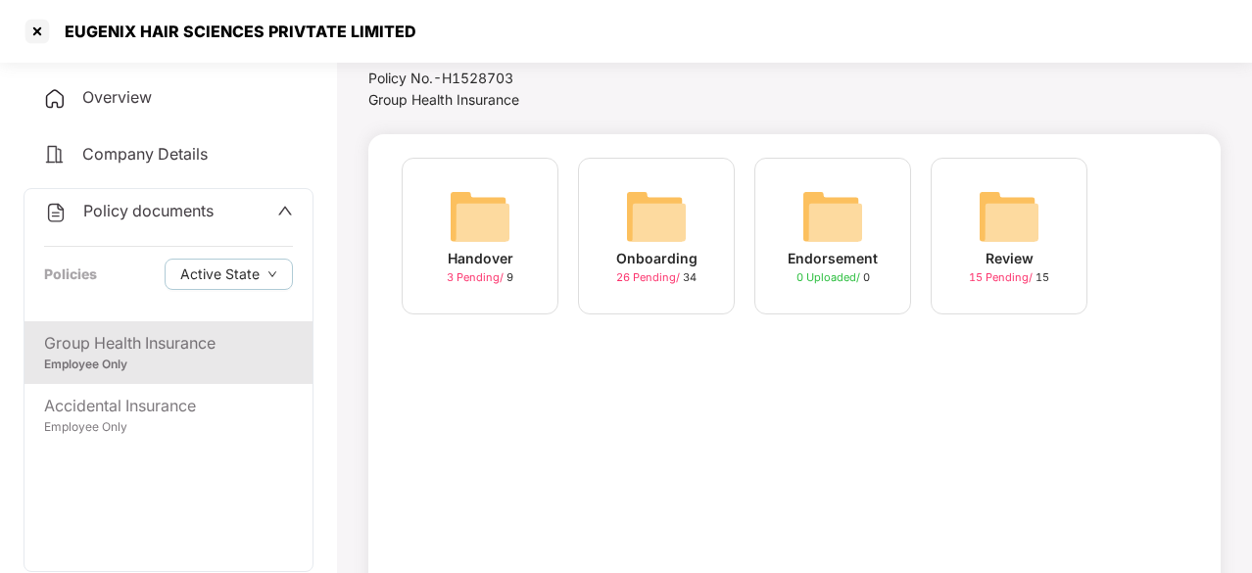
scroll to position [62, 0]
click at [663, 228] on img at bounding box center [656, 217] width 63 height 63
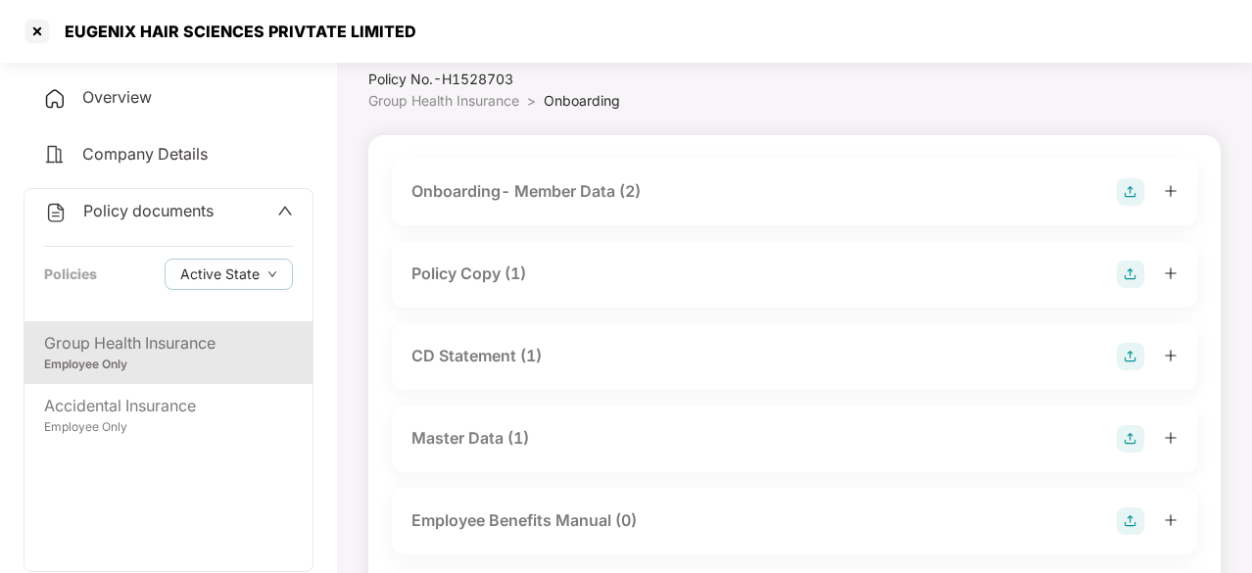
click at [450, 355] on div "CD Statement (1)" at bounding box center [476, 356] width 130 height 24
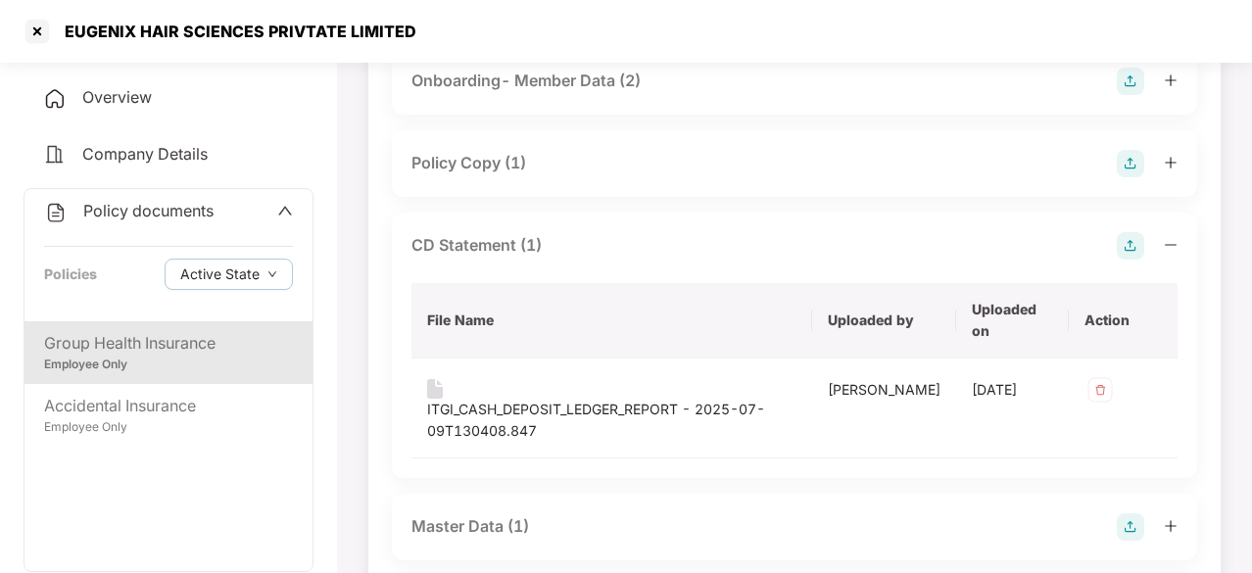
scroll to position [175, 0]
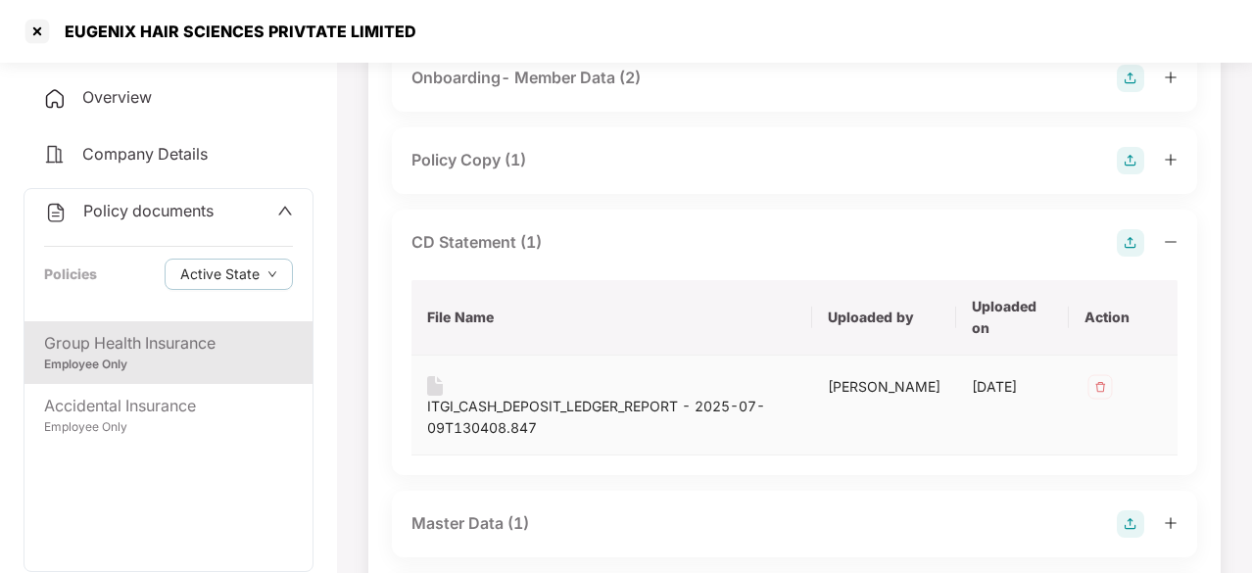
click at [537, 401] on div "ITGI_CASH_DEPOSIT_LEDGER_REPORT - 2025-07-09T130408.847" at bounding box center [611, 417] width 369 height 43
click at [125, 217] on span "Policy documents" at bounding box center [148, 211] width 130 height 20
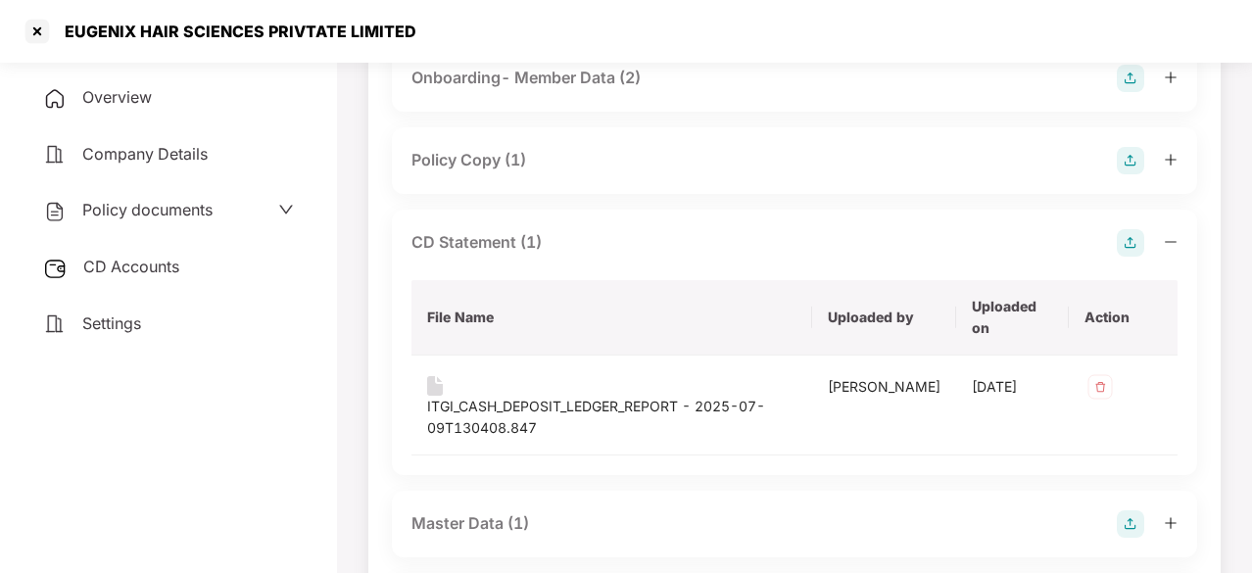
click at [132, 267] on span "CD Accounts" at bounding box center [131, 267] width 96 height 20
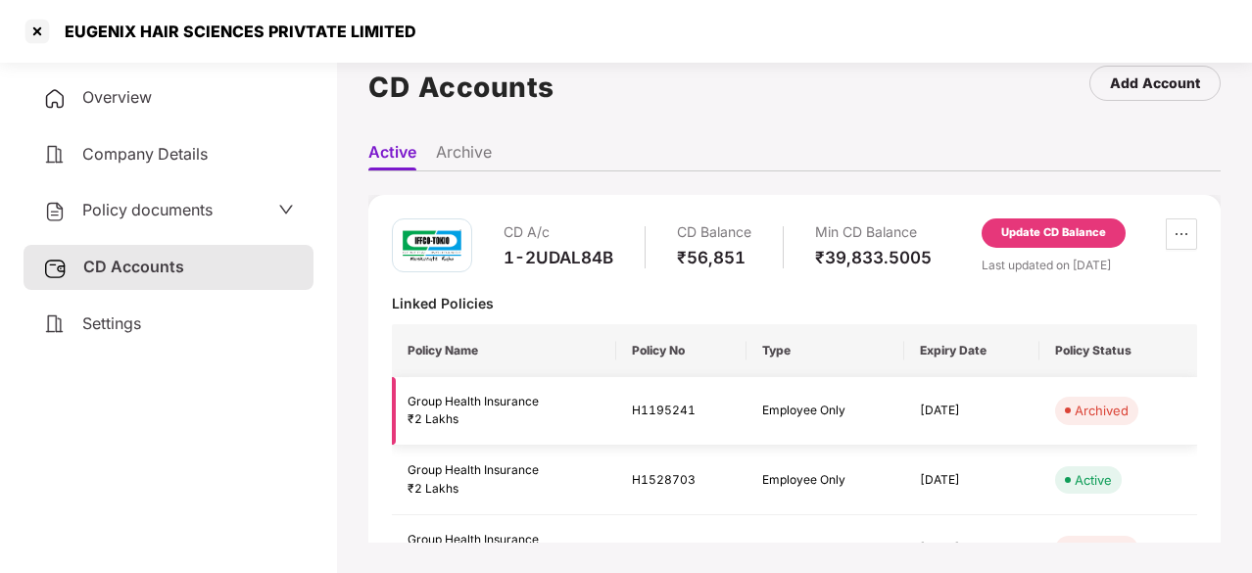
scroll to position [98, 0]
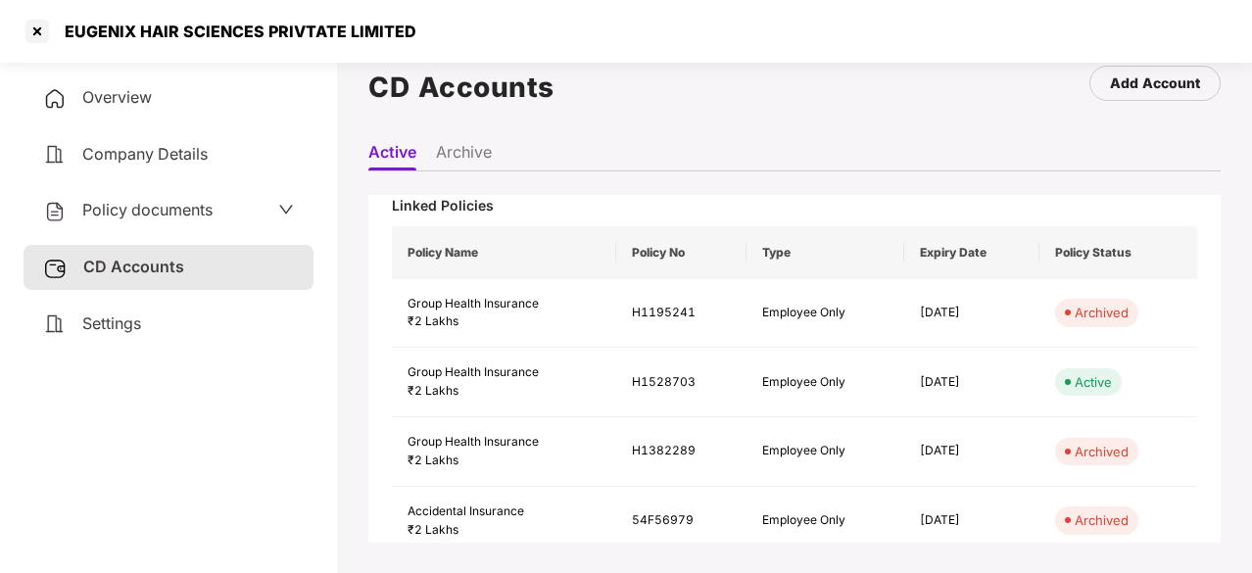
click at [206, 209] on span "Policy documents" at bounding box center [147, 210] width 130 height 20
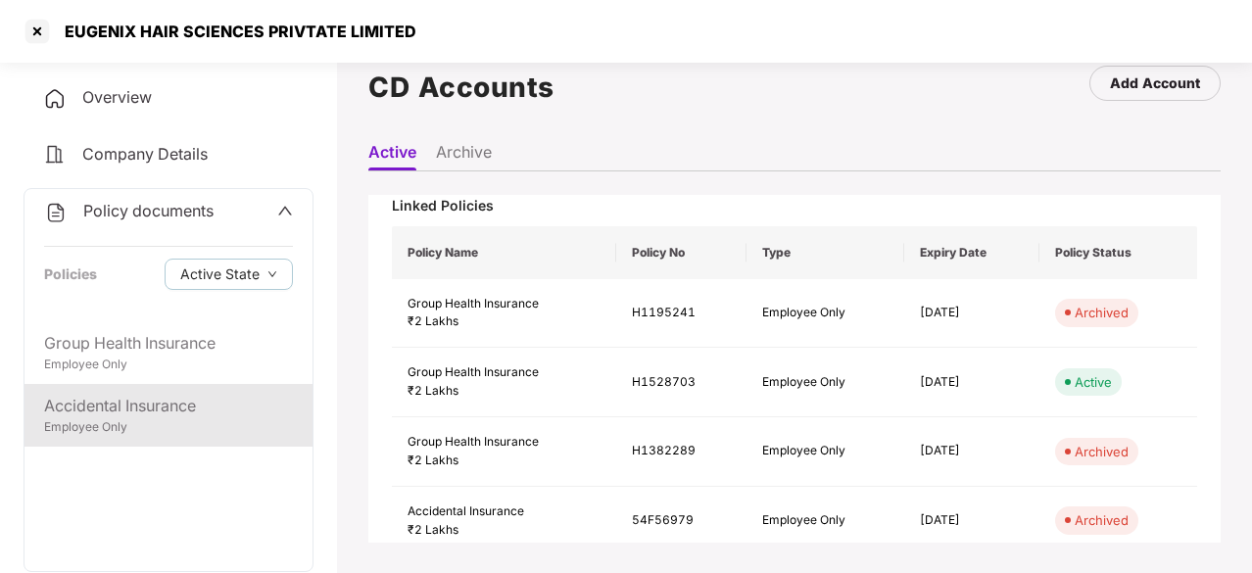
click at [118, 387] on div "Accidental Insurance Employee Only" at bounding box center [168, 415] width 288 height 63
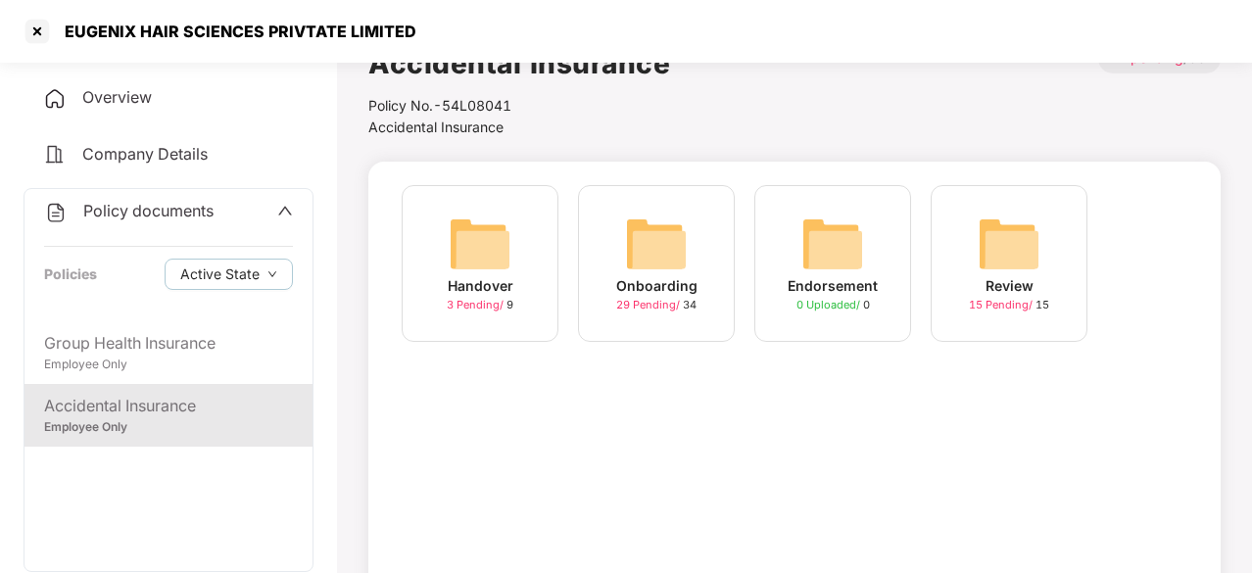
click at [679, 256] on img at bounding box center [656, 244] width 63 height 63
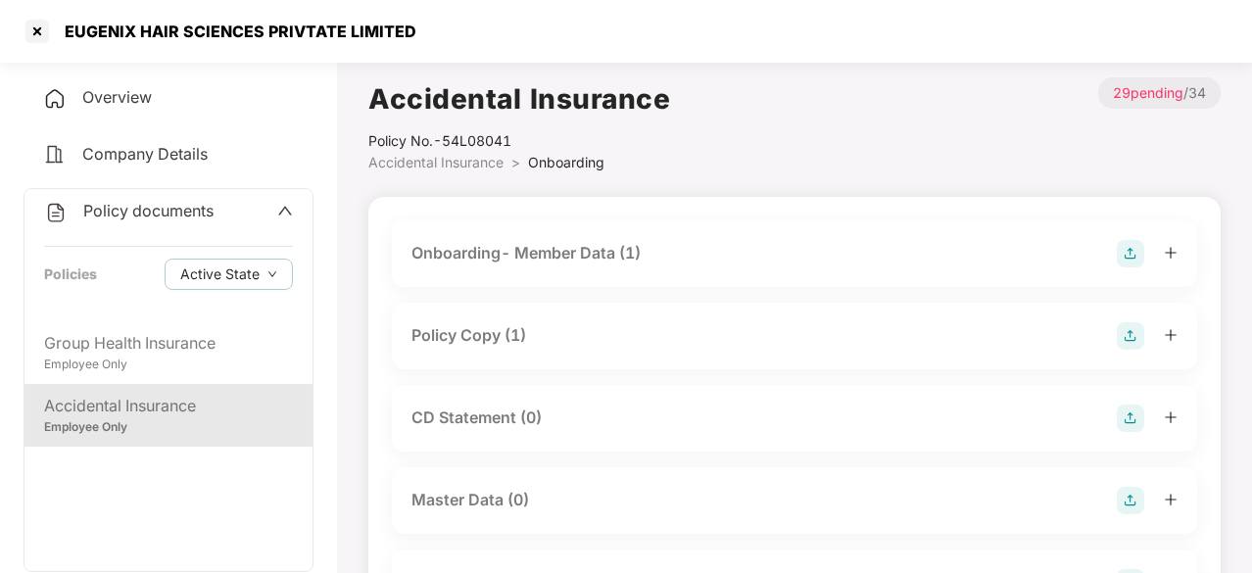
click at [565, 260] on div "Onboarding- Member Data (1)" at bounding box center [525, 253] width 229 height 24
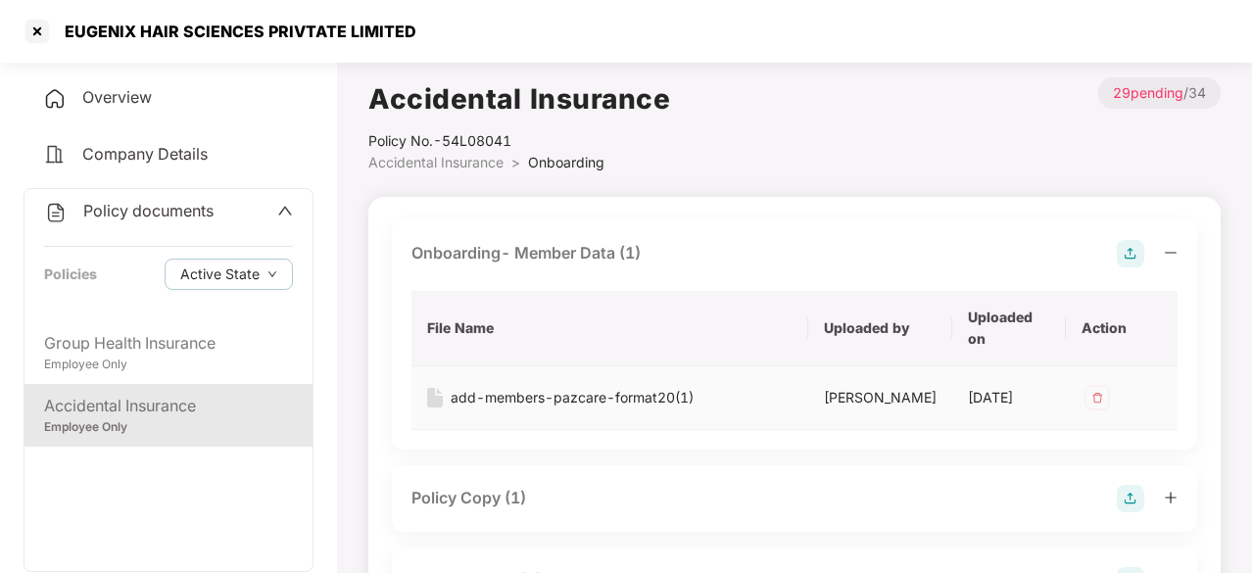
click at [545, 391] on div "add-members-pazcare-format20(1)" at bounding box center [572, 398] width 243 height 22
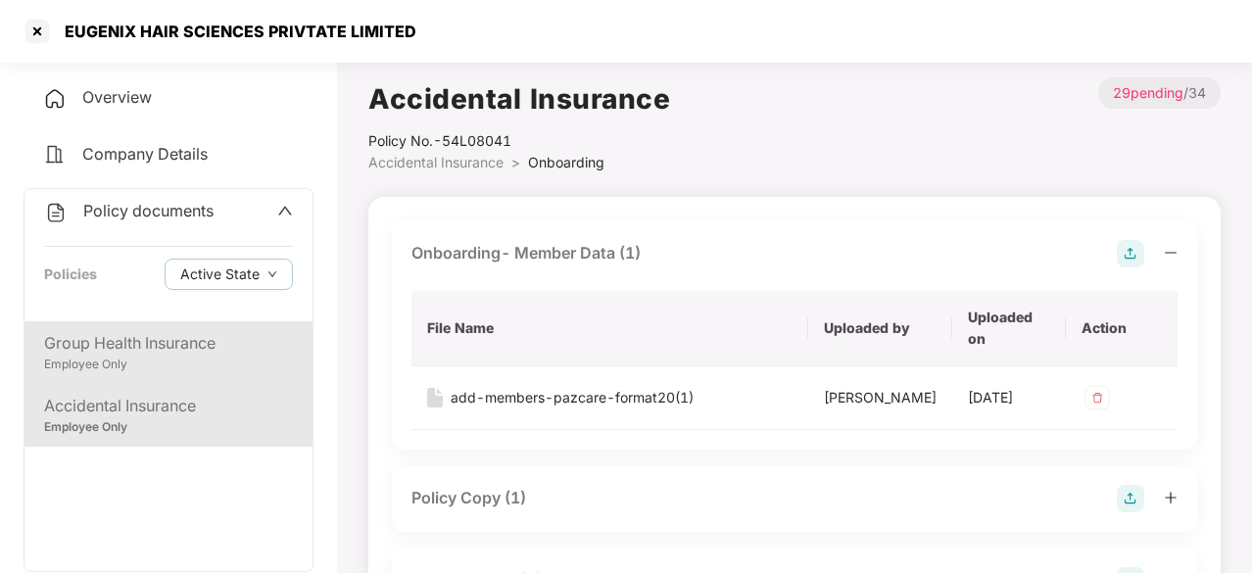
click at [125, 348] on div "Group Health Insurance" at bounding box center [168, 343] width 249 height 24
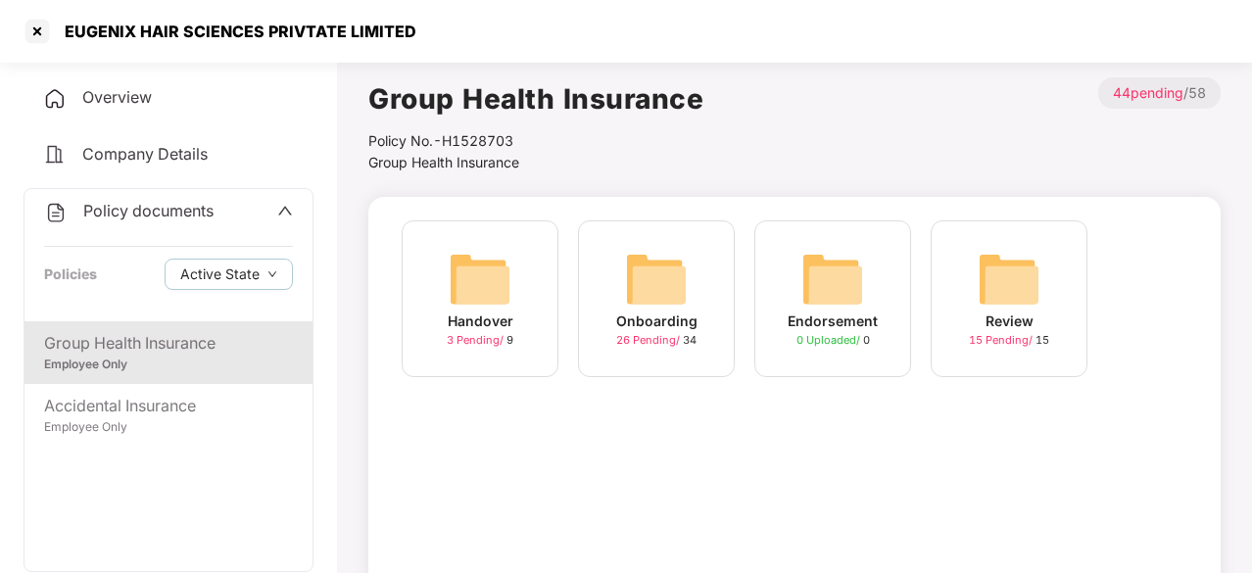
click at [669, 278] on img at bounding box center [656, 279] width 63 height 63
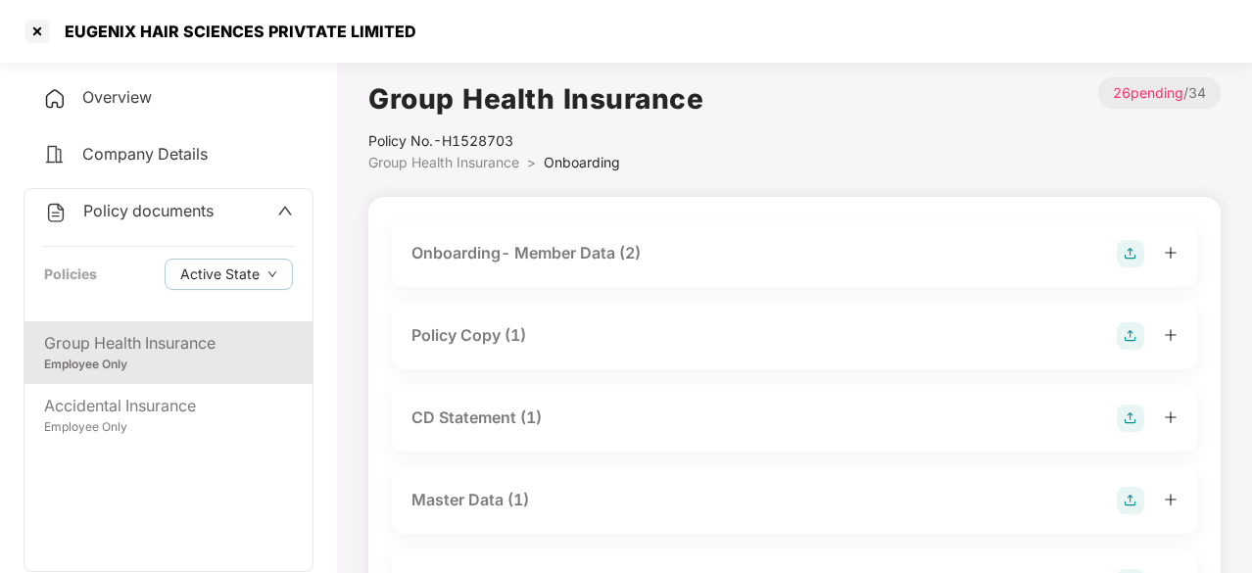
click at [595, 253] on div "Onboarding- Member Data (2)" at bounding box center [525, 253] width 229 height 24
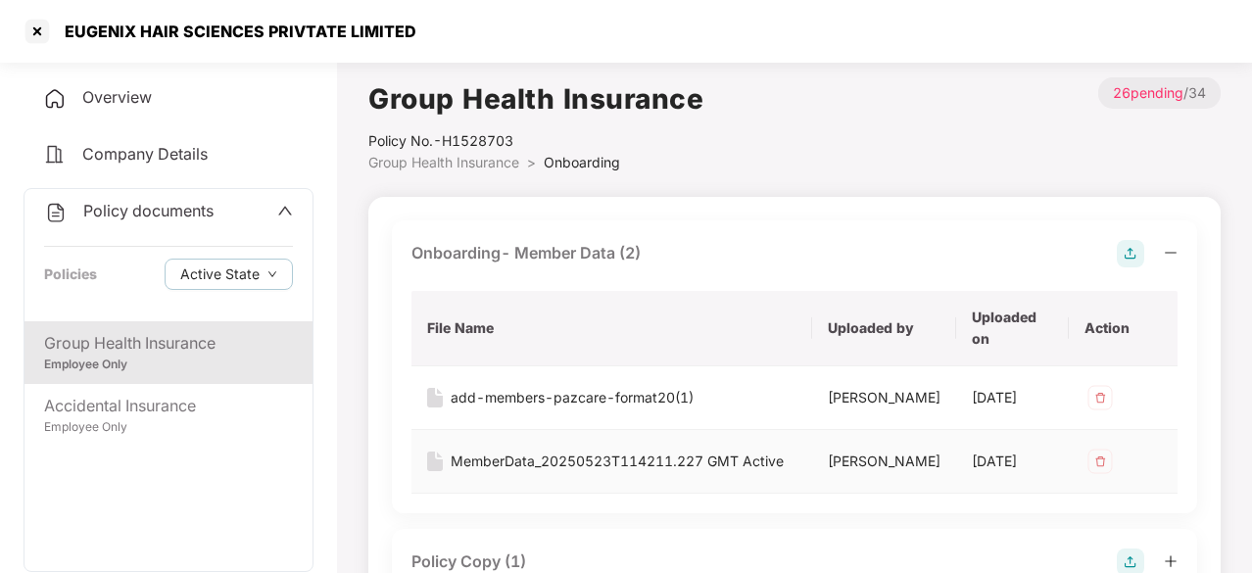
click at [557, 469] on div "MemberData_20250523T114211.227 GMT Active" at bounding box center [617, 462] width 333 height 22
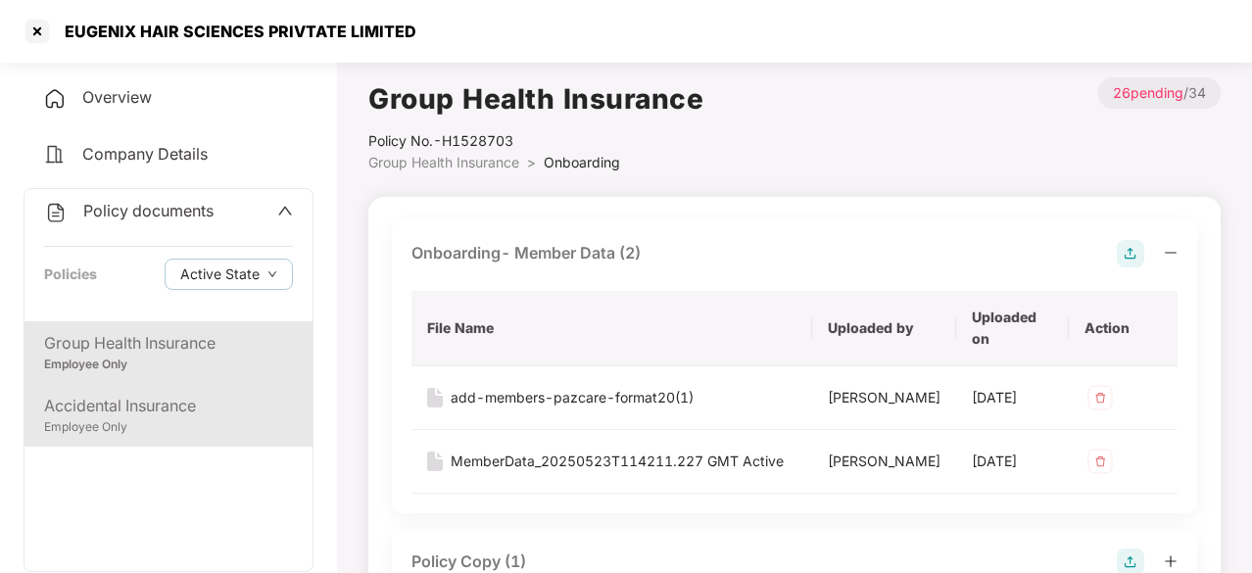
click at [119, 384] on div "Accidental Insurance Employee Only" at bounding box center [168, 415] width 288 height 63
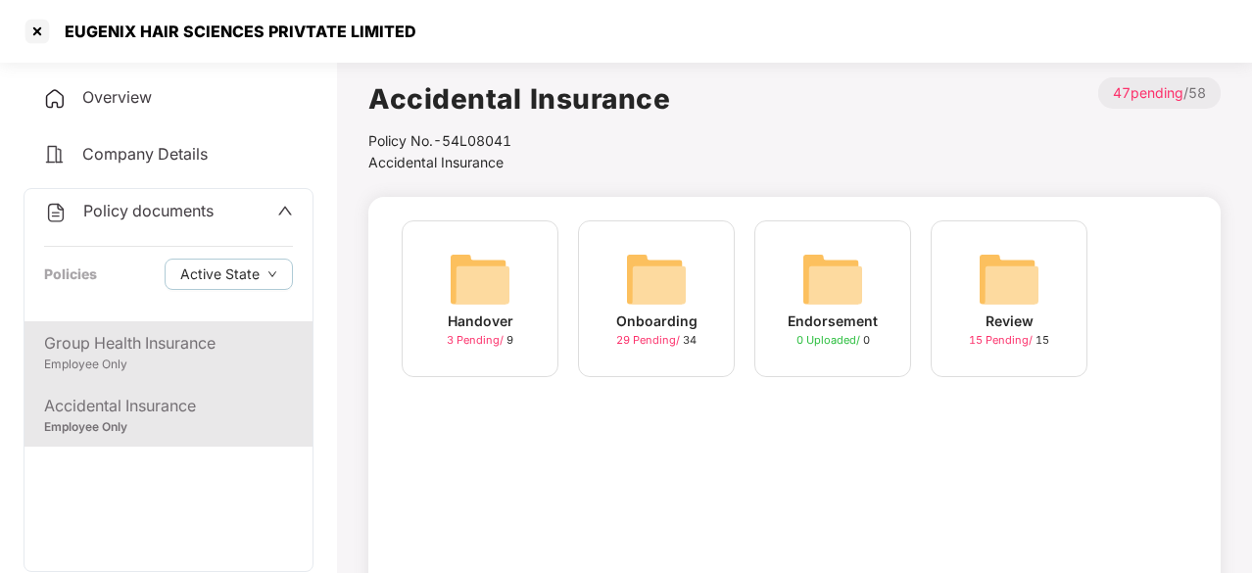
click at [110, 350] on div "Group Health Insurance" at bounding box center [168, 343] width 249 height 24
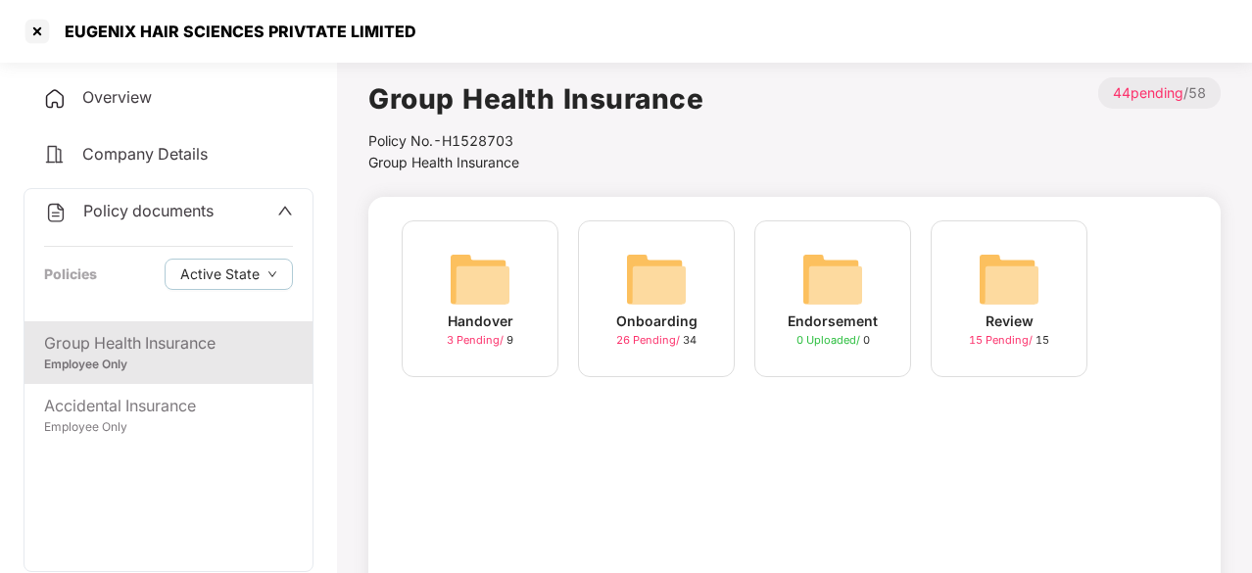
click at [669, 326] on div "Onboarding" at bounding box center [656, 322] width 81 height 22
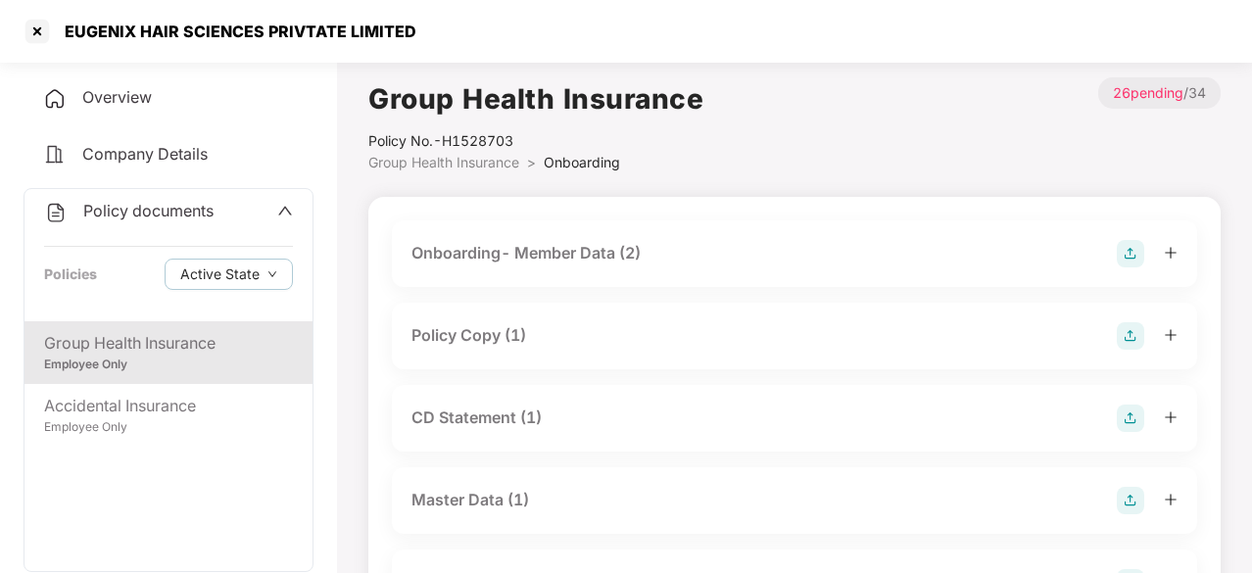
click at [553, 253] on div "Onboarding- Member Data (2)" at bounding box center [525, 253] width 229 height 24
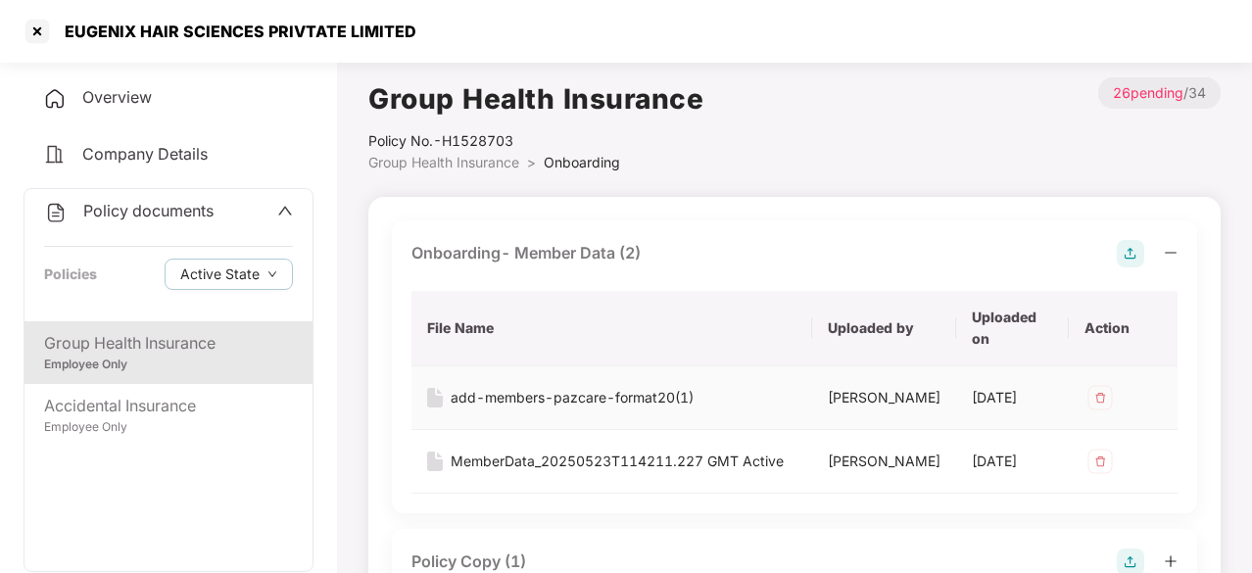
click at [574, 401] on div "add-members-pazcare-format20(1)" at bounding box center [572, 398] width 243 height 22
click at [562, 472] on div "MemberData_20250523T114211.227 GMT Active" at bounding box center [617, 462] width 333 height 22
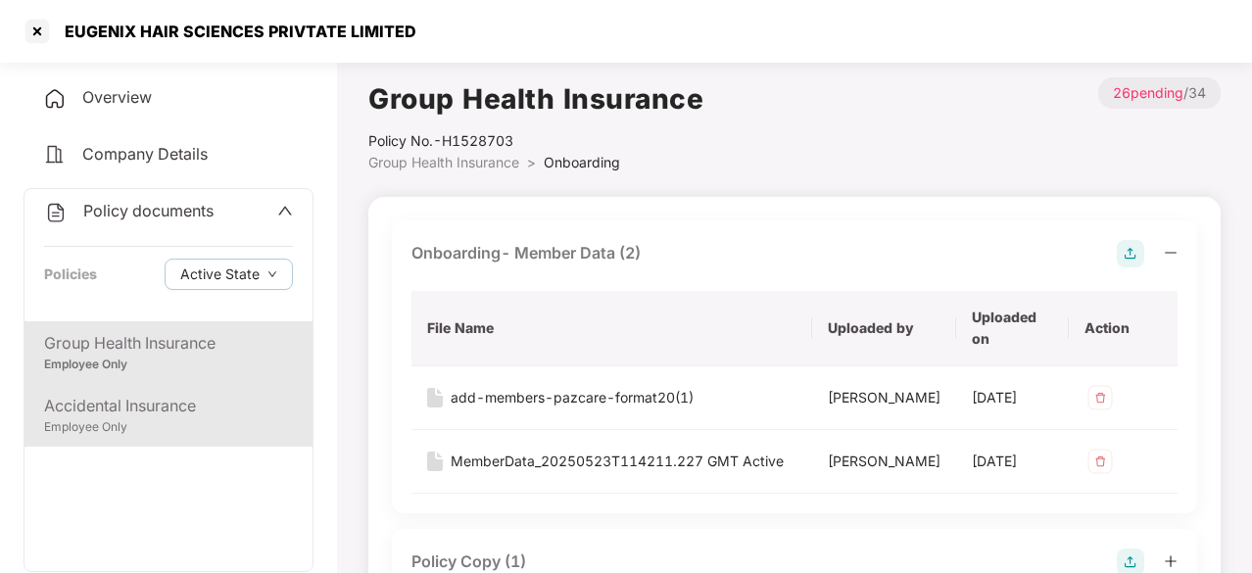
click at [145, 399] on div "Accidental Insurance" at bounding box center [168, 406] width 249 height 24
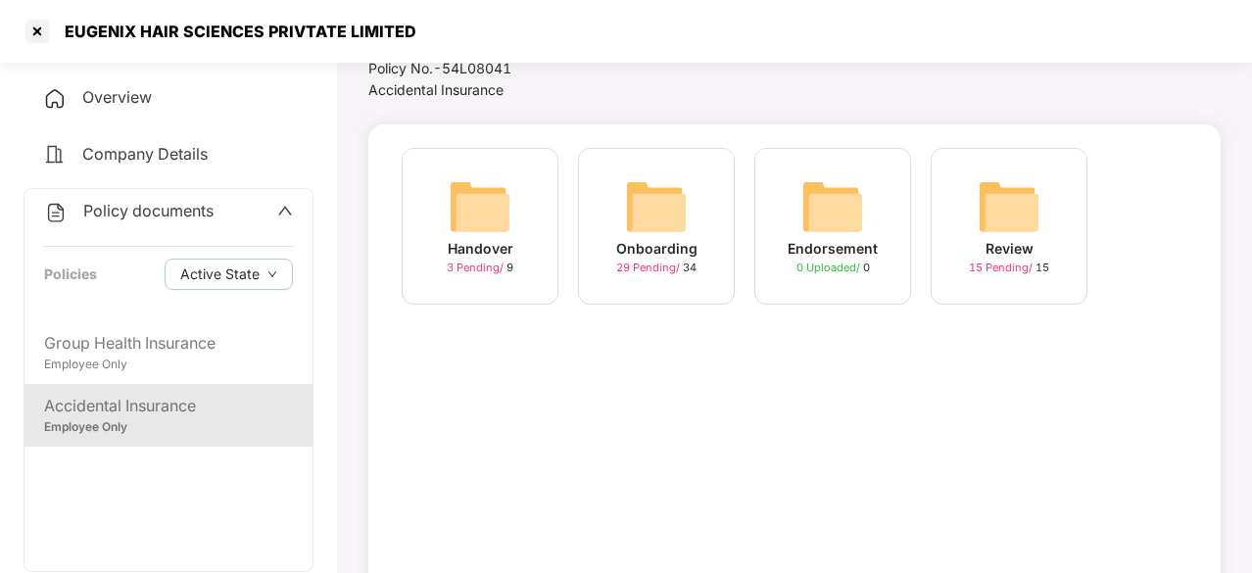
scroll to position [98, 0]
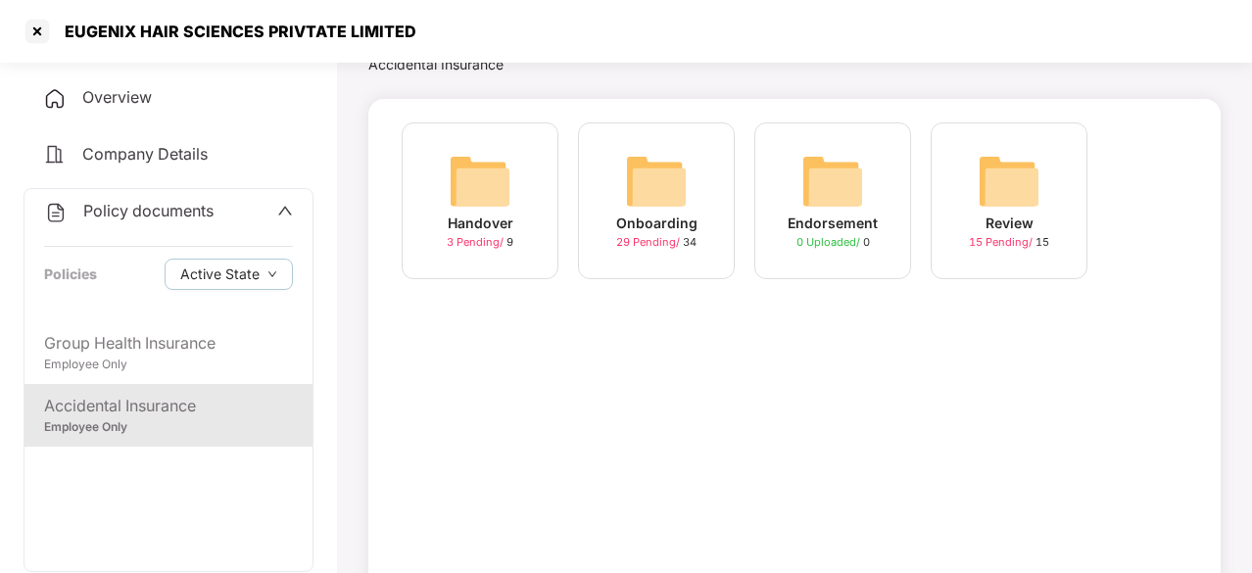
click at [682, 208] on img at bounding box center [656, 181] width 63 height 63
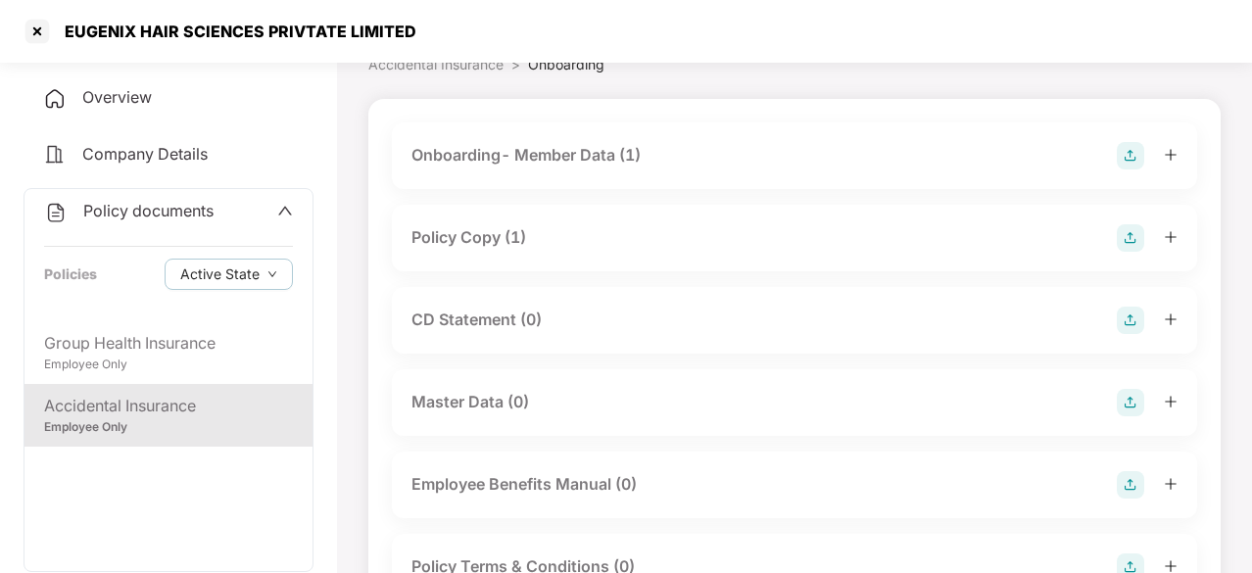
click at [553, 144] on div "Onboarding- Member Data (1)" at bounding box center [525, 155] width 229 height 24
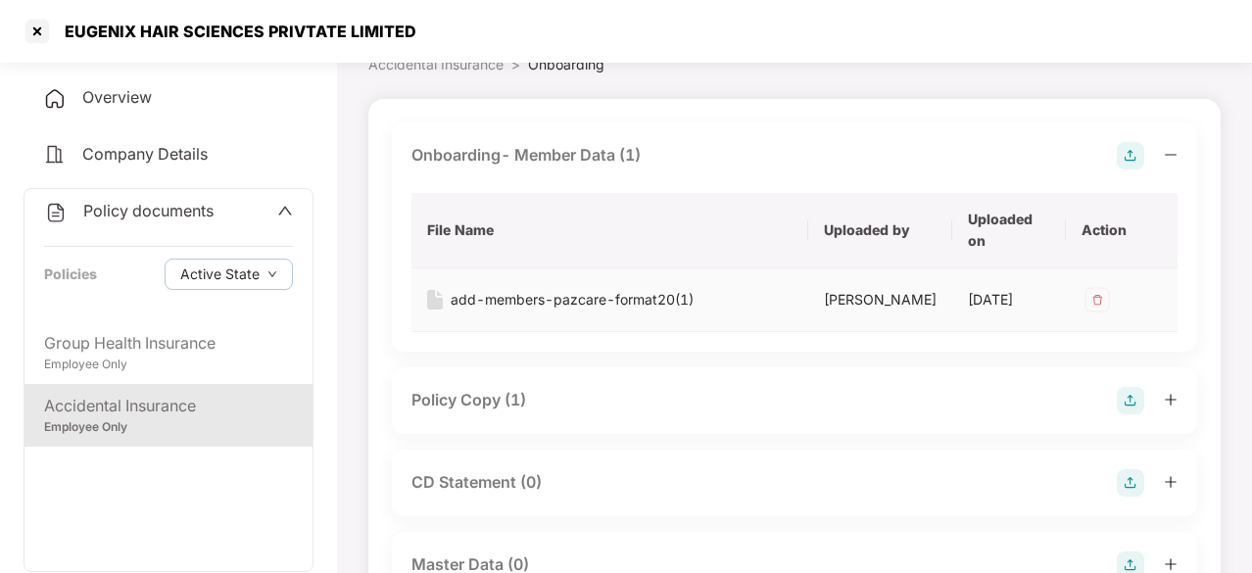
click at [635, 299] on div "add-members-pazcare-format20(1)" at bounding box center [572, 300] width 243 height 22
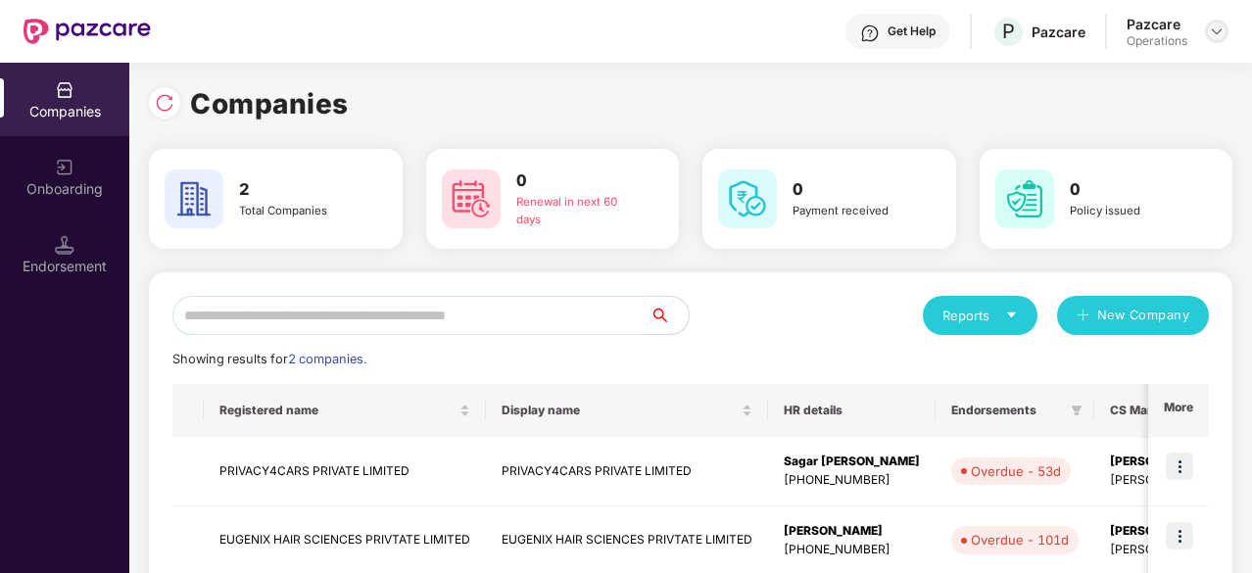
click at [1221, 36] on img at bounding box center [1217, 32] width 16 height 16
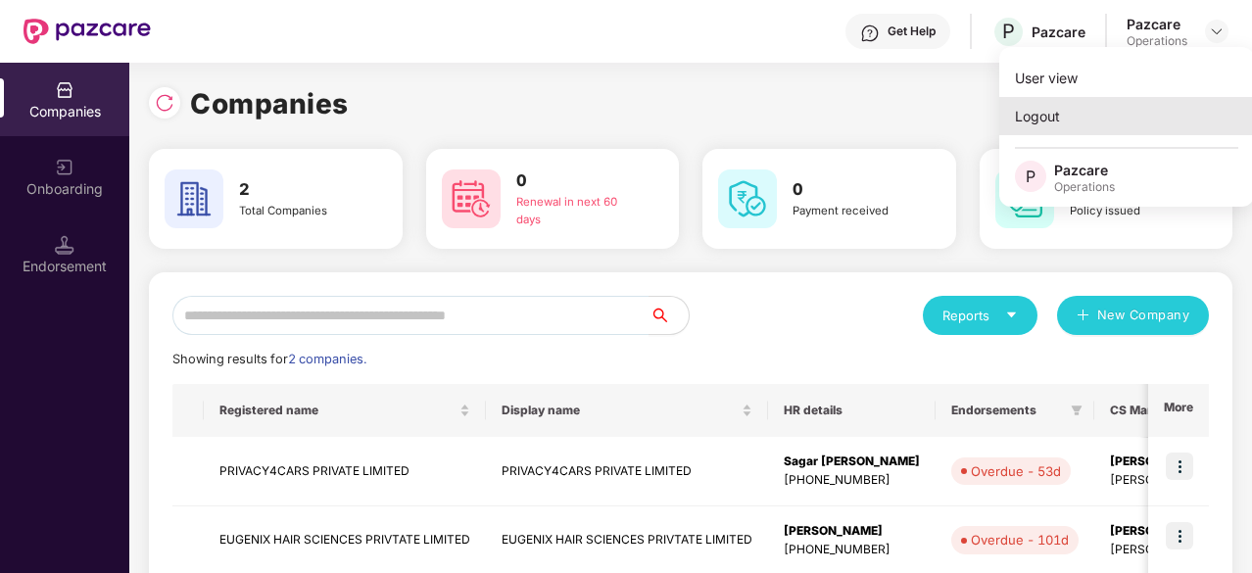
click at [1042, 117] on div "Logout" at bounding box center [1126, 116] width 255 height 38
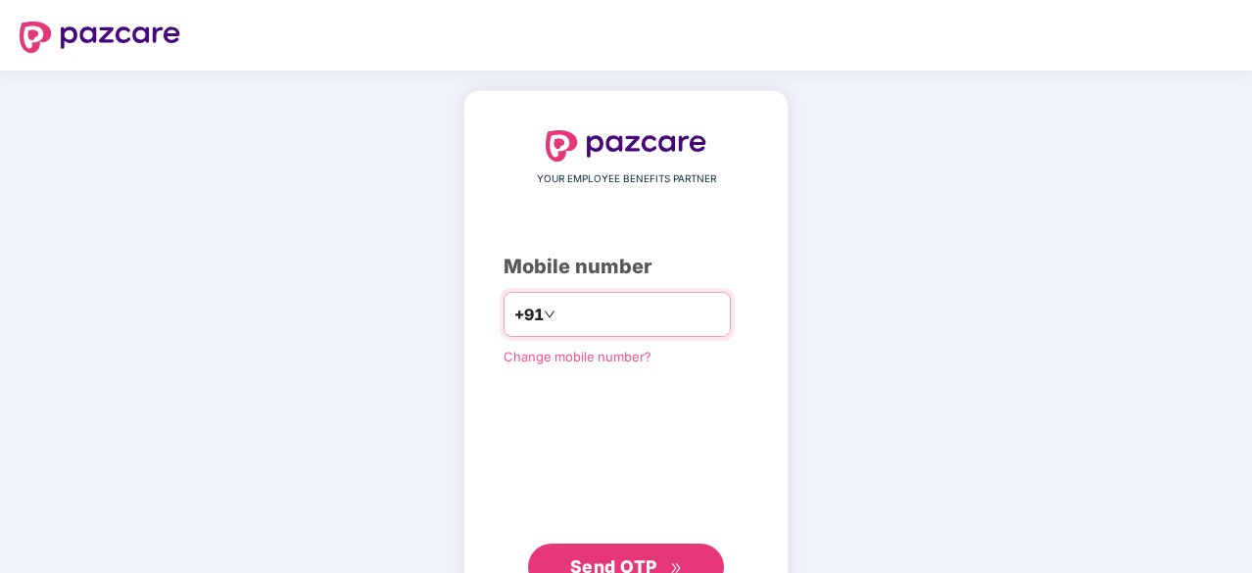
type input "**********"
